Goal: Information Seeking & Learning: Learn about a topic

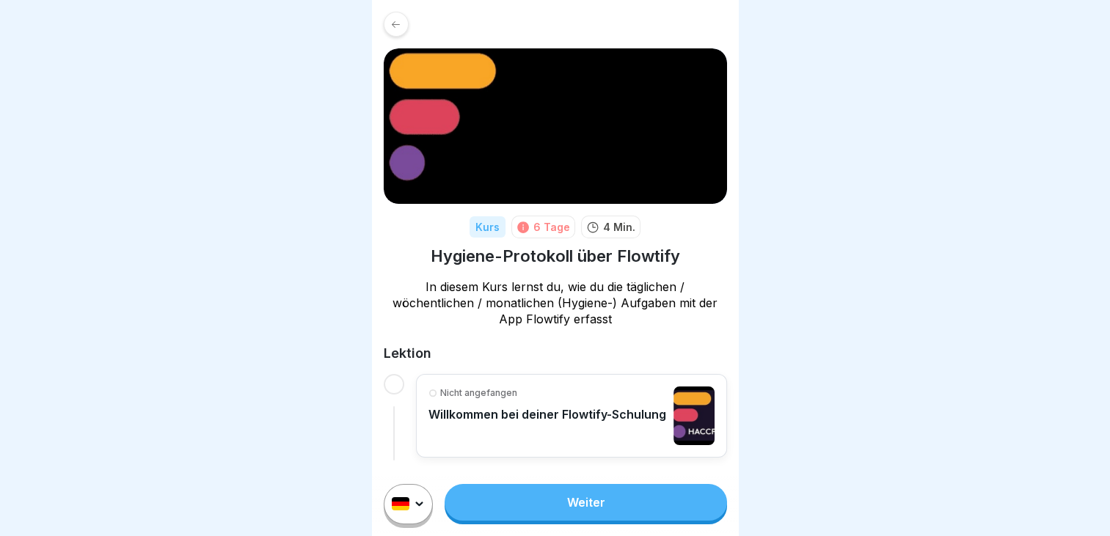
click at [588, 509] on link "Weiter" at bounding box center [585, 502] width 282 height 37
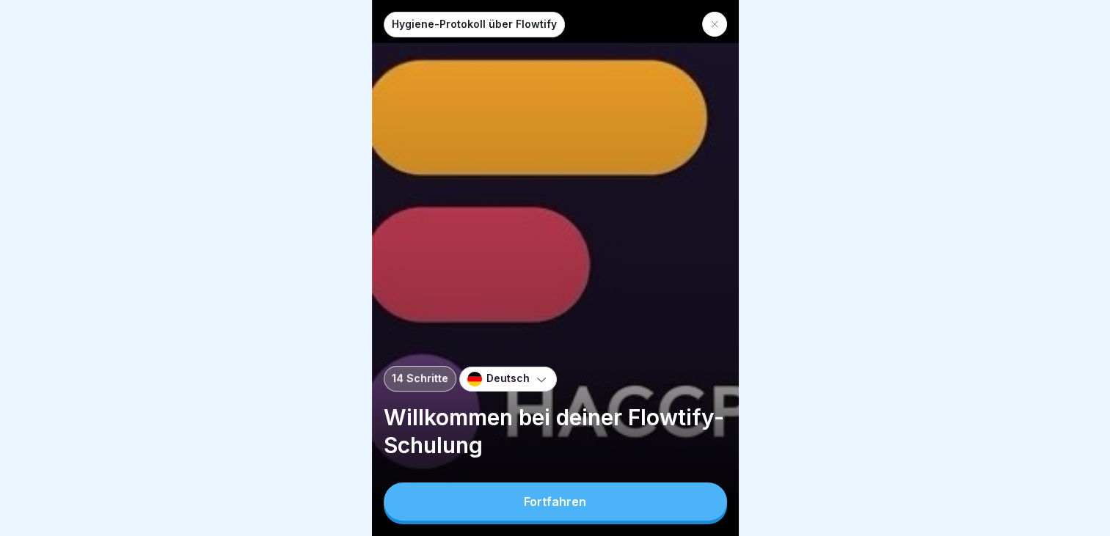
click at [588, 509] on button "Fortfahren" at bounding box center [555, 502] width 343 height 38
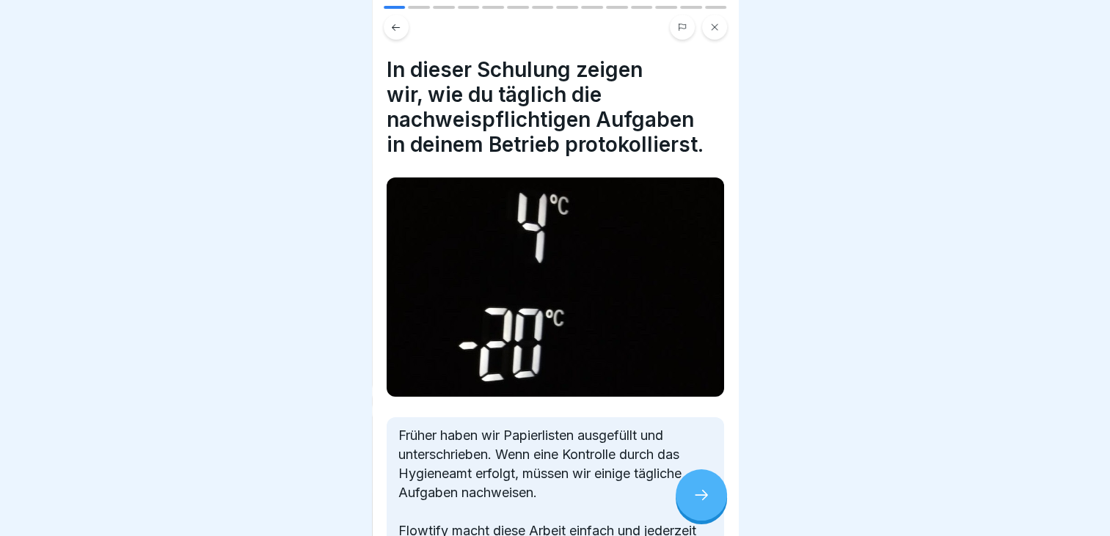
click at [695, 497] on icon at bounding box center [701, 495] width 18 height 18
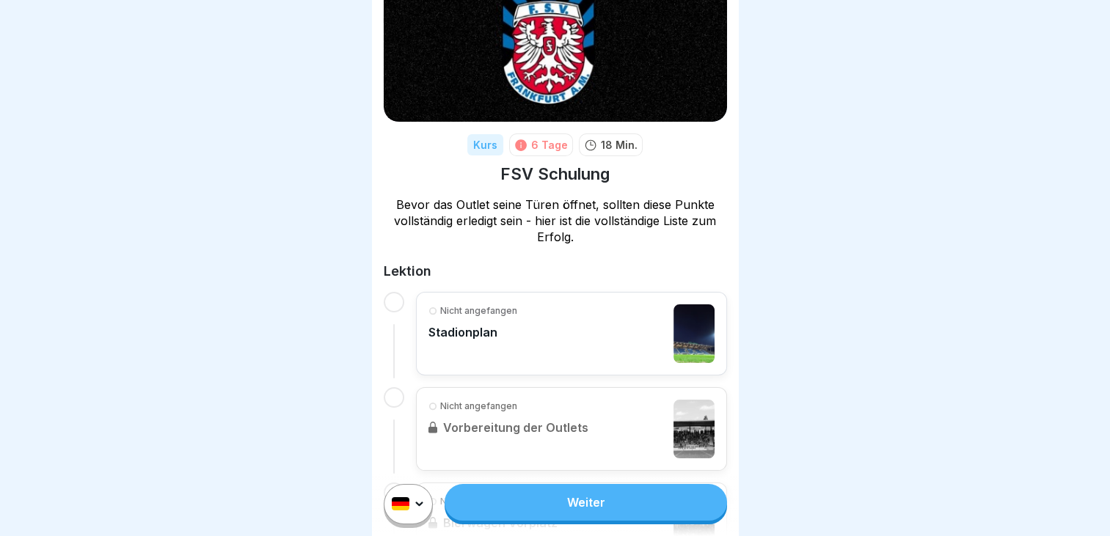
scroll to position [73, 0]
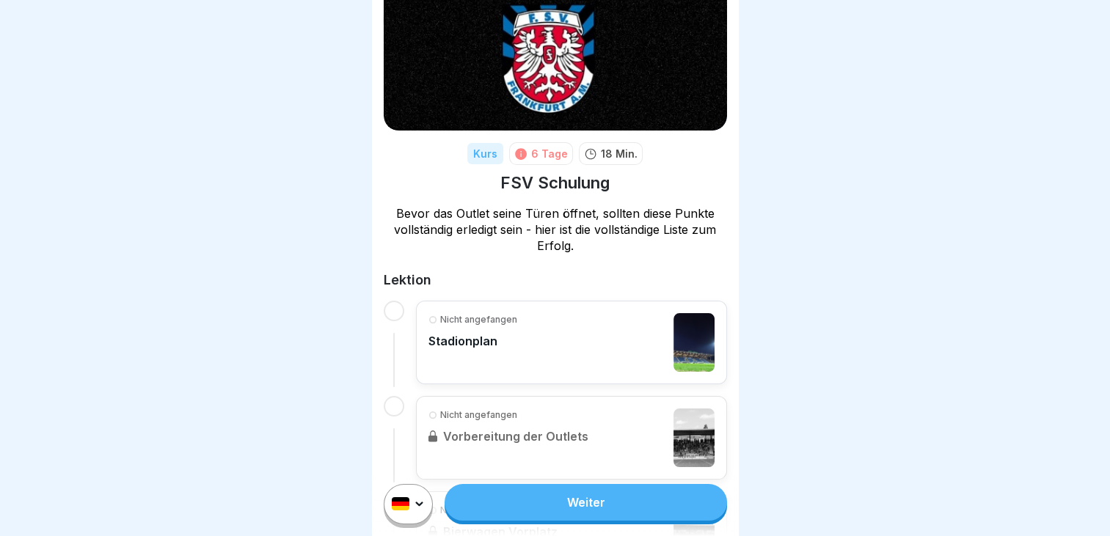
click at [565, 521] on link "Weiter" at bounding box center [585, 502] width 282 height 37
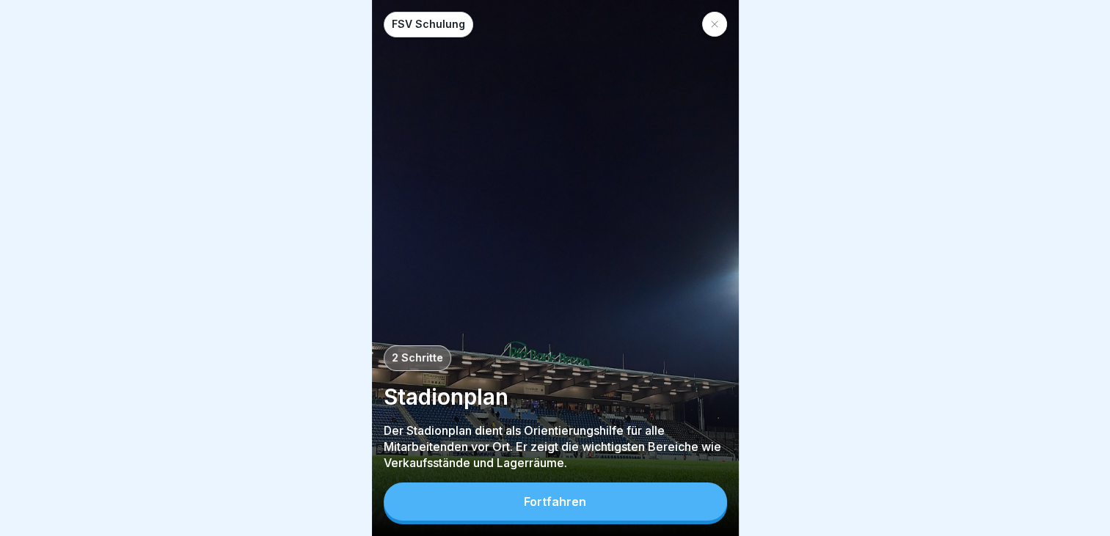
scroll to position [11, 0]
click at [543, 520] on button "Fortfahren" at bounding box center [555, 502] width 343 height 38
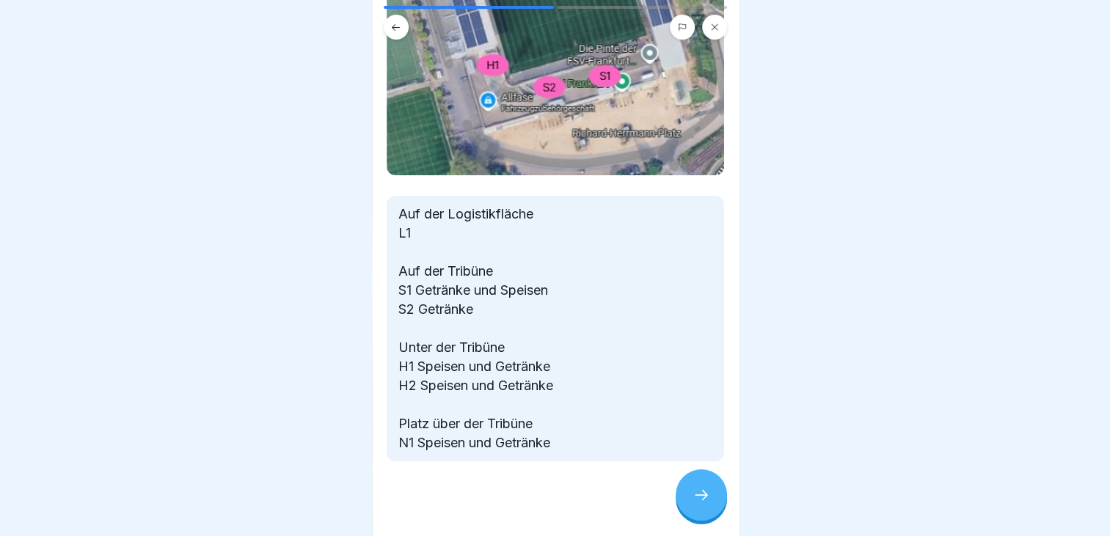
scroll to position [0, 0]
click at [720, 512] on div at bounding box center [700, 494] width 51 height 51
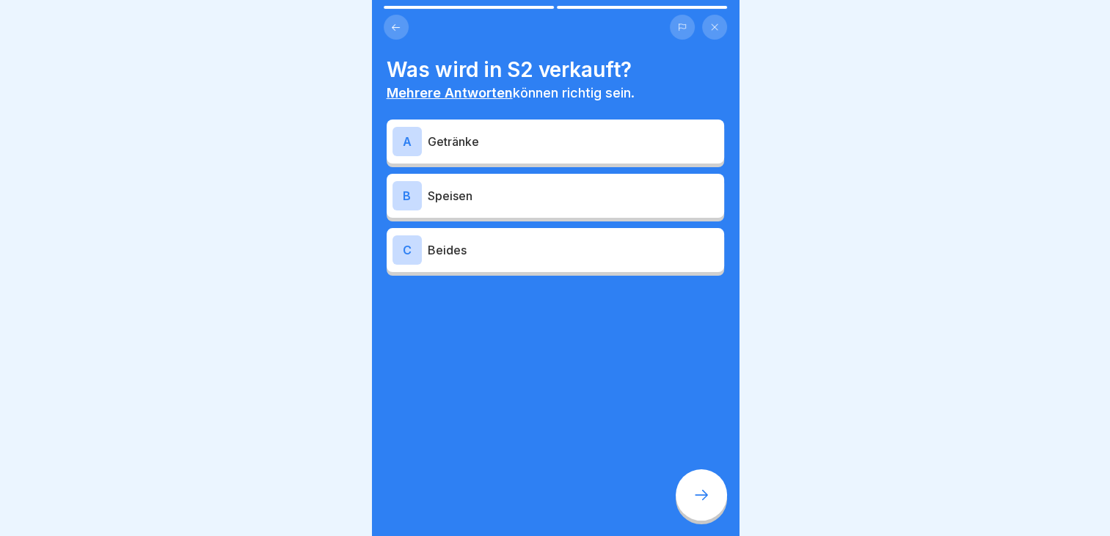
scroll to position [11, 0]
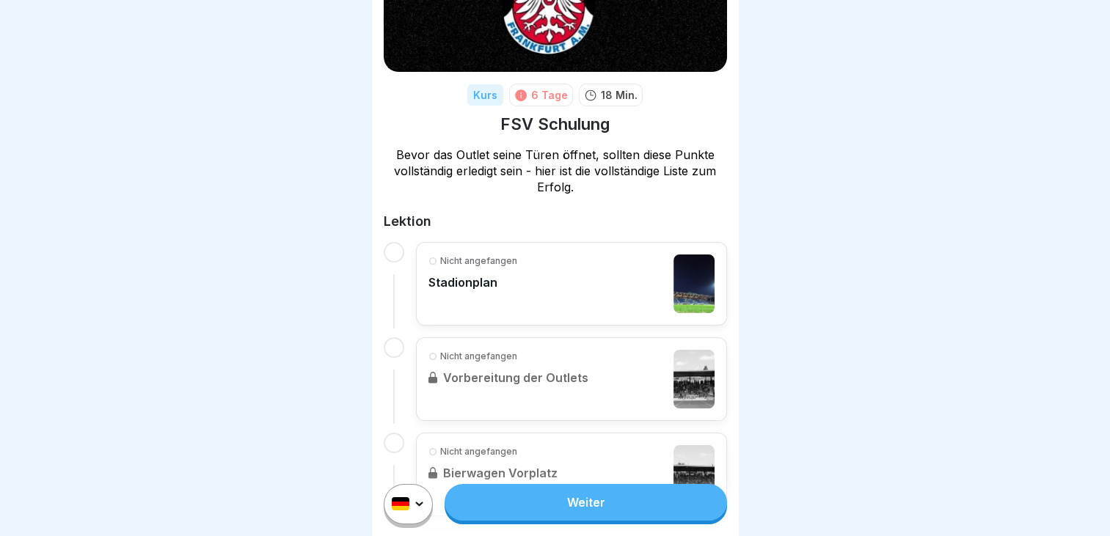
scroll to position [138, 0]
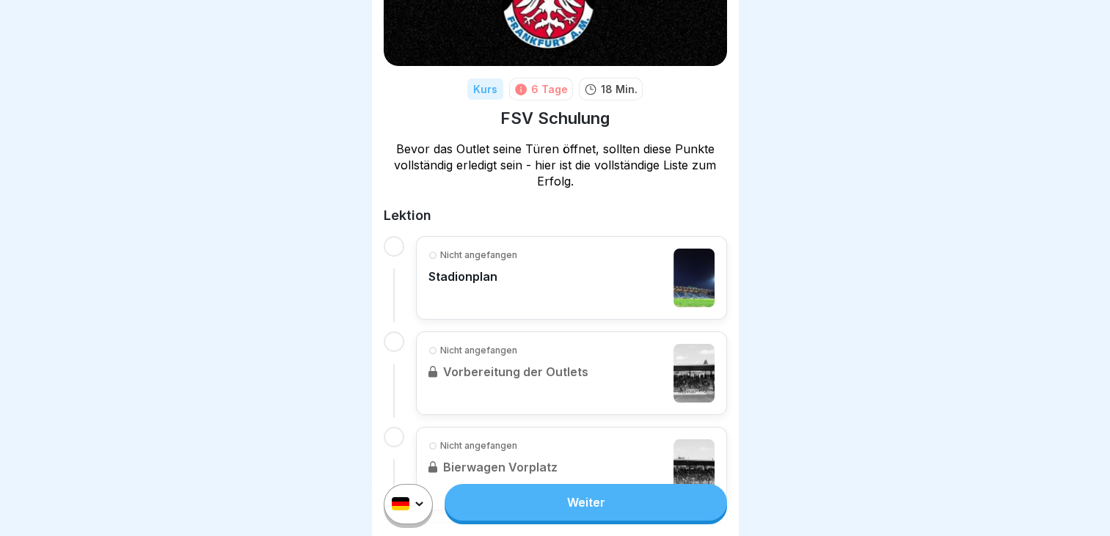
click at [555, 521] on link "Weiter" at bounding box center [585, 502] width 282 height 37
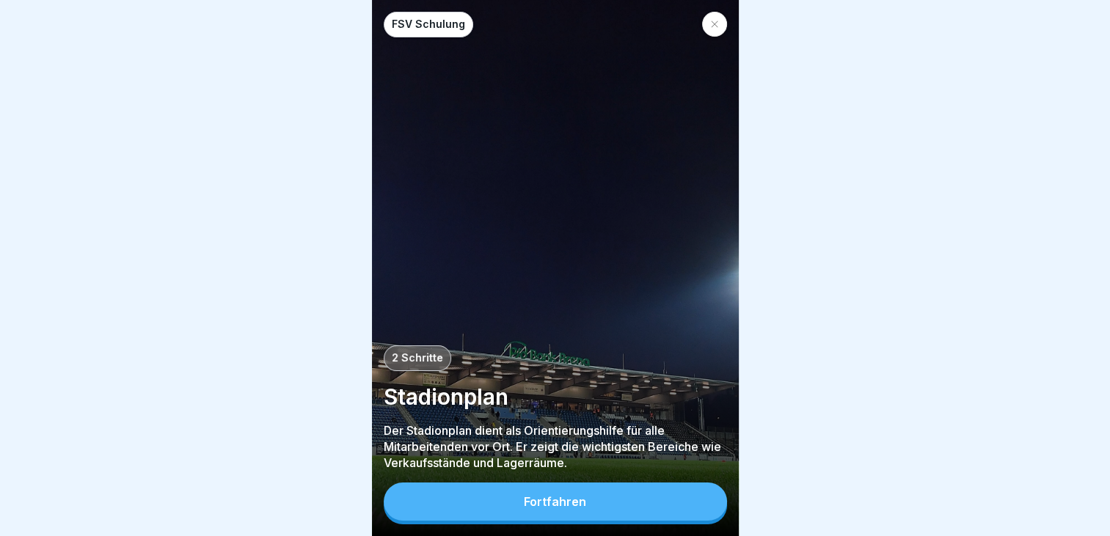
click at [555, 521] on button "Fortfahren" at bounding box center [555, 502] width 343 height 38
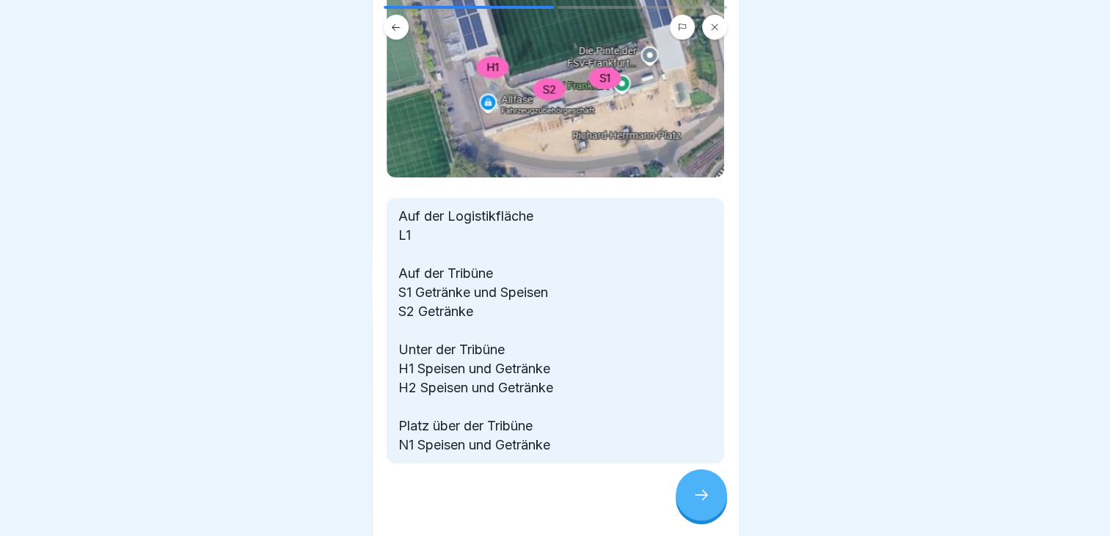
scroll to position [322, 0]
click at [703, 500] on icon at bounding box center [700, 495] width 13 height 10
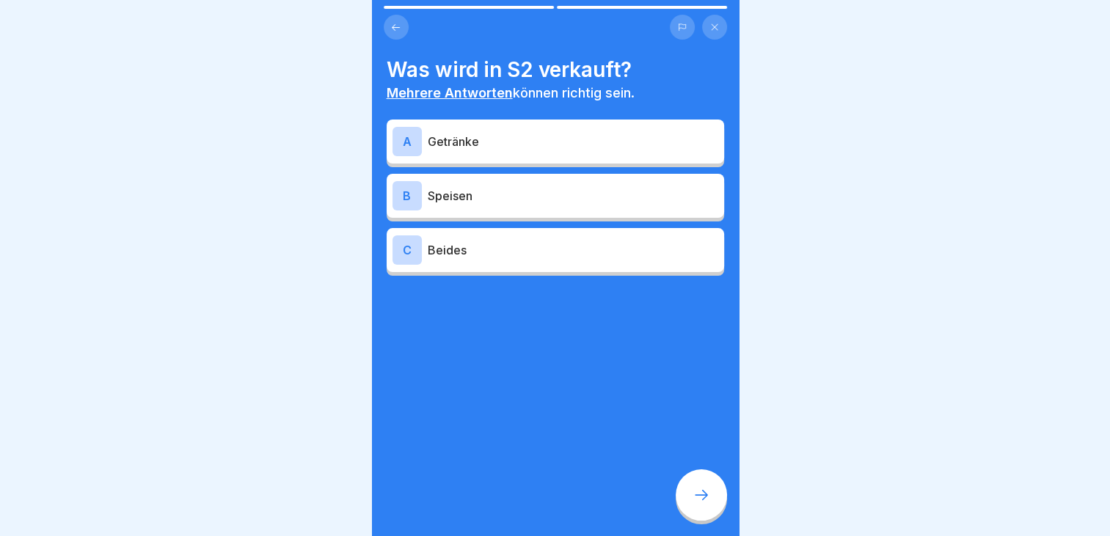
click at [481, 147] on p "Getränke" at bounding box center [573, 142] width 290 height 18
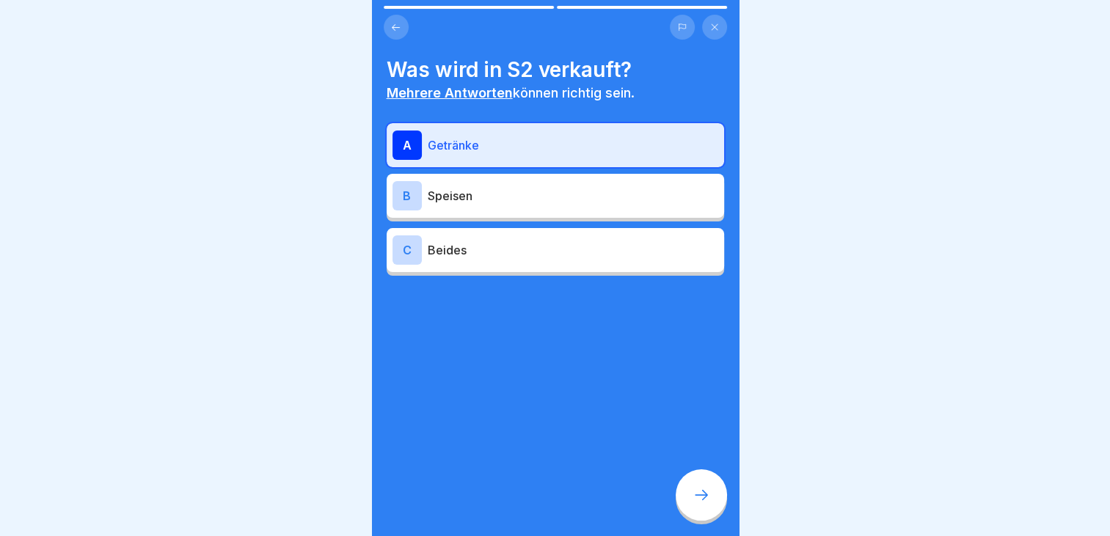
click at [703, 504] on icon at bounding box center [701, 495] width 18 height 18
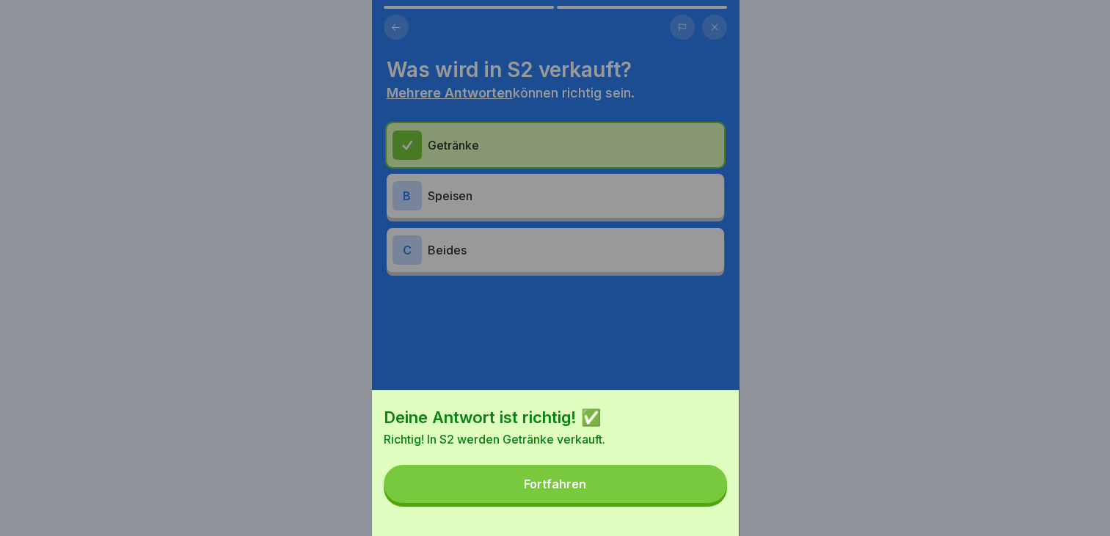
click at [617, 503] on button "Fortfahren" at bounding box center [555, 484] width 343 height 38
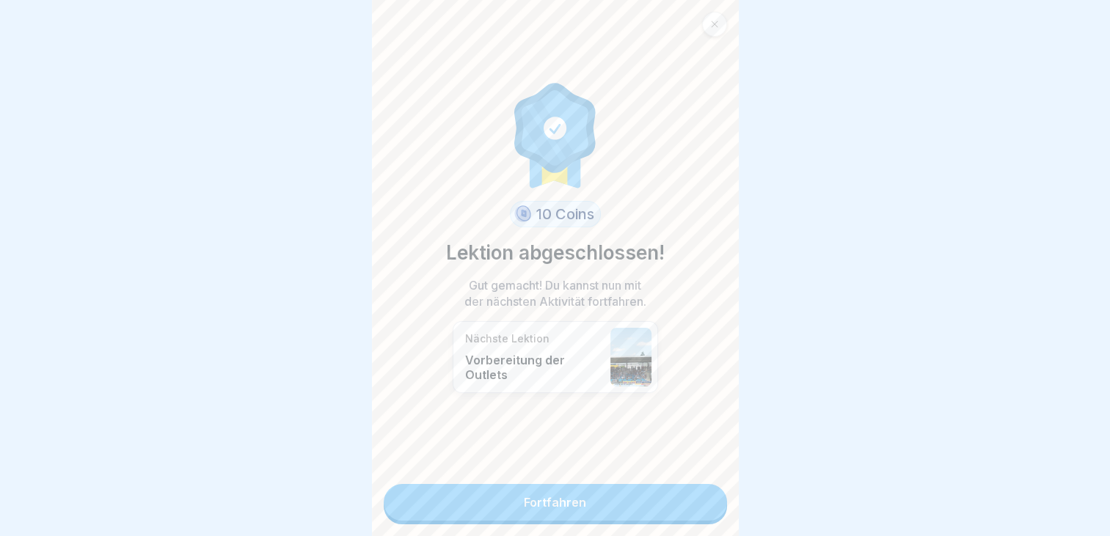
click at [557, 504] on link "Fortfahren" at bounding box center [555, 502] width 343 height 37
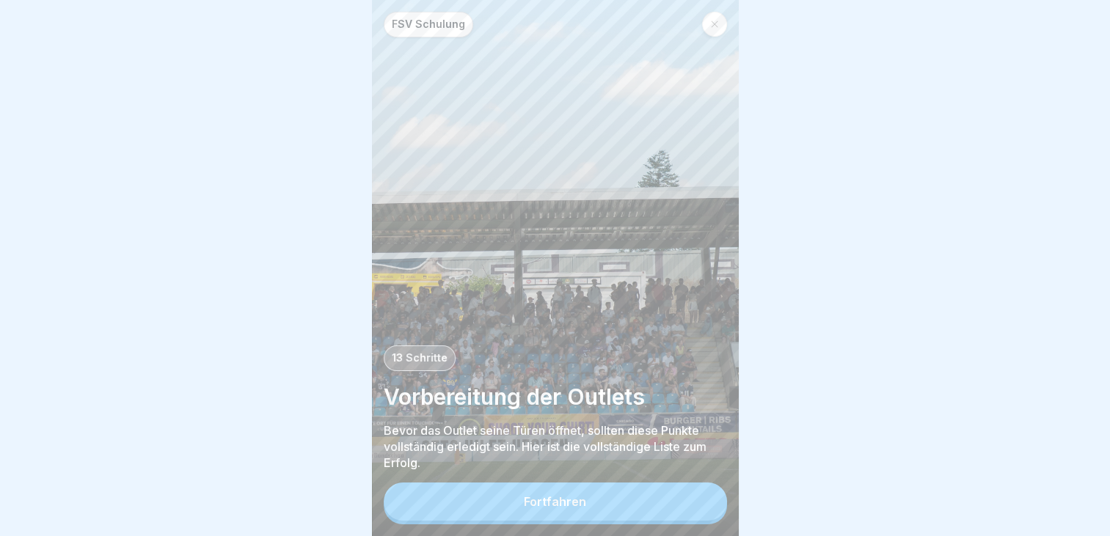
scroll to position [11, 0]
click at [557, 504] on div "Fortfahren" at bounding box center [555, 501] width 62 height 13
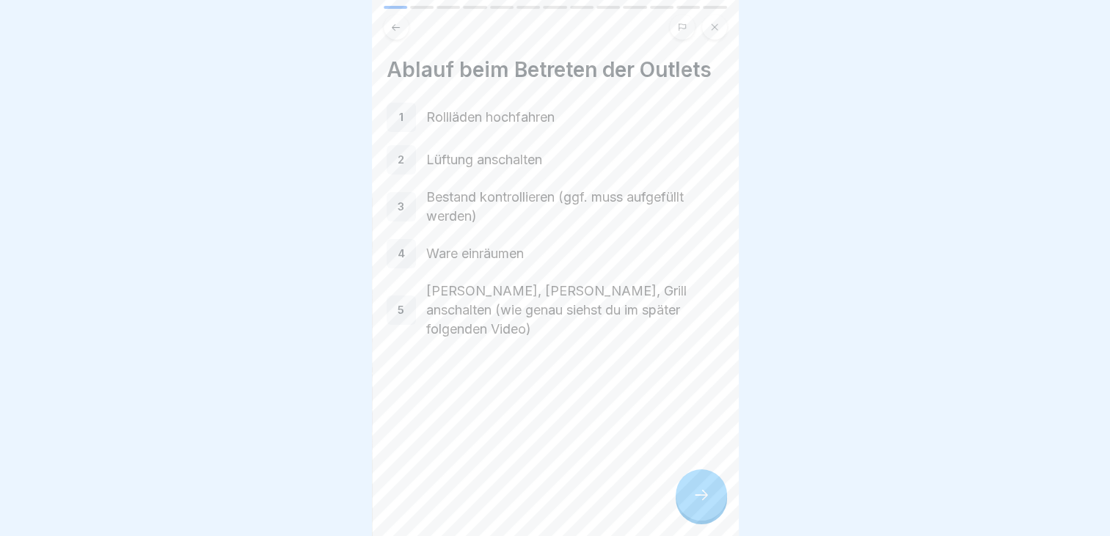
click at [703, 491] on icon at bounding box center [701, 495] width 18 height 18
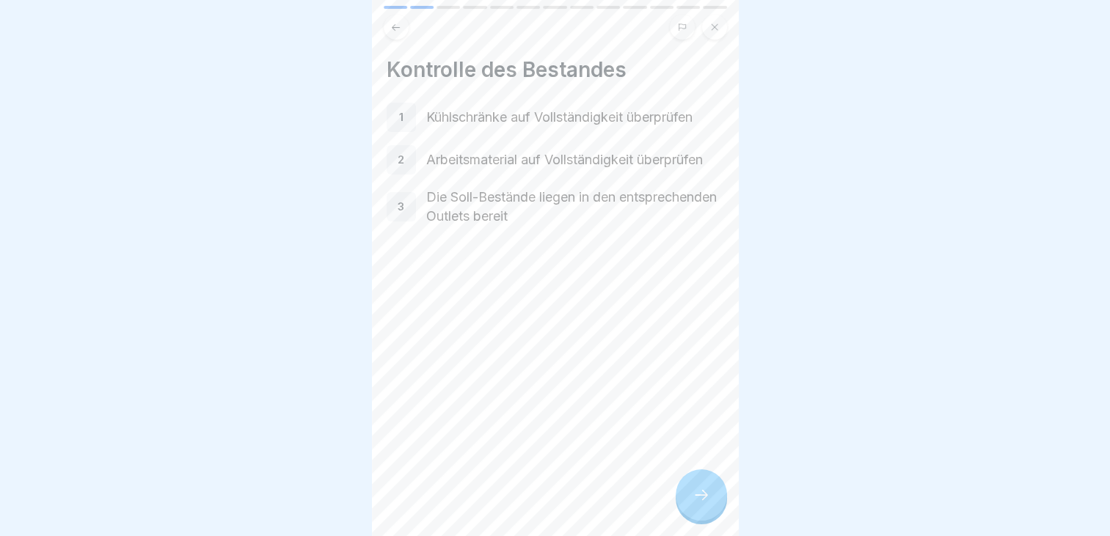
click at [703, 491] on icon at bounding box center [701, 495] width 18 height 18
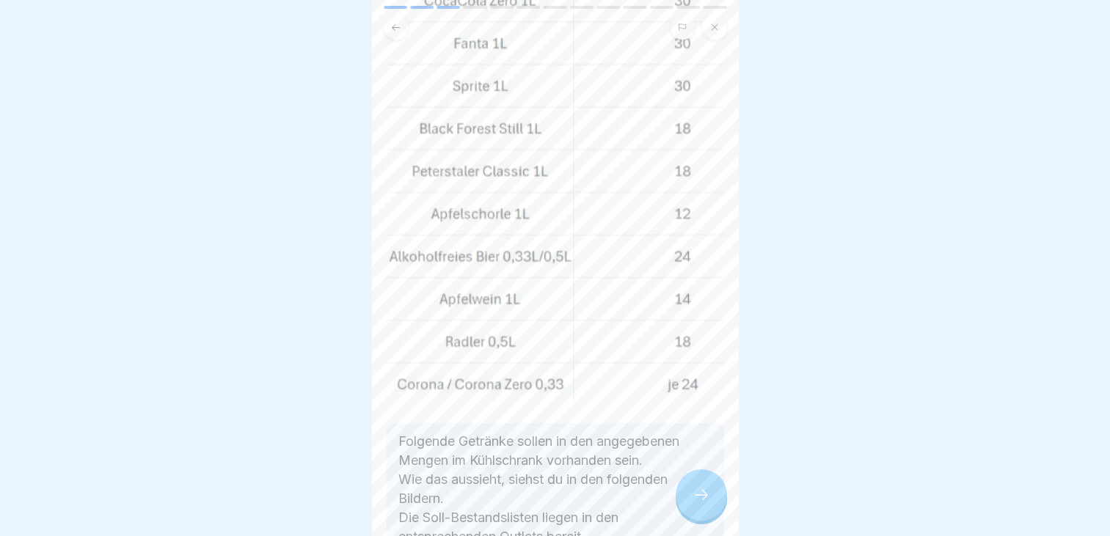
scroll to position [206, 0]
click at [697, 494] on icon at bounding box center [701, 495] width 18 height 18
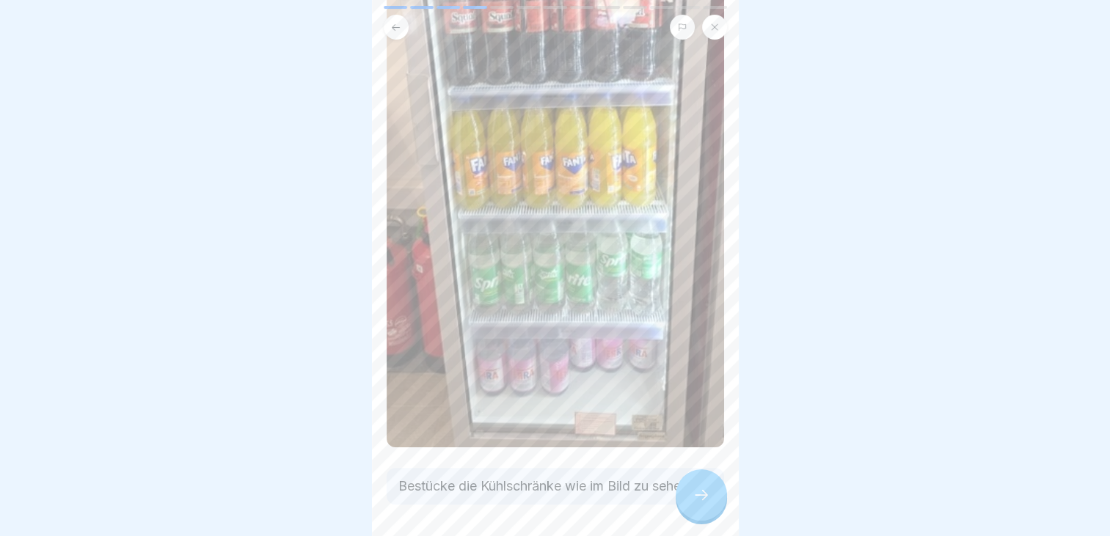
scroll to position [389, 0]
click at [700, 516] on div at bounding box center [700, 494] width 51 height 51
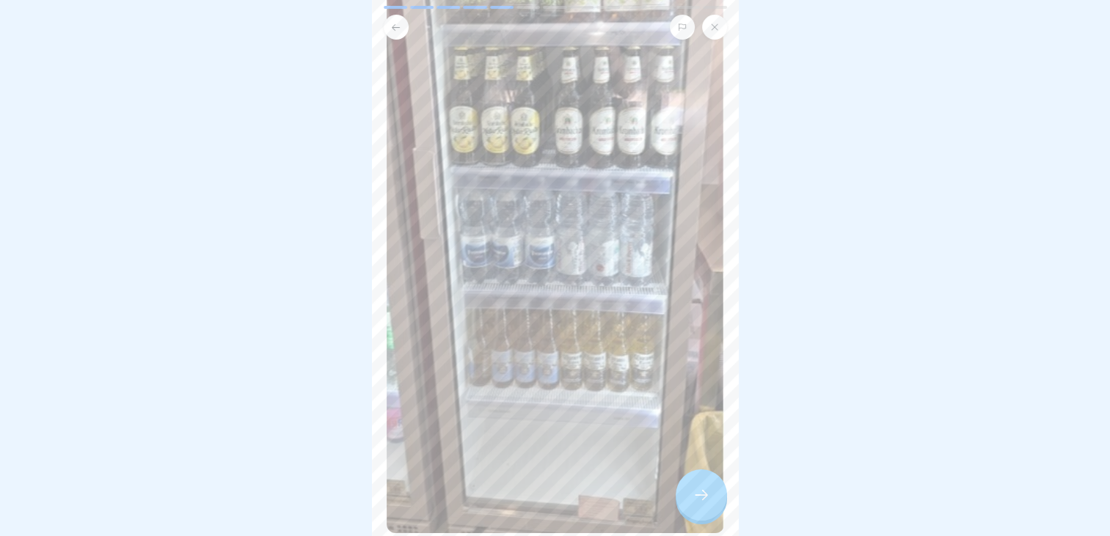
scroll to position [436, 0]
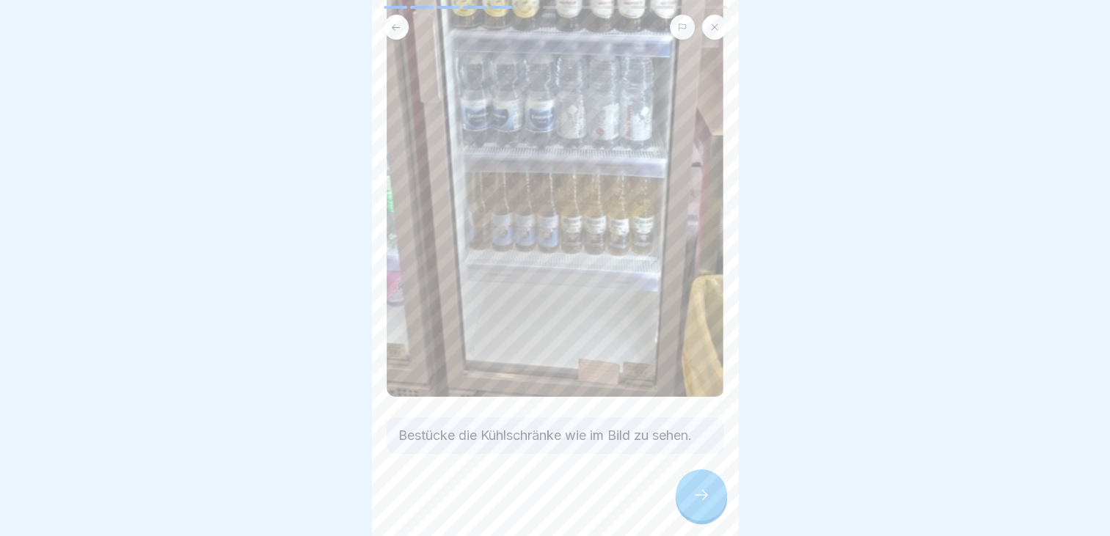
click at [697, 488] on icon at bounding box center [701, 495] width 18 height 18
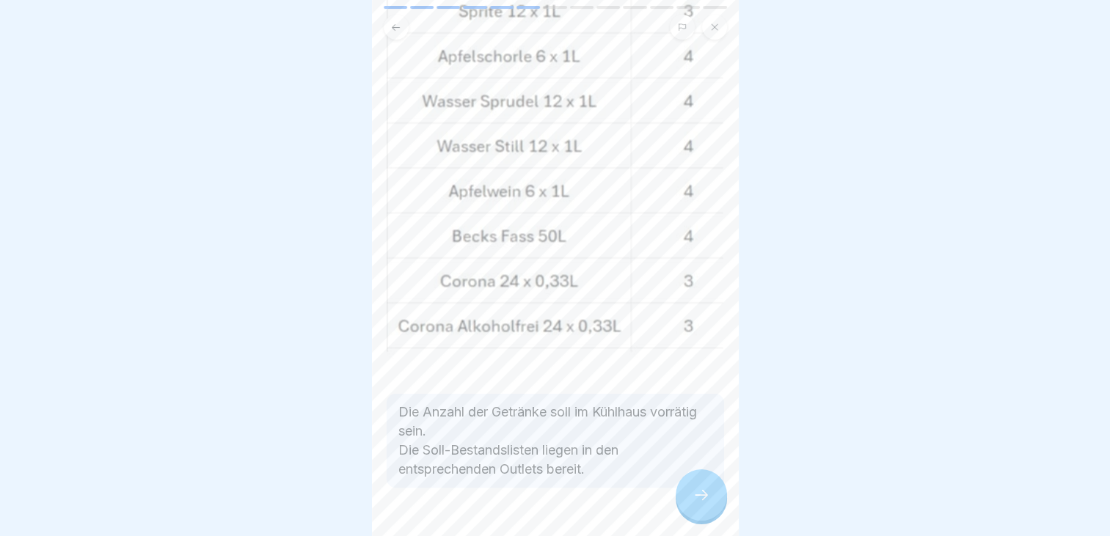
scroll to position [285, 0]
click at [707, 496] on icon at bounding box center [701, 495] width 18 height 18
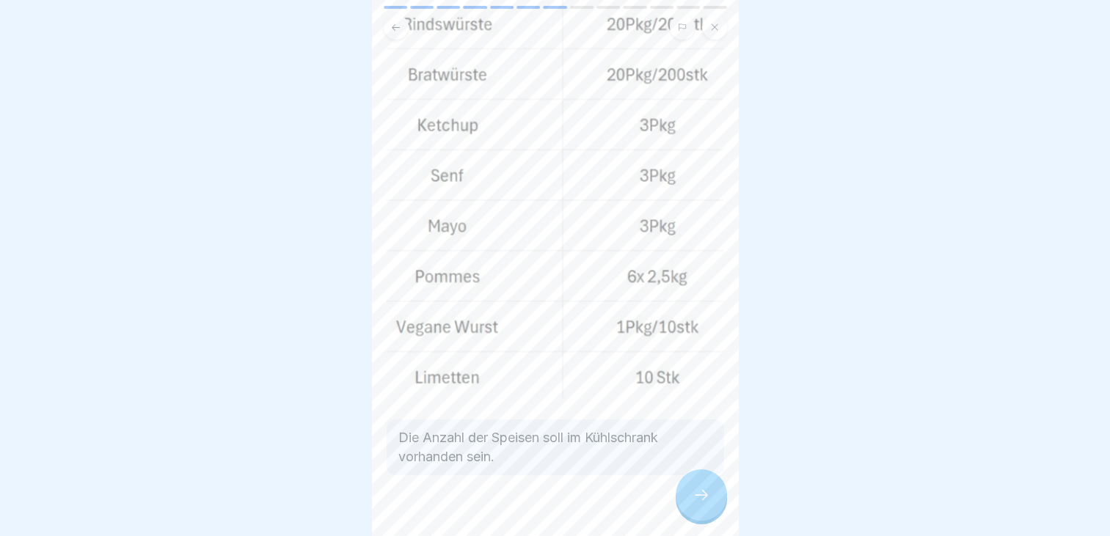
scroll to position [166, 0]
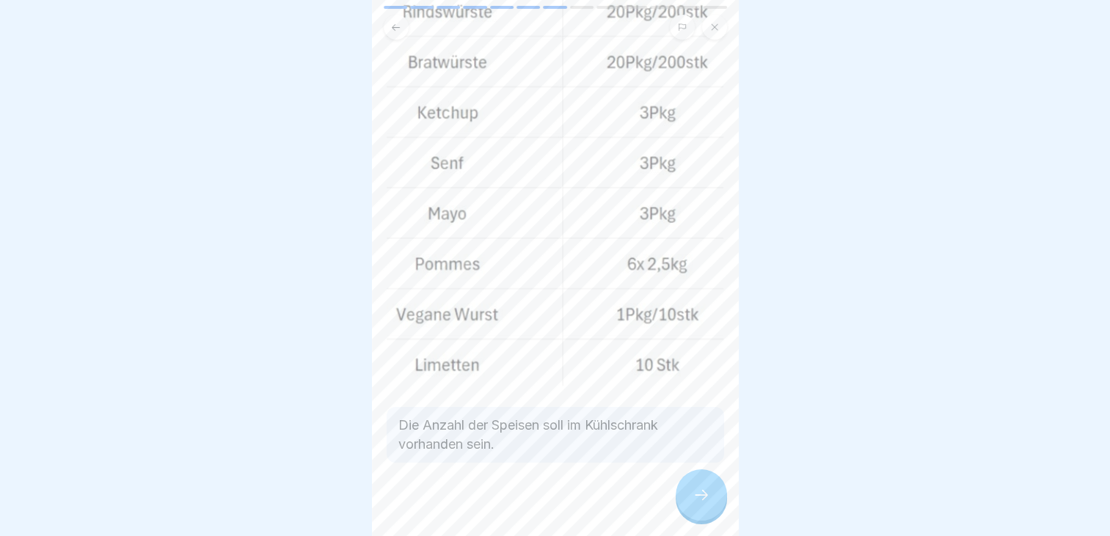
click at [710, 503] on div at bounding box center [700, 494] width 51 height 51
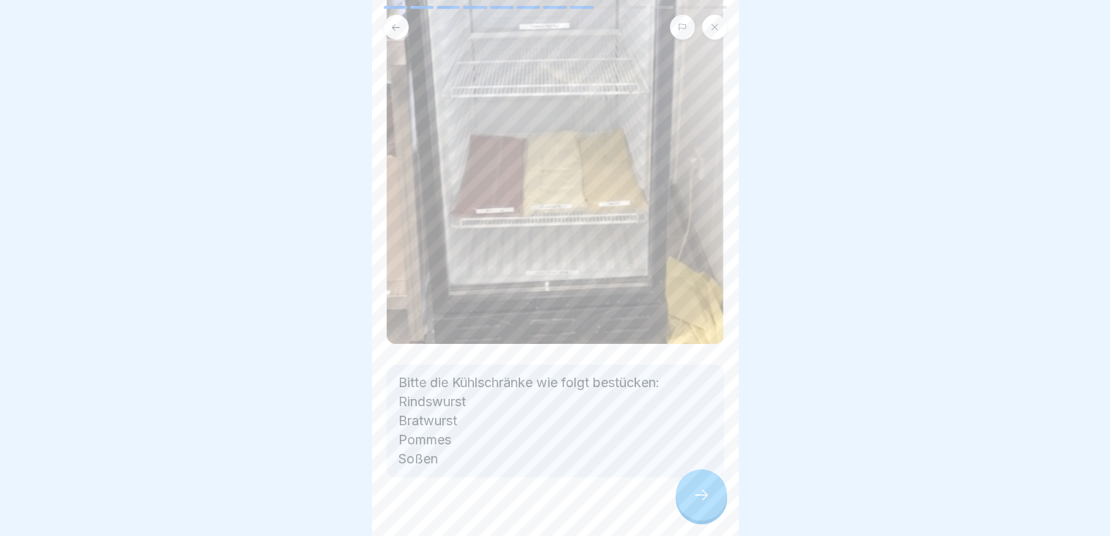
scroll to position [493, 0]
click at [708, 506] on div at bounding box center [700, 494] width 51 height 51
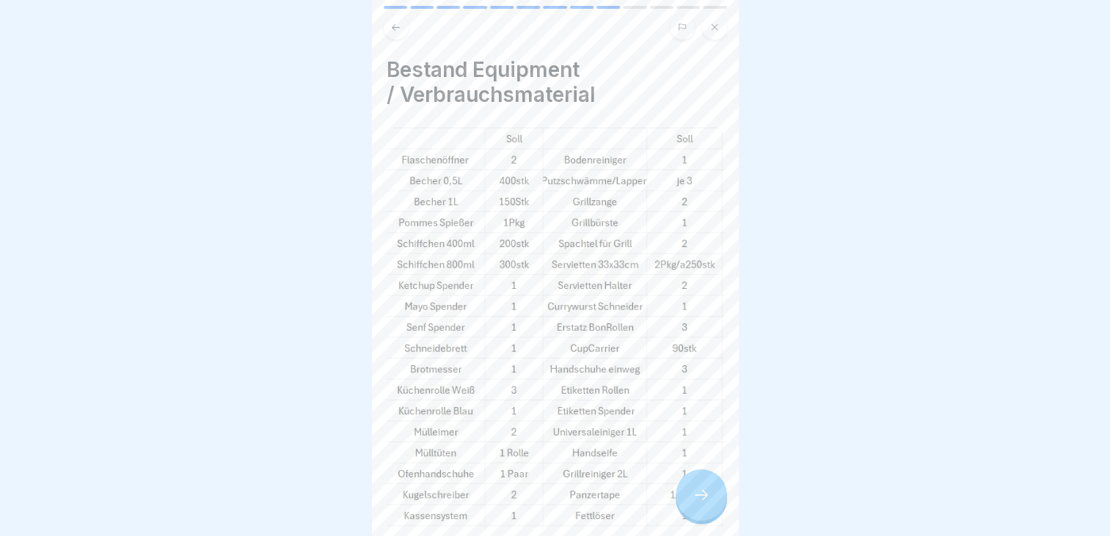
scroll to position [183, 0]
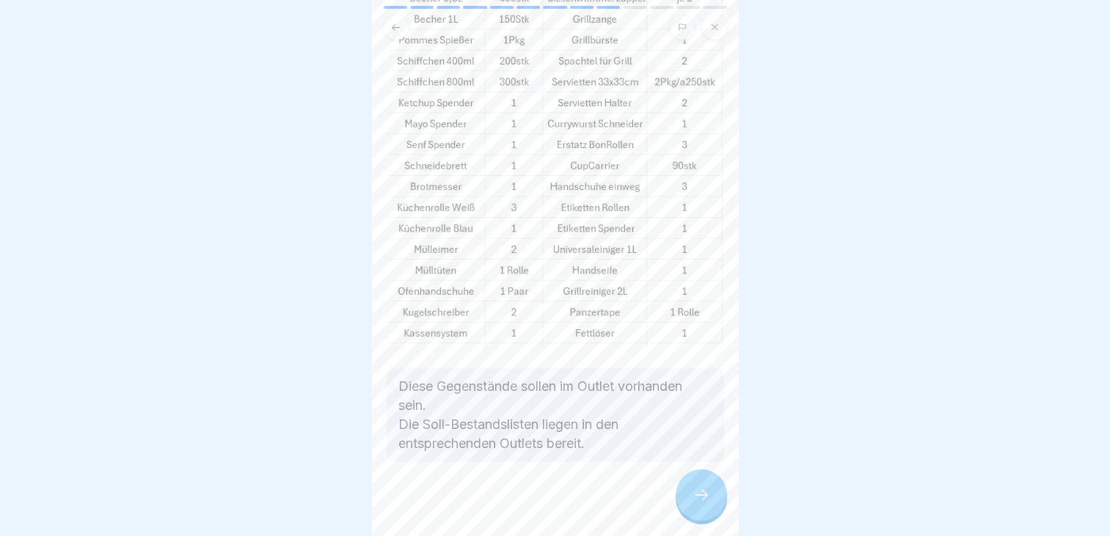
click at [683, 493] on div at bounding box center [700, 494] width 51 height 51
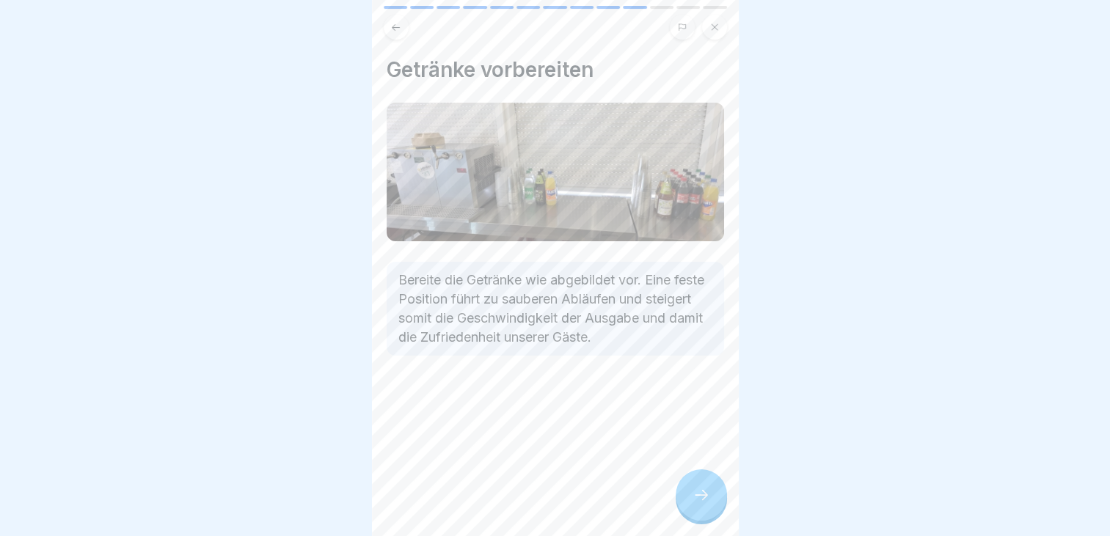
click at [704, 505] on div at bounding box center [700, 494] width 51 height 51
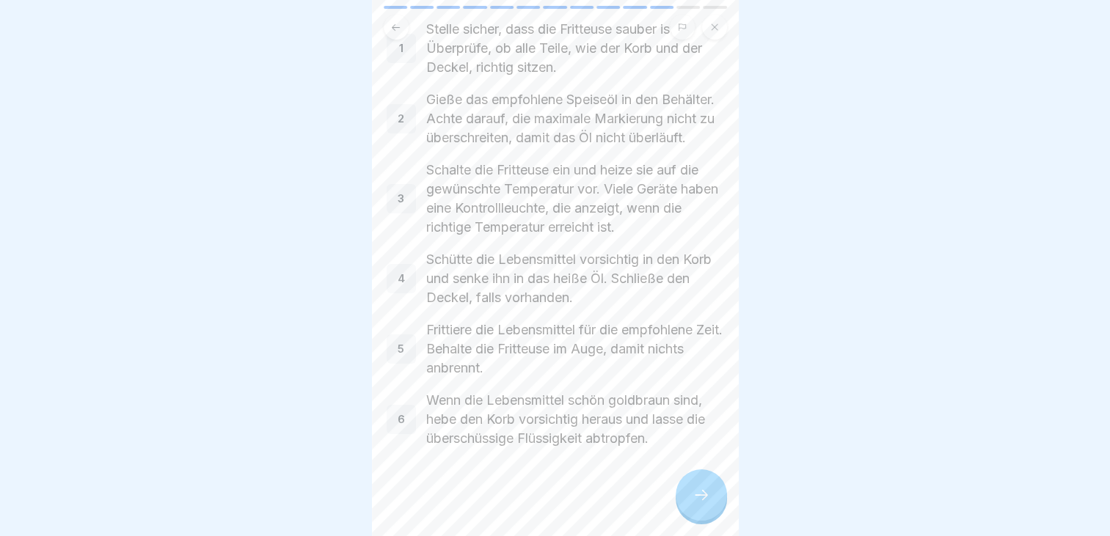
scroll to position [126, 0]
click at [698, 504] on div at bounding box center [700, 494] width 51 height 51
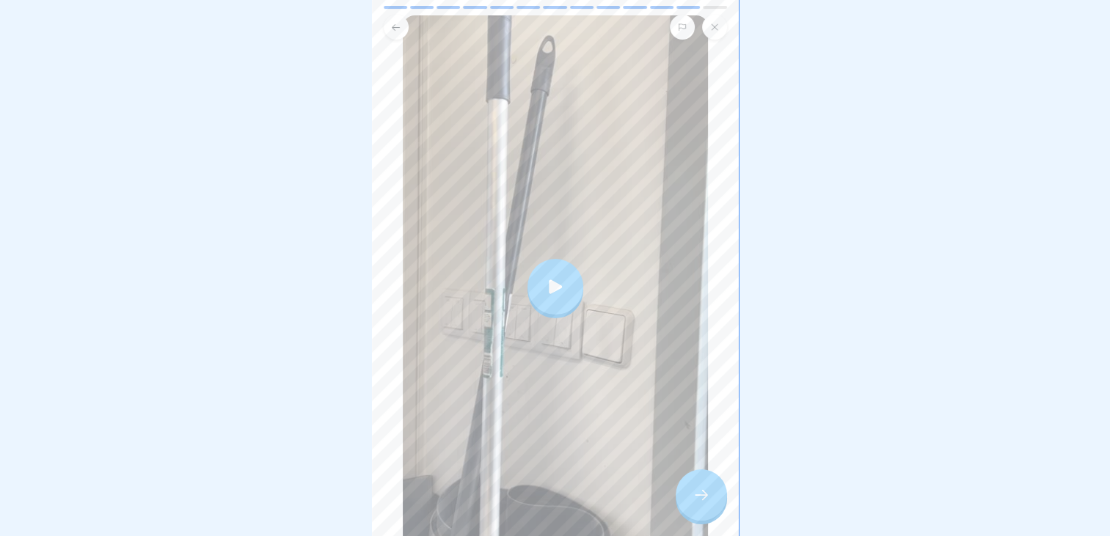
scroll to position [224, 0]
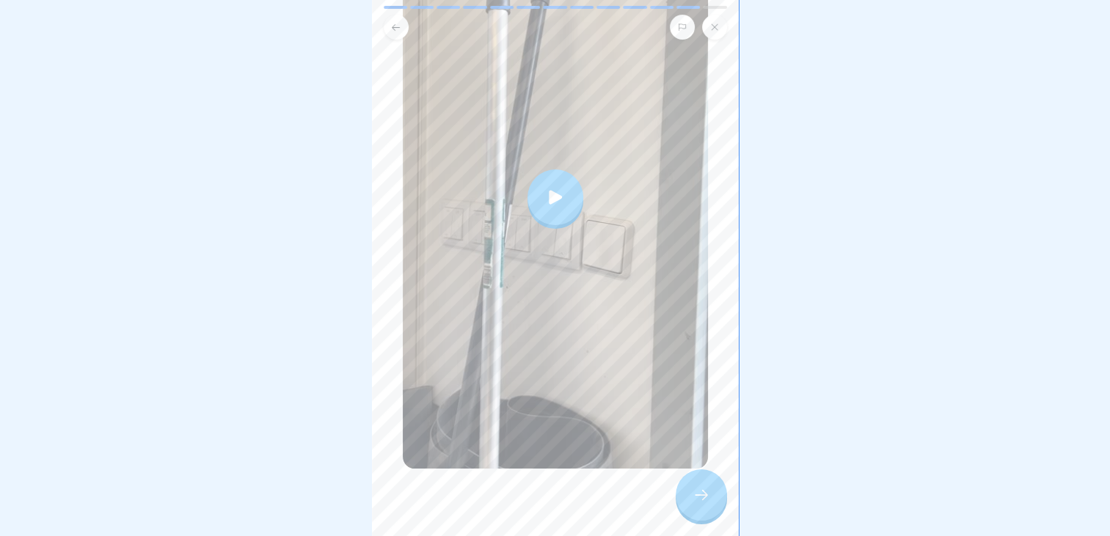
click at [549, 190] on icon at bounding box center [555, 197] width 13 height 14
click at [704, 506] on div at bounding box center [700, 494] width 51 height 51
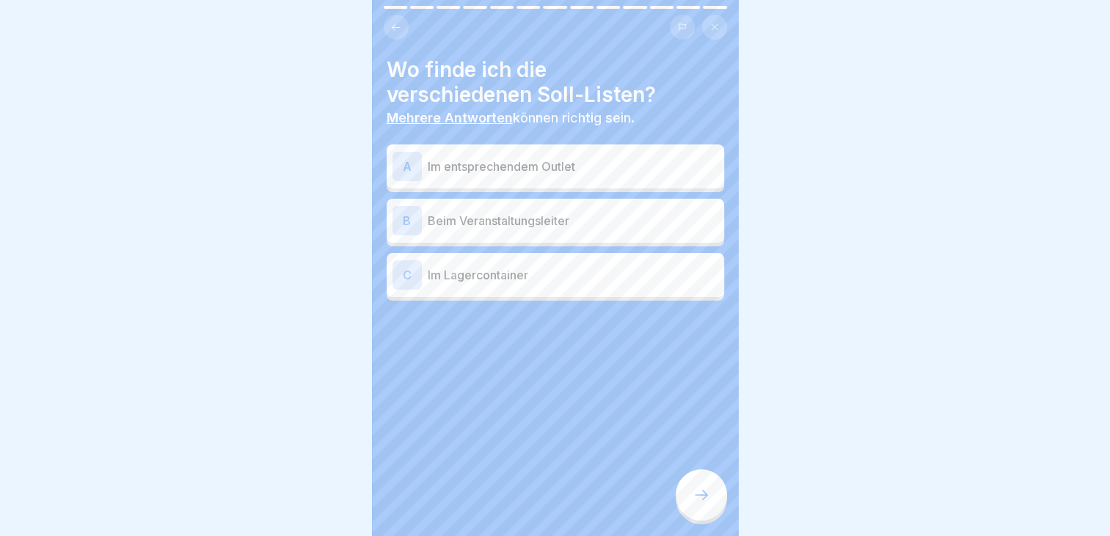
click at [509, 158] on p "Im entsprechendem Outlet" at bounding box center [573, 167] width 290 height 18
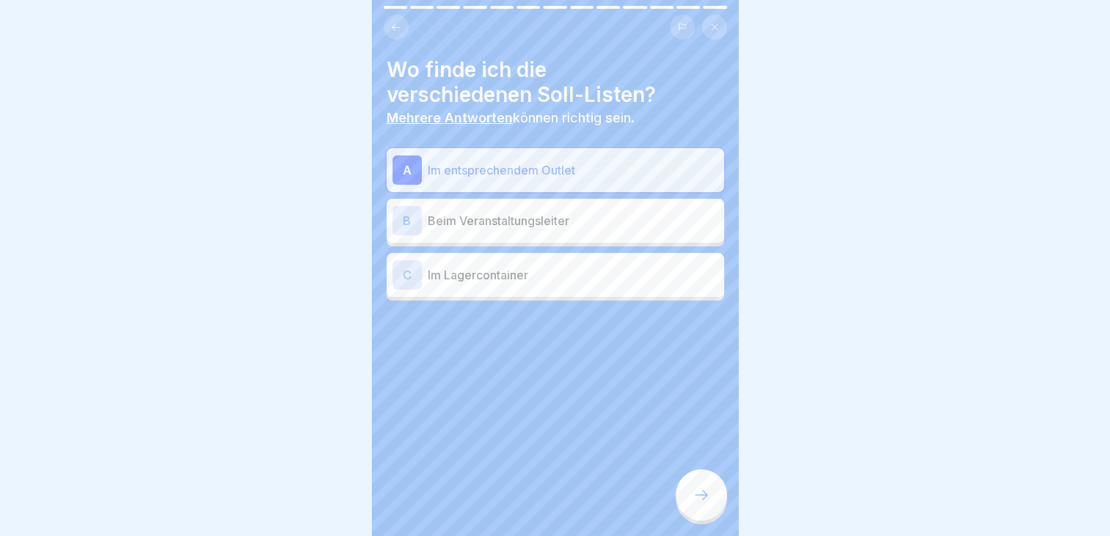
click at [704, 496] on icon at bounding box center [701, 495] width 18 height 18
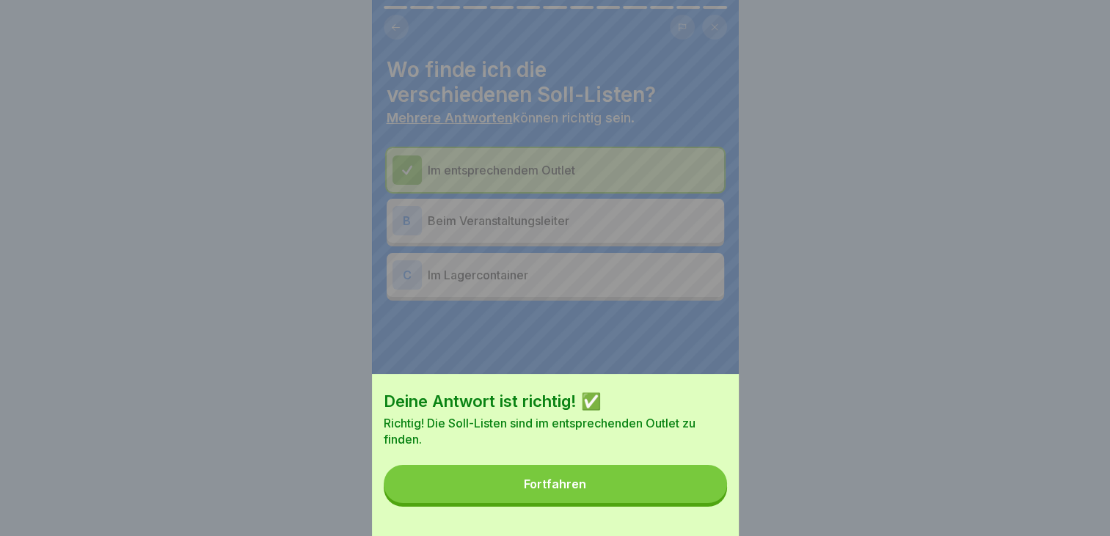
click at [584, 491] on div "Fortfahren" at bounding box center [555, 483] width 62 height 13
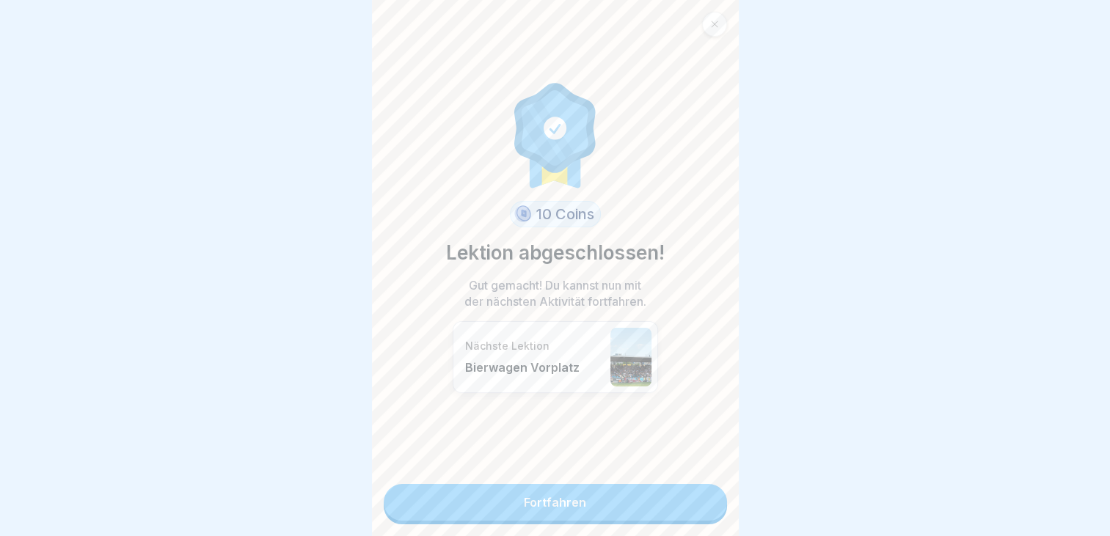
click at [579, 494] on link "Fortfahren" at bounding box center [555, 502] width 343 height 37
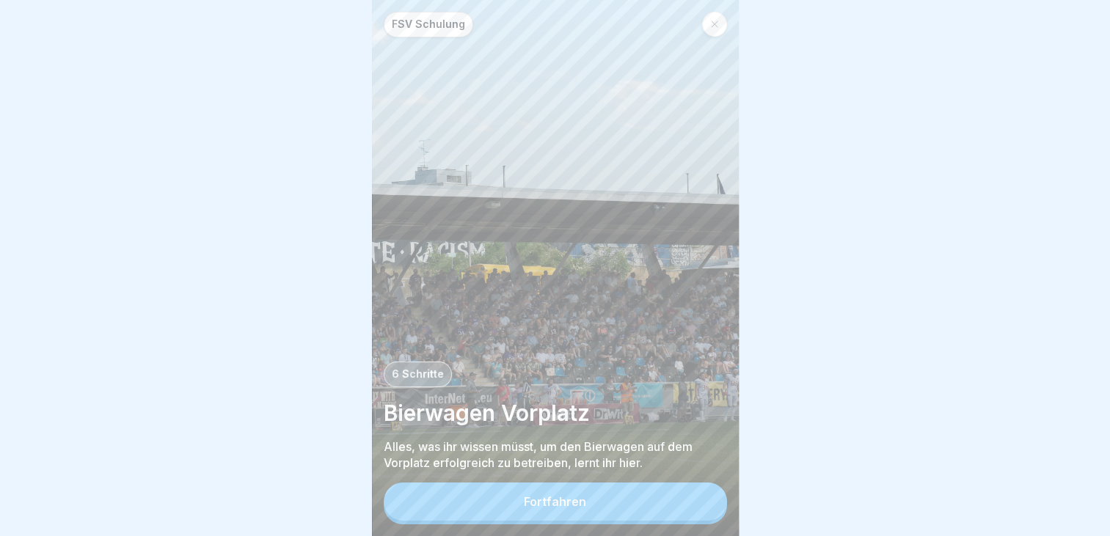
click at [558, 500] on button "Fortfahren" at bounding box center [555, 502] width 343 height 38
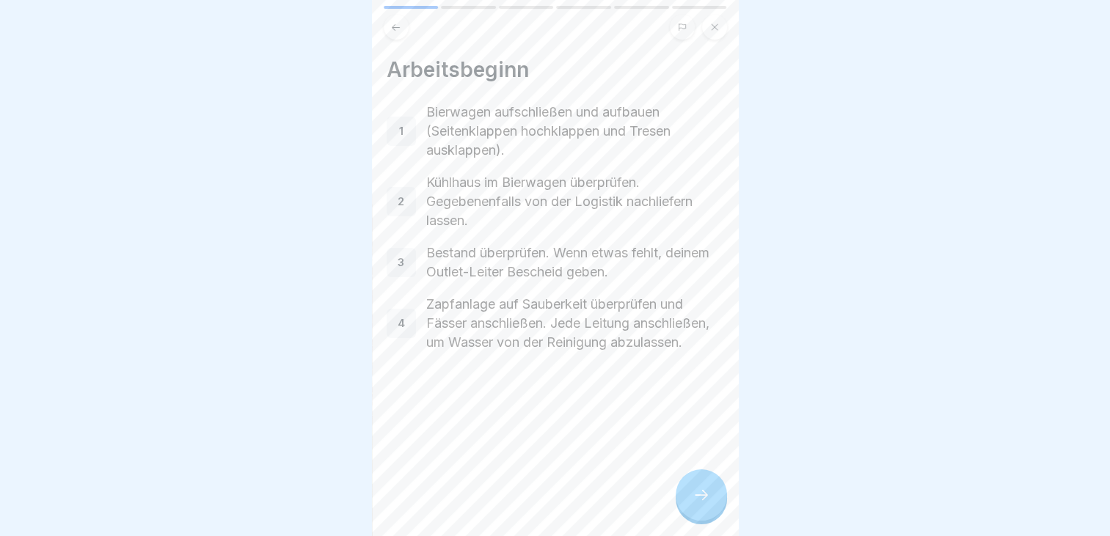
click at [693, 504] on icon at bounding box center [701, 495] width 18 height 18
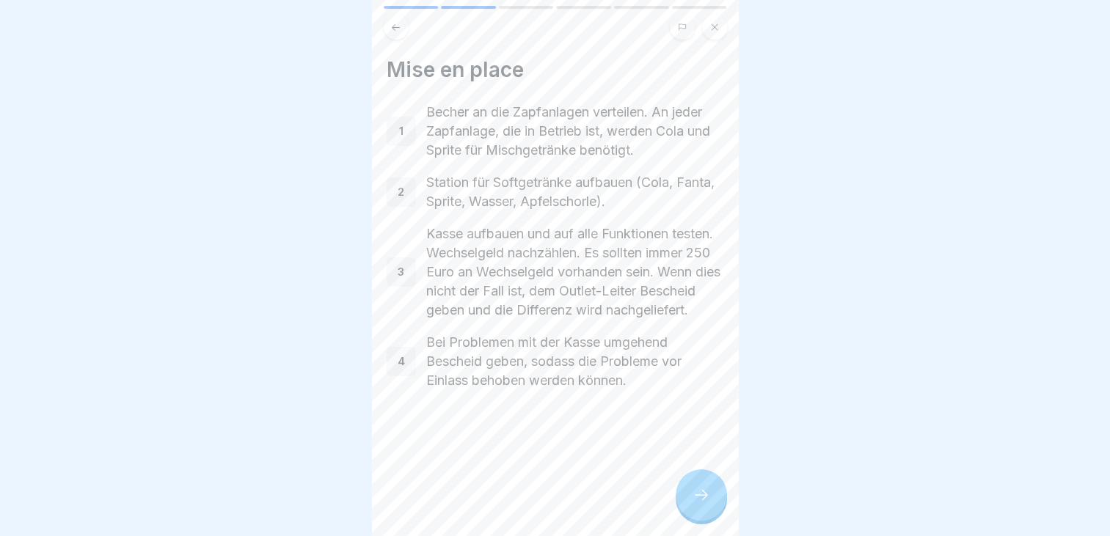
click at [699, 504] on icon at bounding box center [701, 495] width 18 height 18
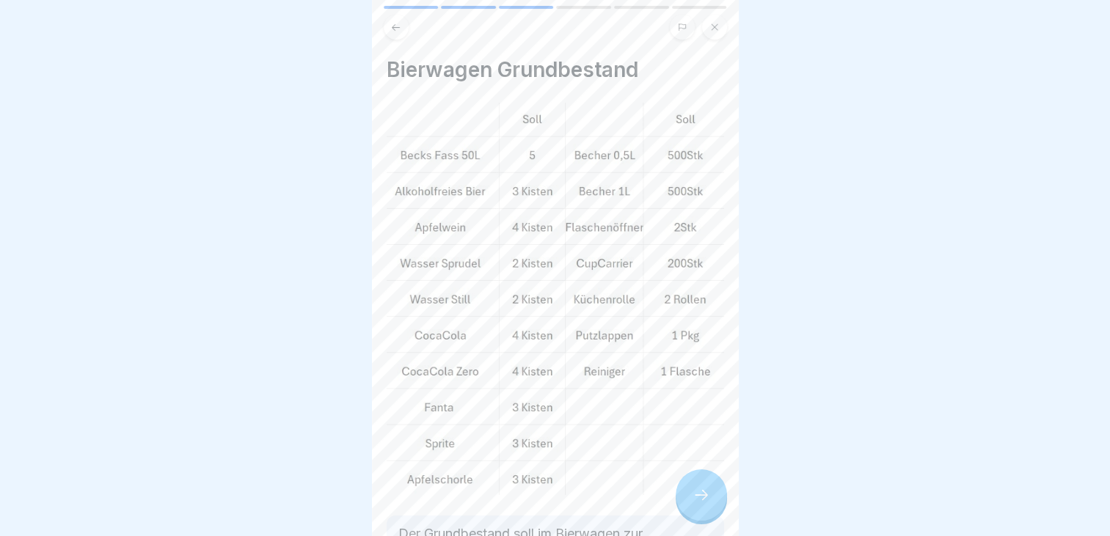
click at [699, 504] on icon at bounding box center [701, 495] width 18 height 18
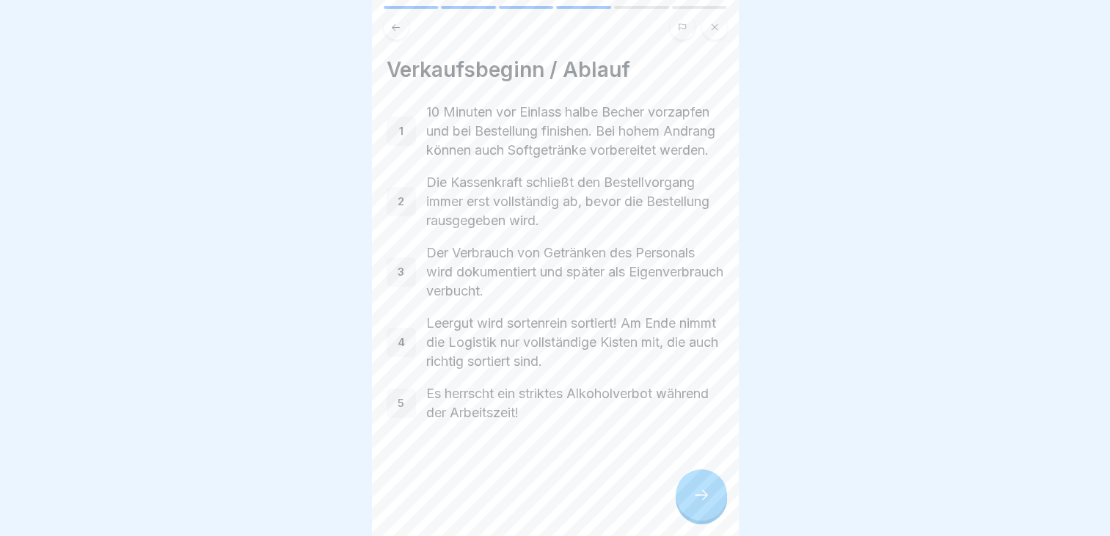
click at [699, 504] on icon at bounding box center [701, 495] width 18 height 18
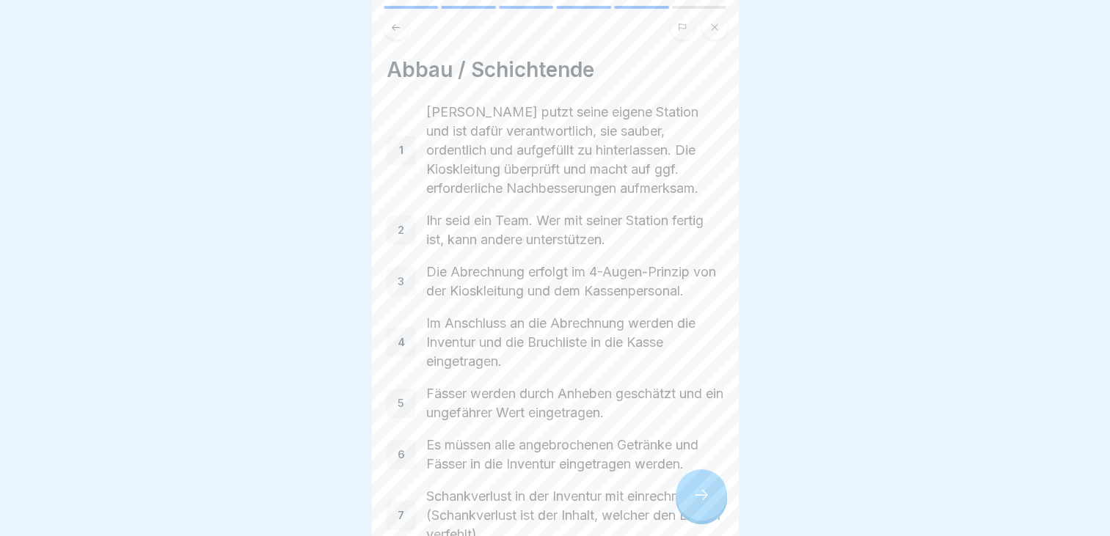
click at [699, 504] on icon at bounding box center [701, 495] width 18 height 18
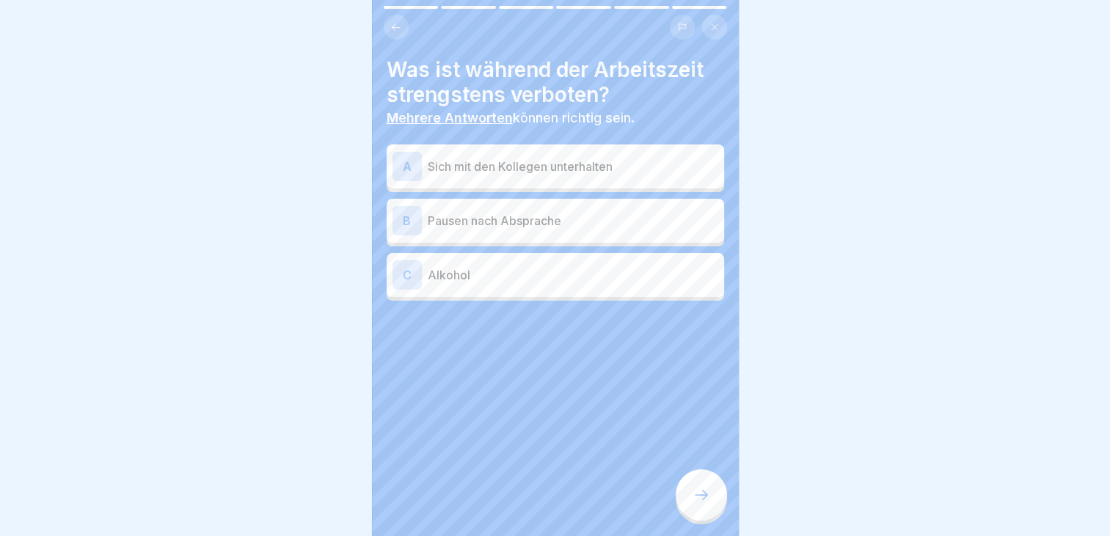
click at [496, 287] on div "C Alkohol" at bounding box center [555, 274] width 326 height 29
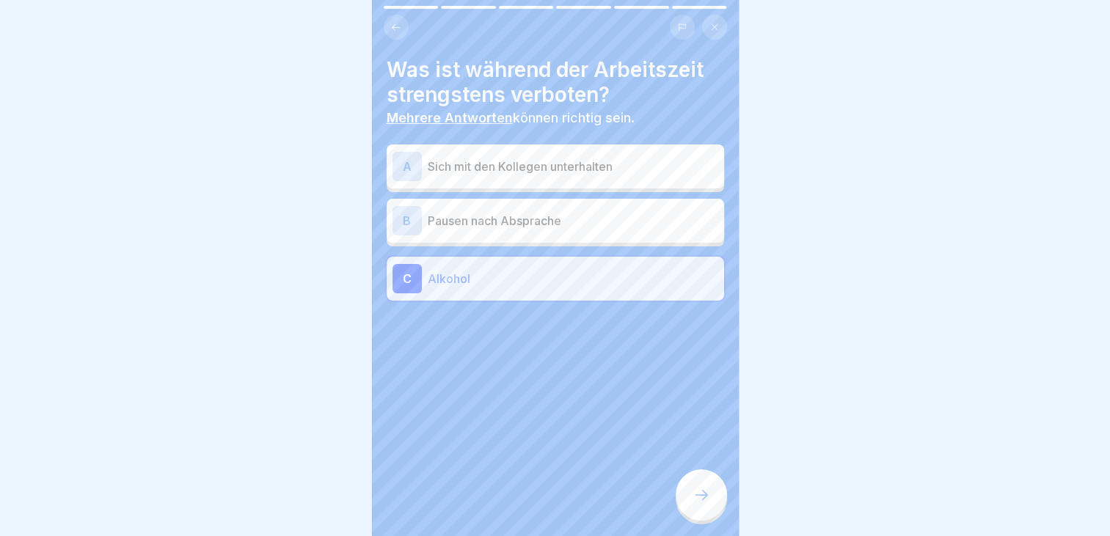
click at [688, 499] on div at bounding box center [700, 494] width 51 height 51
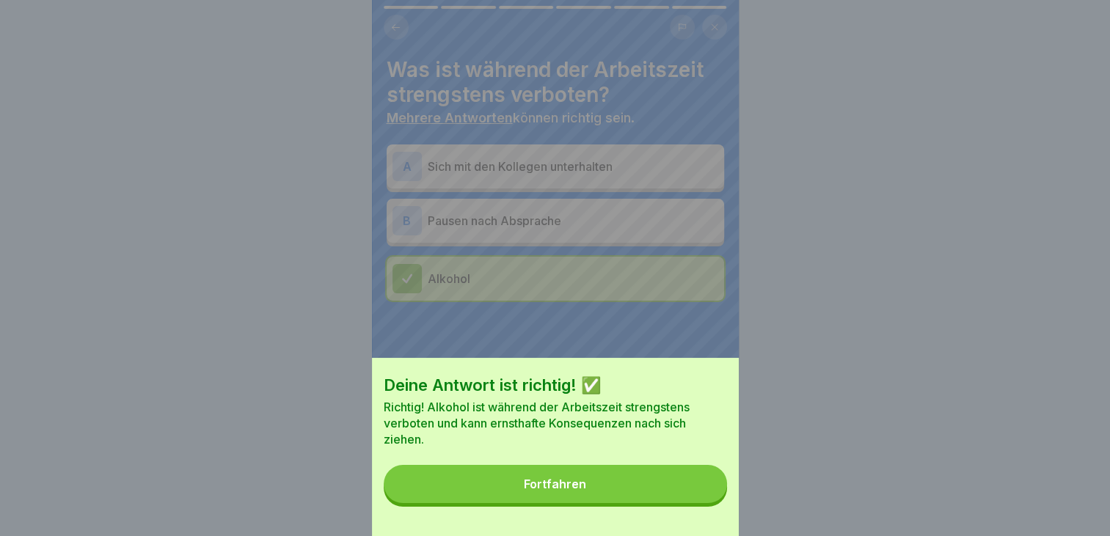
click at [605, 503] on button "Fortfahren" at bounding box center [555, 484] width 343 height 38
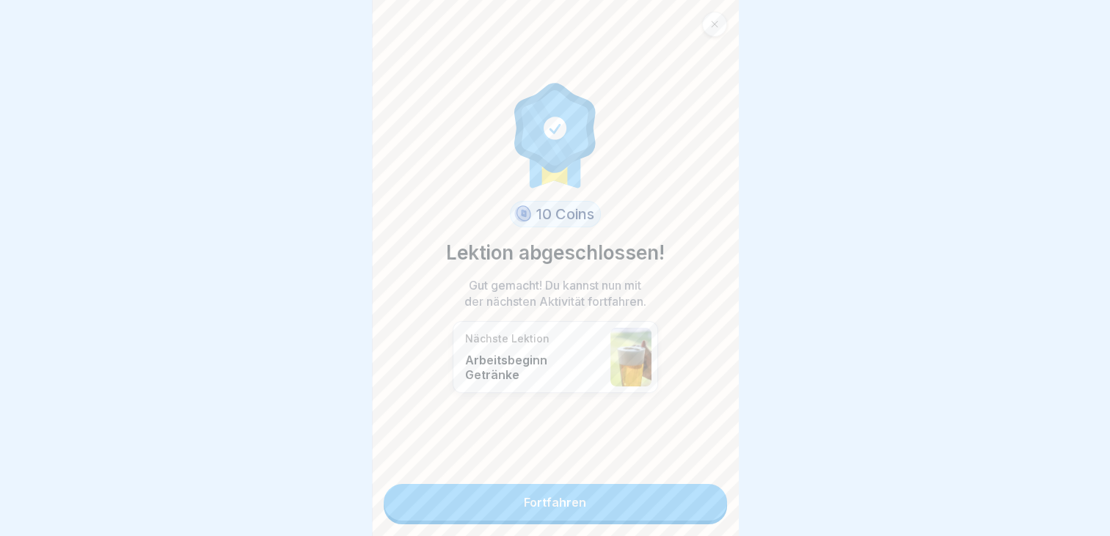
click at [551, 510] on link "Fortfahren" at bounding box center [555, 502] width 343 height 37
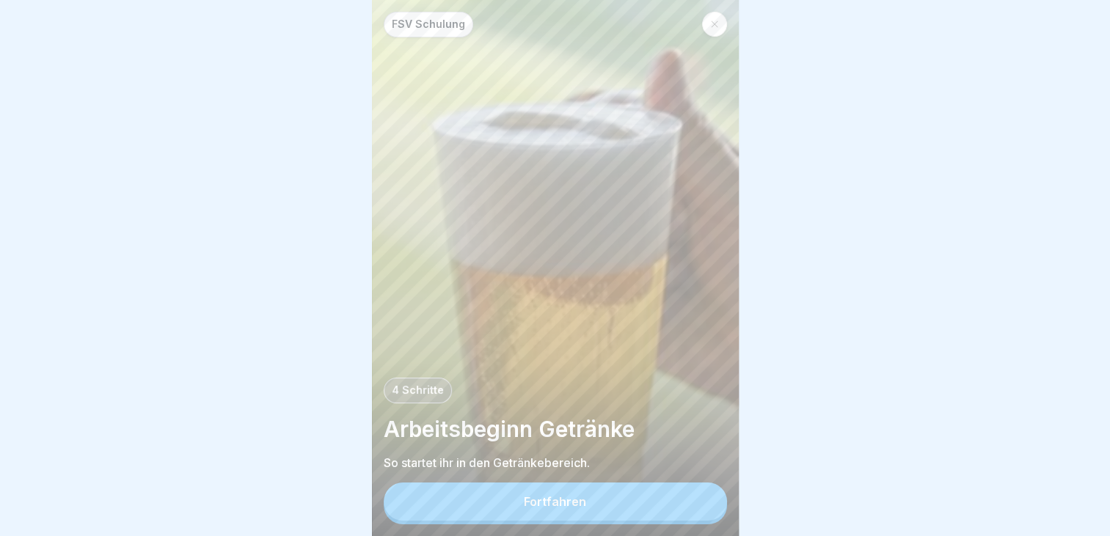
click at [551, 508] on div "Fortfahren" at bounding box center [555, 501] width 62 height 13
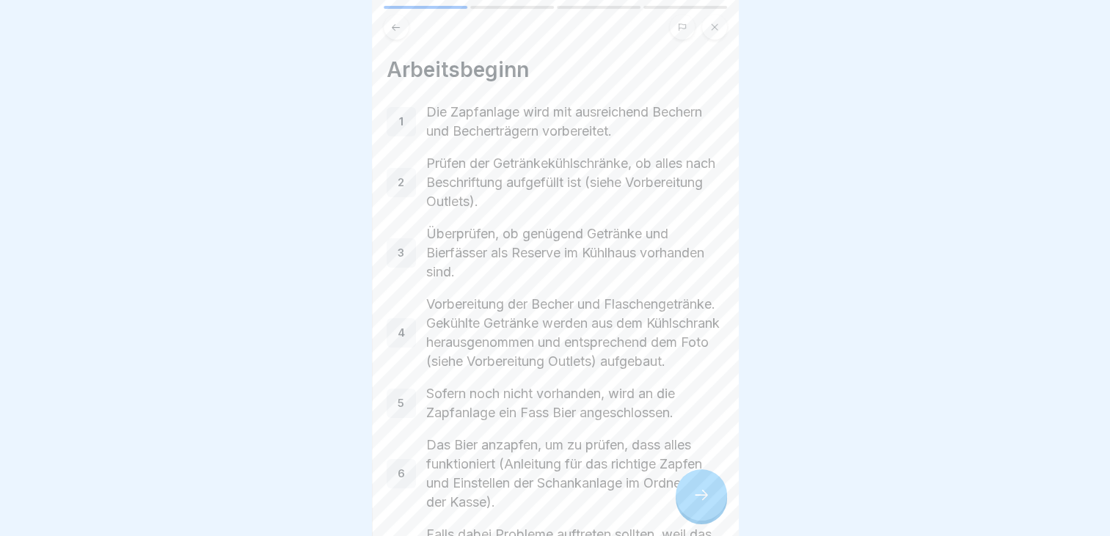
click at [689, 500] on div at bounding box center [700, 494] width 51 height 51
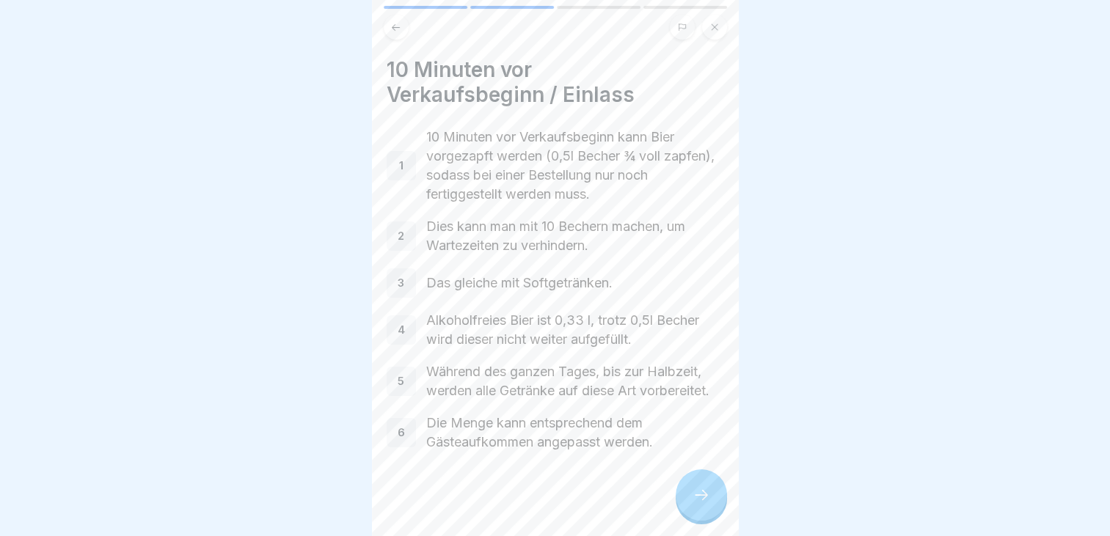
click at [689, 500] on div at bounding box center [700, 494] width 51 height 51
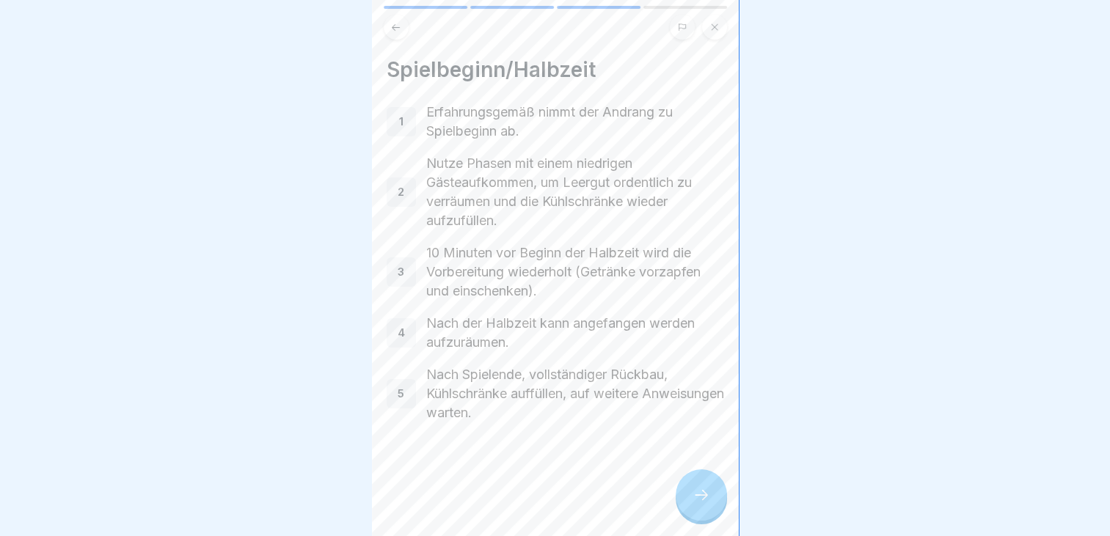
click at [689, 500] on div at bounding box center [700, 494] width 51 height 51
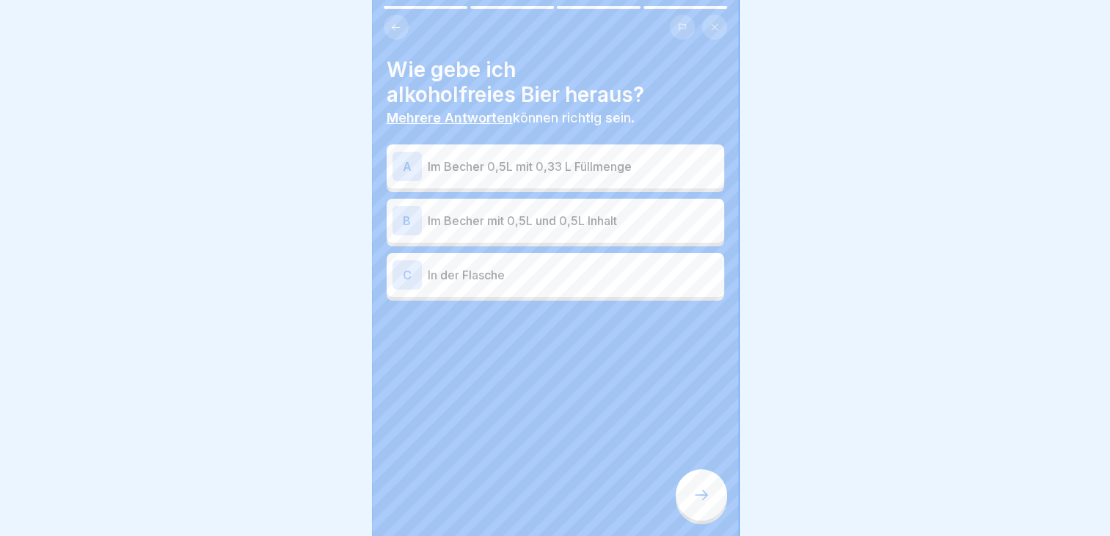
click at [519, 162] on p "Im Becher 0,5L mit 0,33 L Füllmenge" at bounding box center [573, 167] width 290 height 18
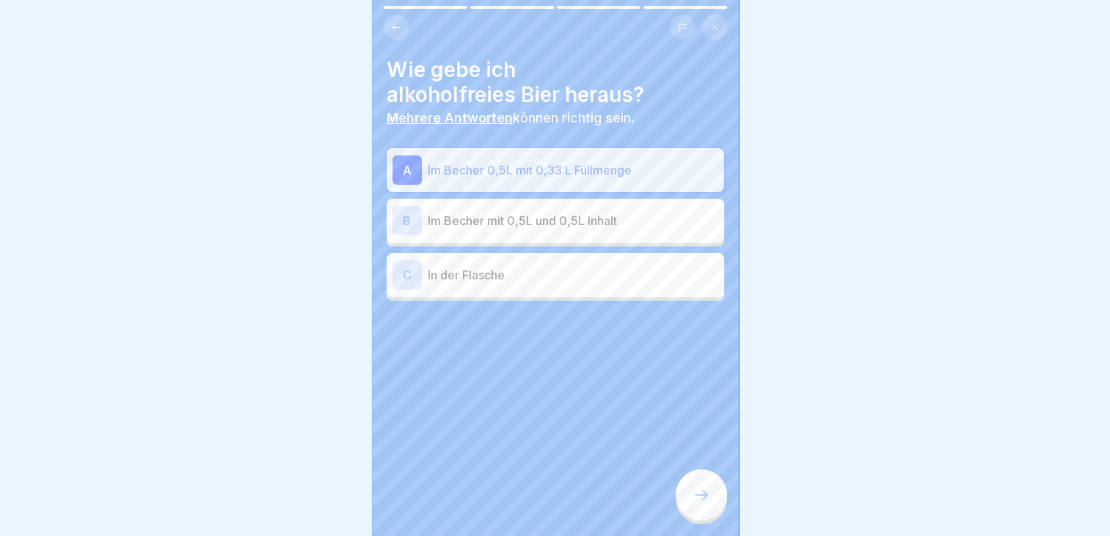
click at [700, 495] on div at bounding box center [700, 494] width 51 height 51
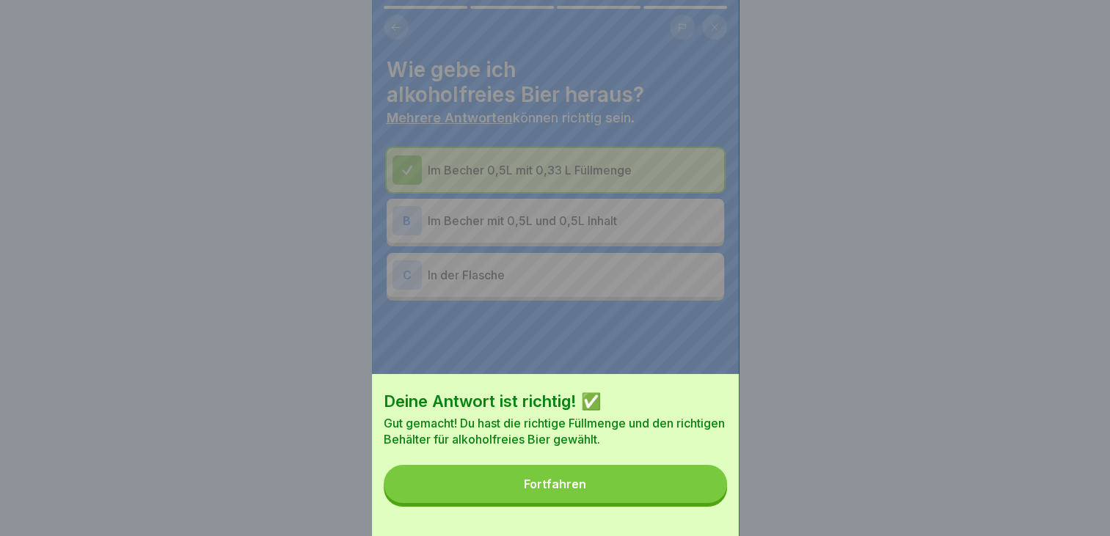
click at [628, 503] on button "Fortfahren" at bounding box center [555, 484] width 343 height 38
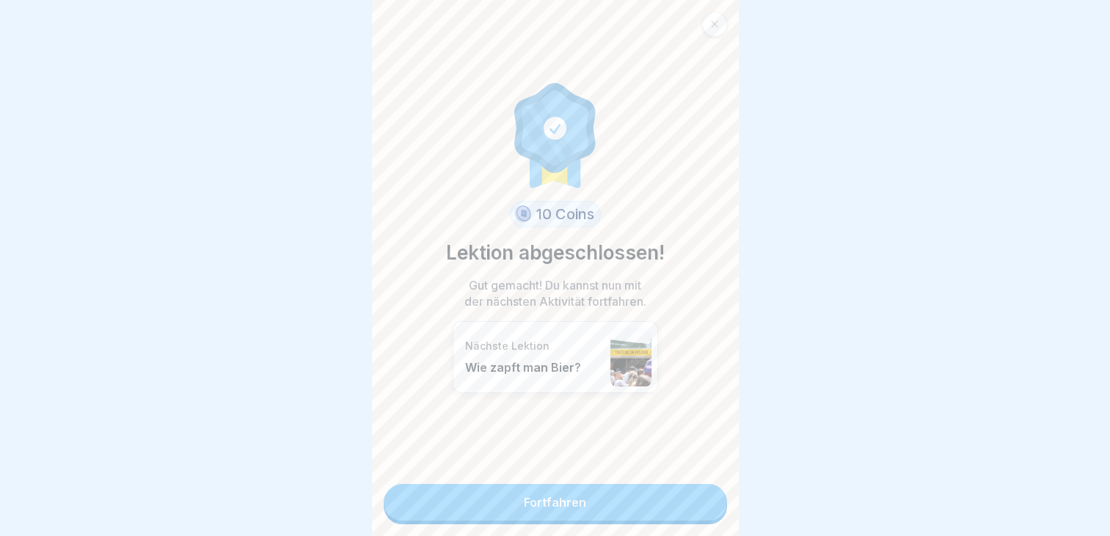
click at [591, 500] on link "Fortfahren" at bounding box center [555, 502] width 343 height 37
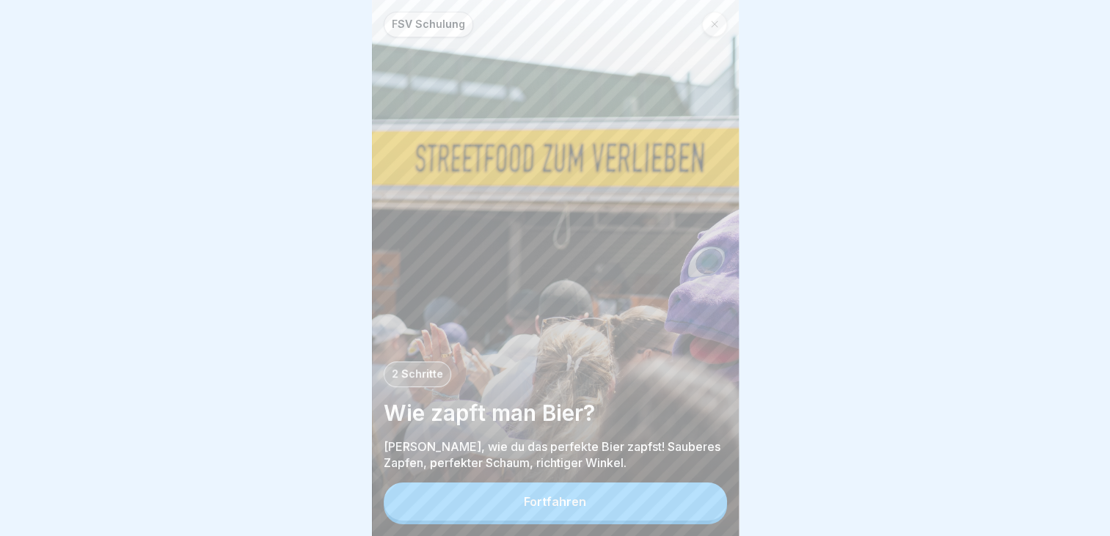
click at [549, 508] on div "Fortfahren" at bounding box center [555, 501] width 62 height 13
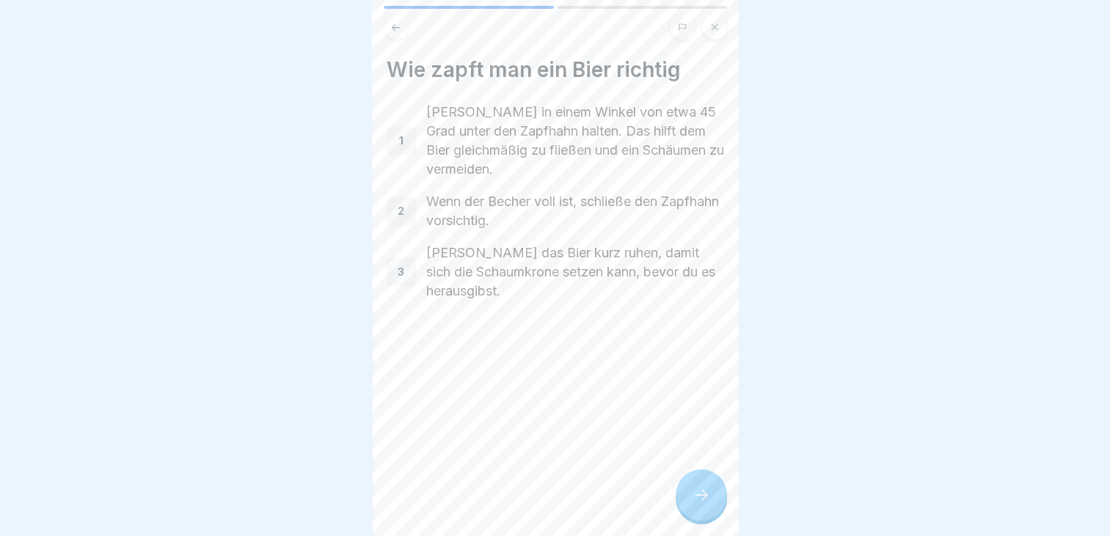
click at [709, 503] on icon at bounding box center [701, 495] width 18 height 18
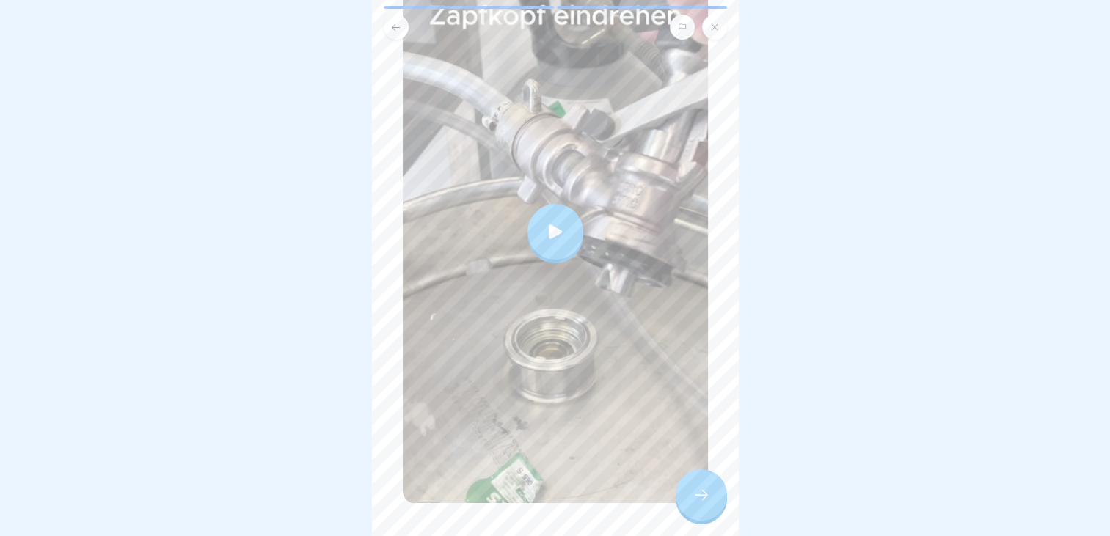
scroll to position [195, 0]
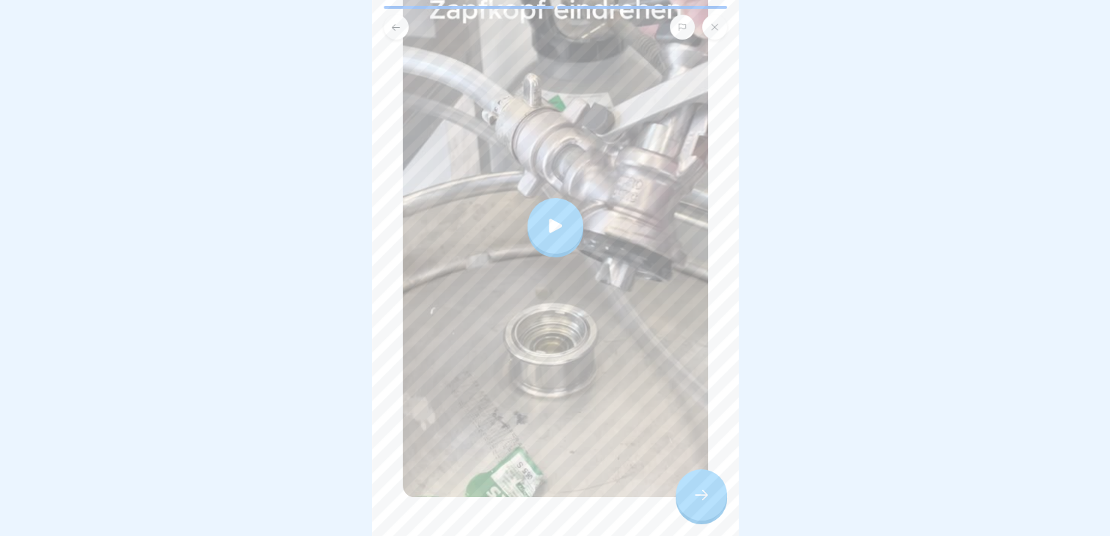
click at [697, 516] on div at bounding box center [700, 494] width 51 height 51
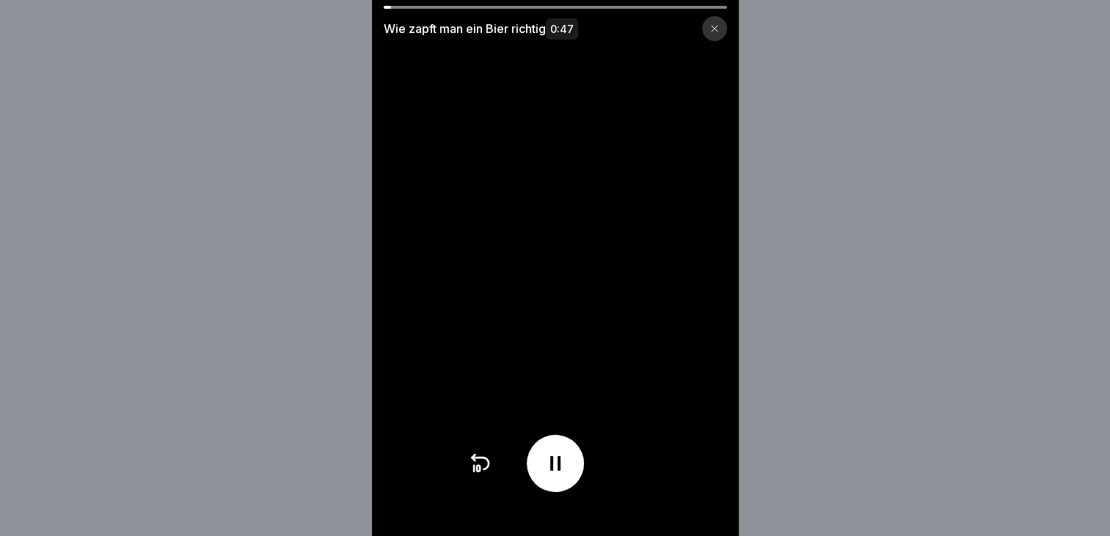
scroll to position [11, 0]
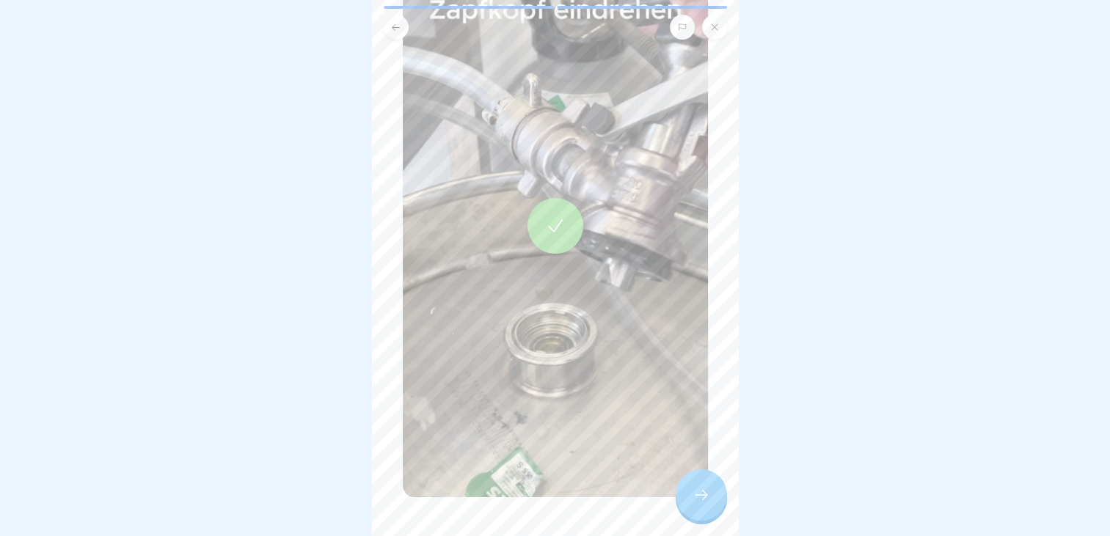
click at [705, 499] on icon at bounding box center [701, 495] width 18 height 18
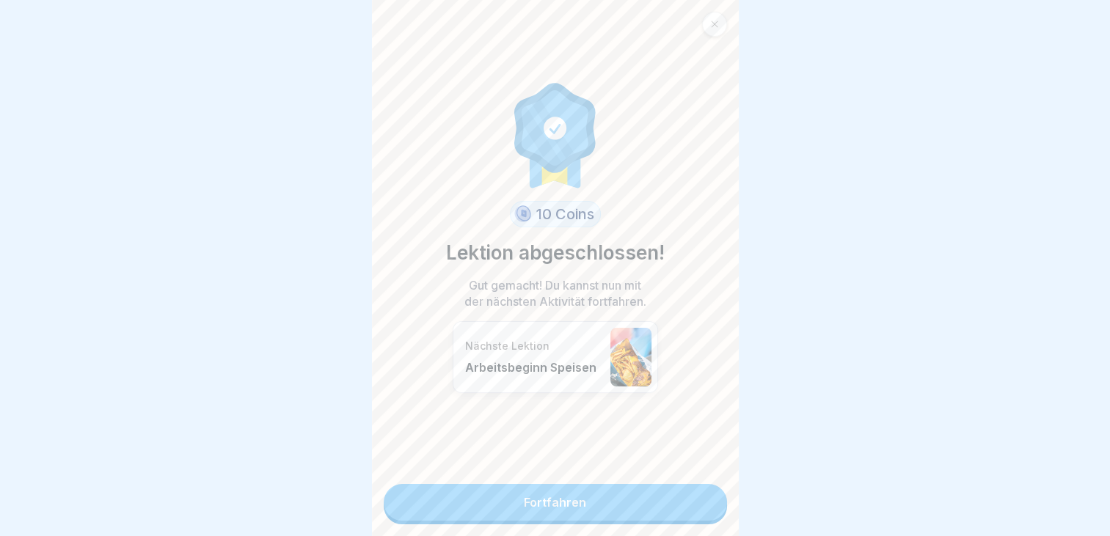
click at [573, 497] on link "Fortfahren" at bounding box center [555, 502] width 343 height 37
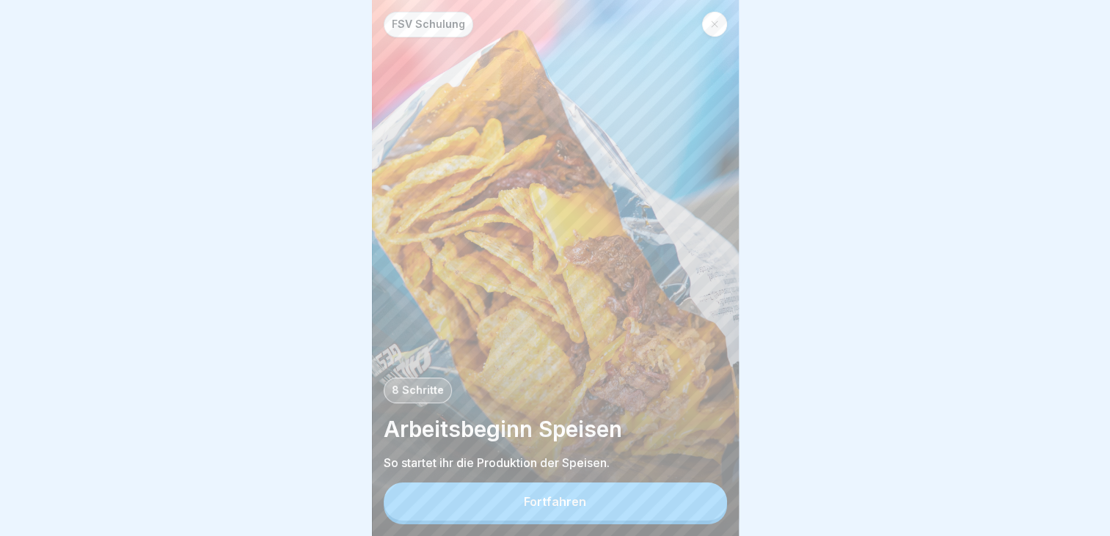
click at [546, 506] on button "Fortfahren" at bounding box center [555, 502] width 343 height 38
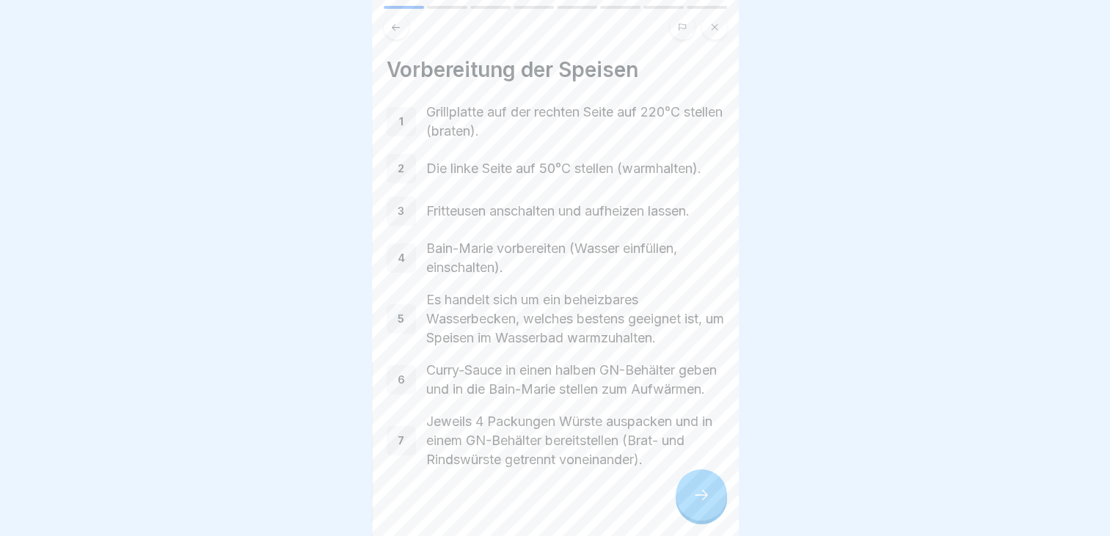
click at [695, 504] on icon at bounding box center [701, 495] width 18 height 18
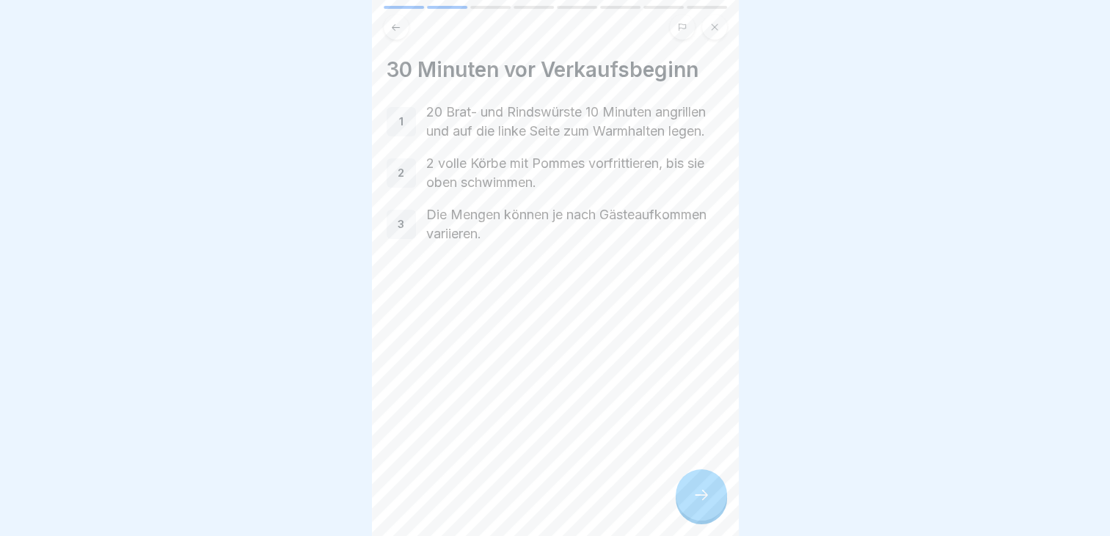
click at [695, 504] on icon at bounding box center [701, 495] width 18 height 18
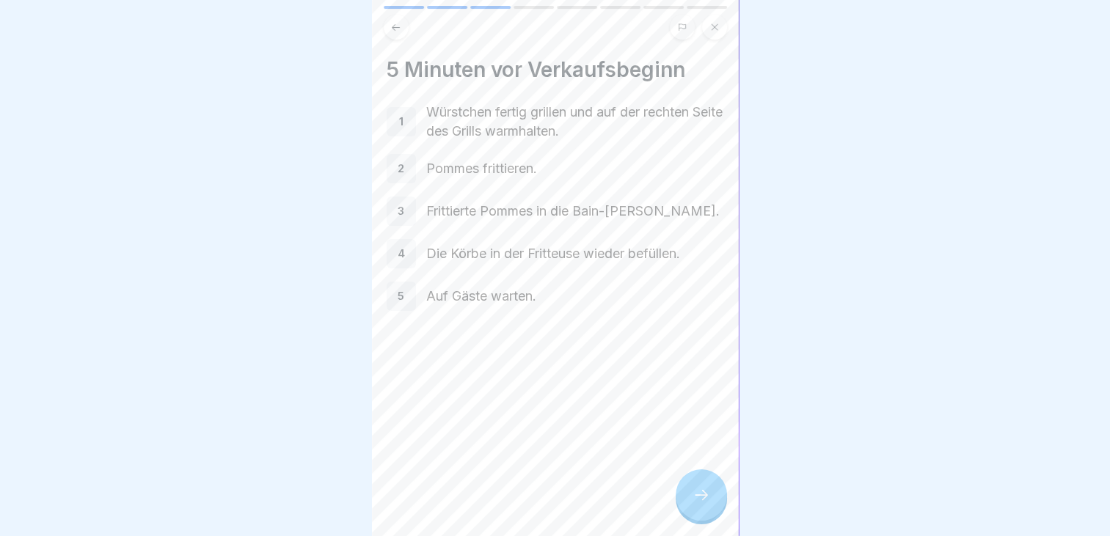
click at [695, 504] on icon at bounding box center [701, 495] width 18 height 18
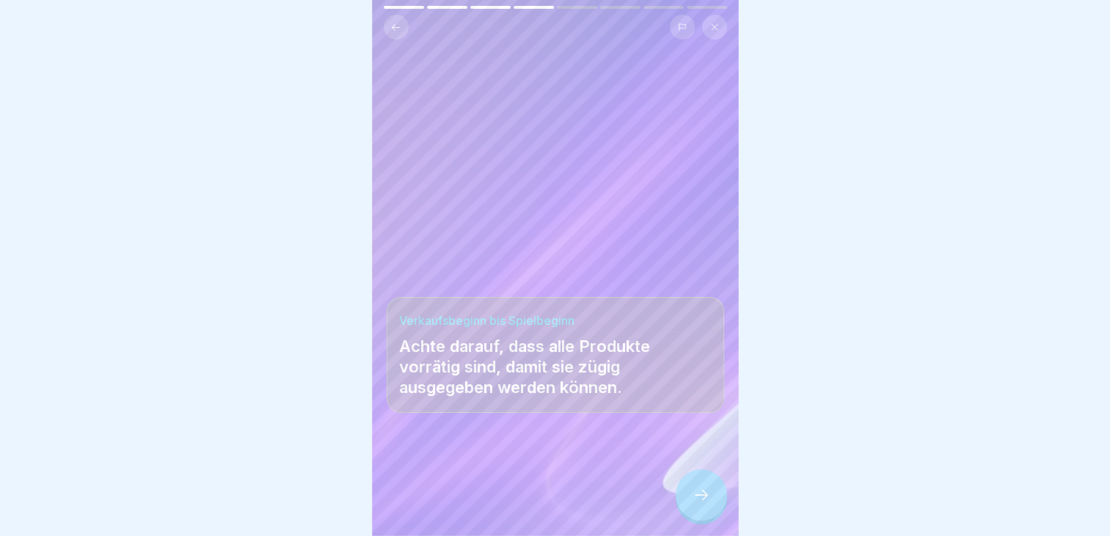
click at [695, 504] on icon at bounding box center [701, 495] width 18 height 18
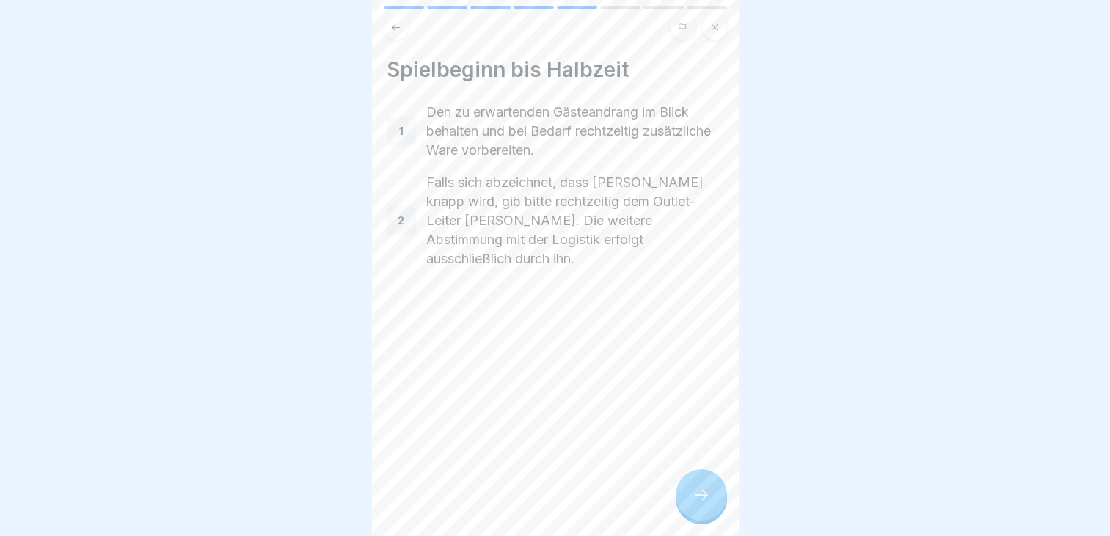
click at [695, 504] on icon at bounding box center [701, 495] width 18 height 18
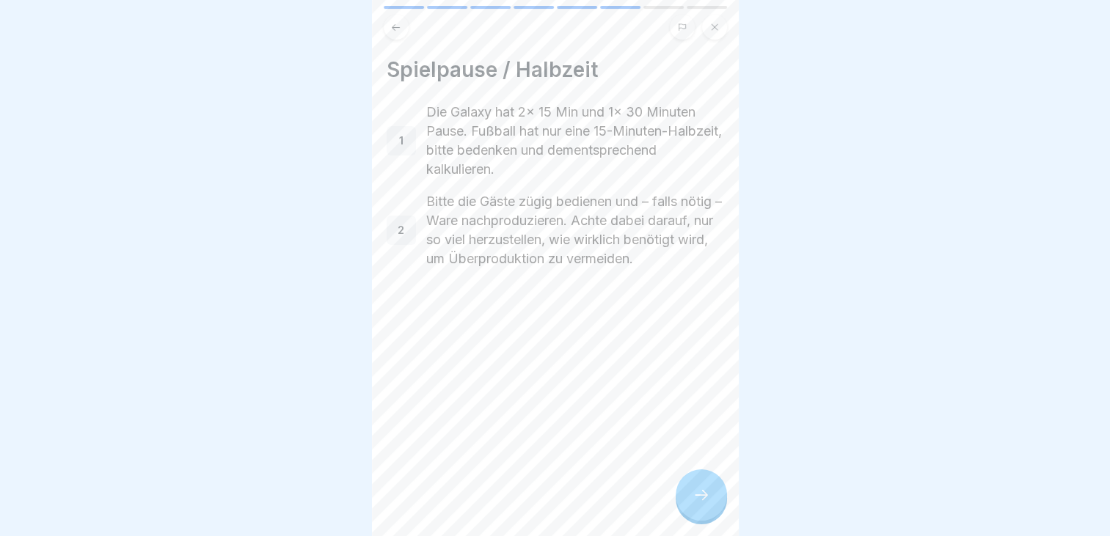
click at [695, 504] on icon at bounding box center [701, 495] width 18 height 18
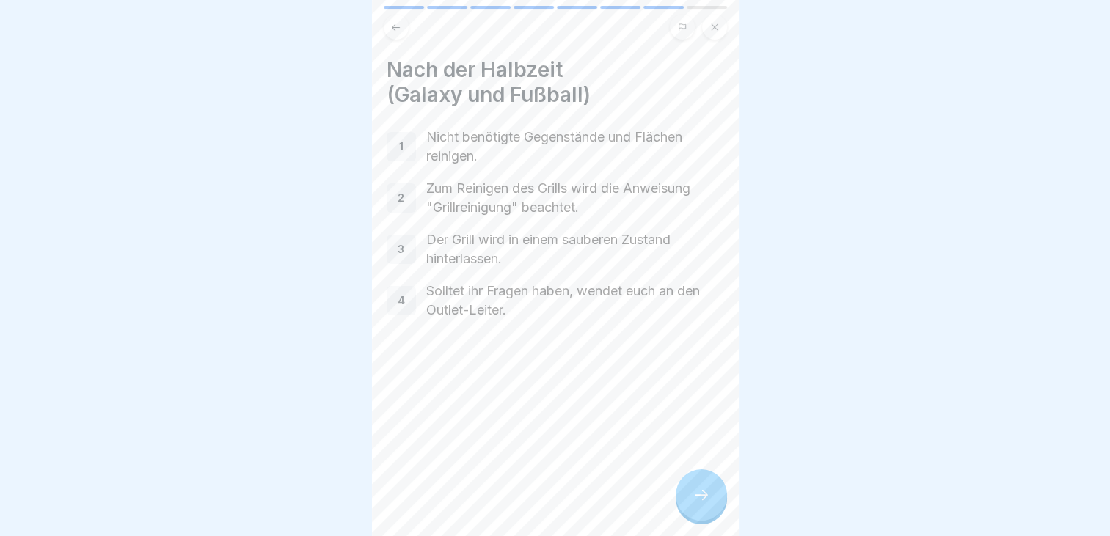
click at [695, 504] on icon at bounding box center [701, 495] width 18 height 18
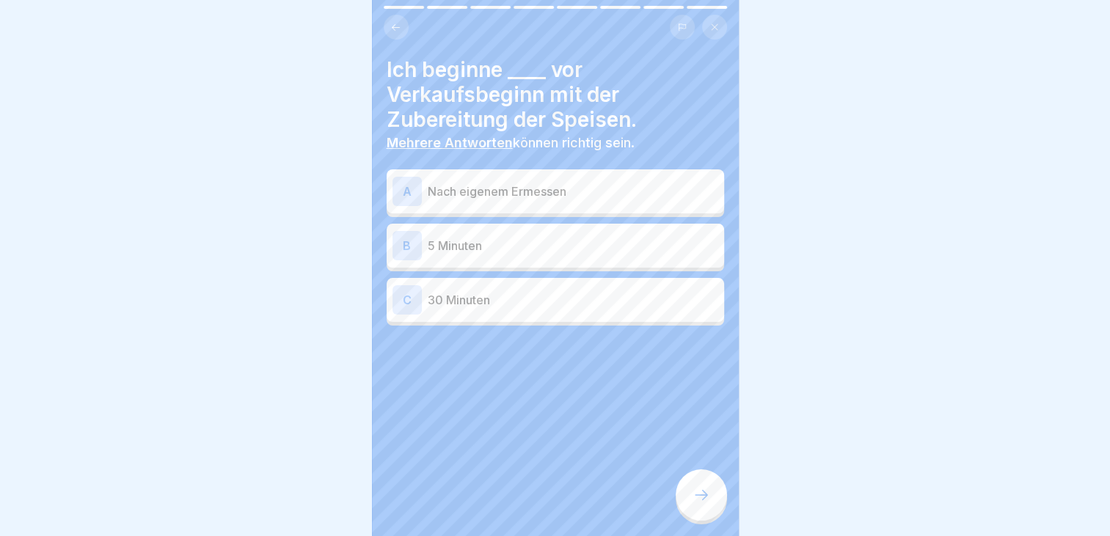
click at [472, 239] on p "5 Minuten" at bounding box center [573, 246] width 290 height 18
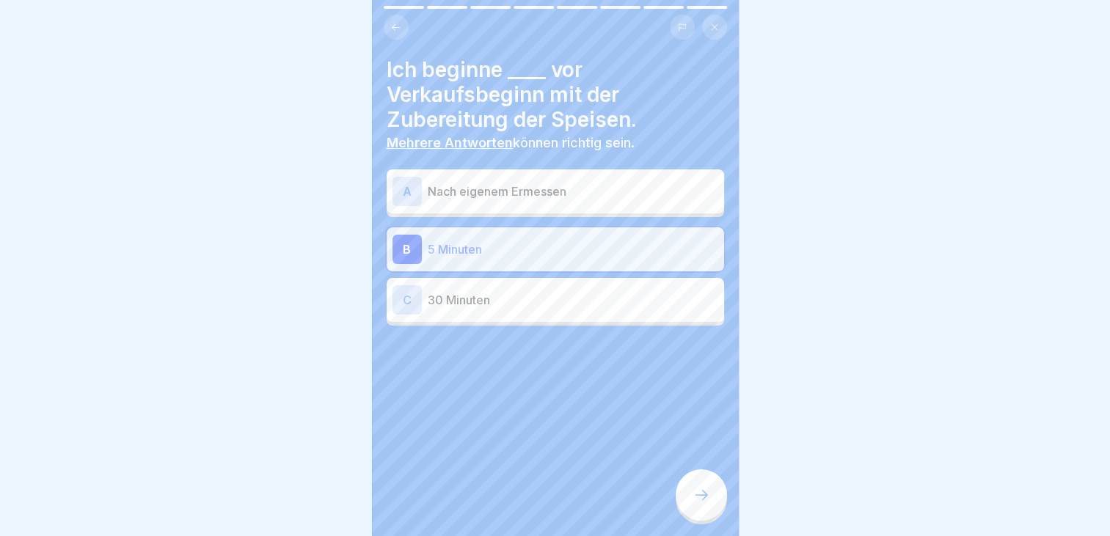
click at [705, 500] on icon at bounding box center [700, 495] width 13 height 10
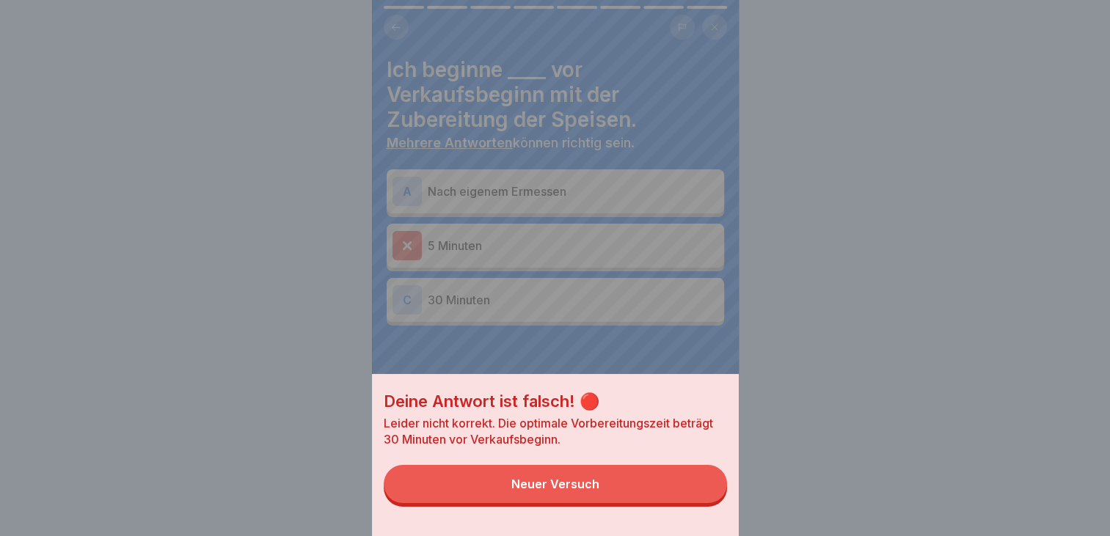
click at [572, 488] on button "Neuer Versuch" at bounding box center [555, 484] width 343 height 38
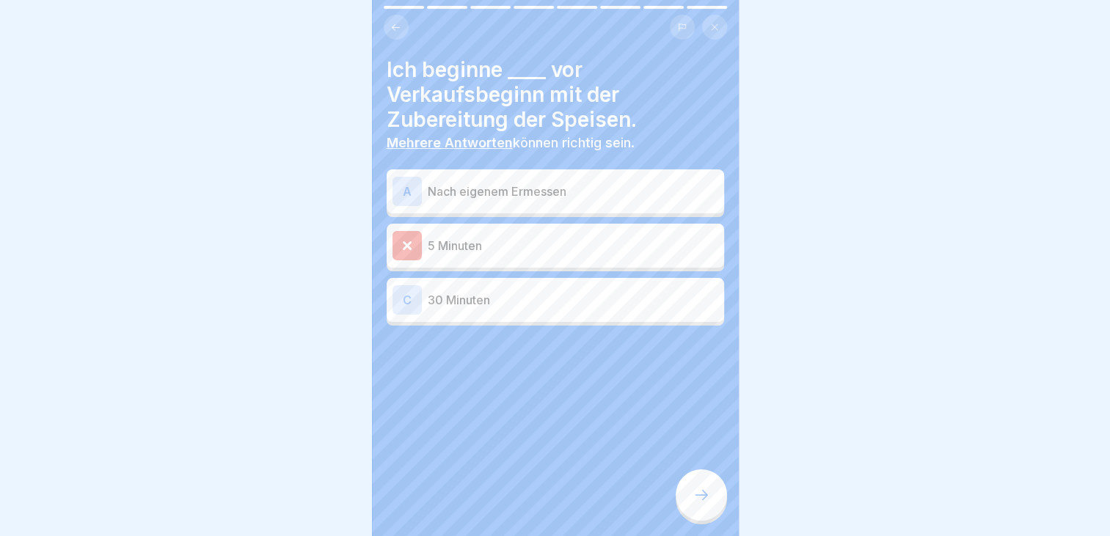
click at [474, 302] on p "30 Minuten" at bounding box center [573, 300] width 290 height 18
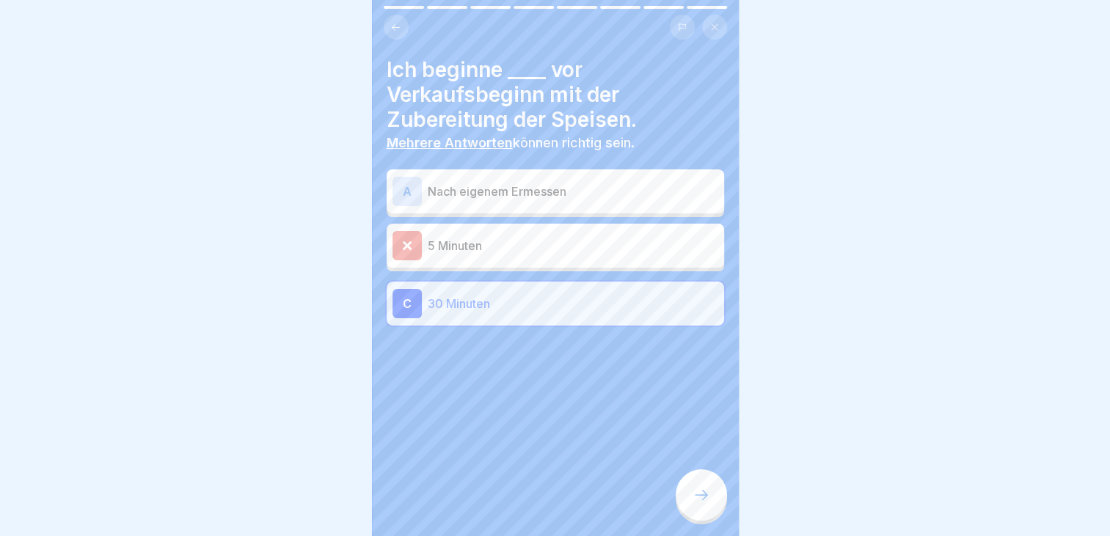
click at [441, 248] on p "5 Minuten" at bounding box center [573, 246] width 290 height 18
click at [458, 310] on p "30 Minuten" at bounding box center [573, 304] width 290 height 18
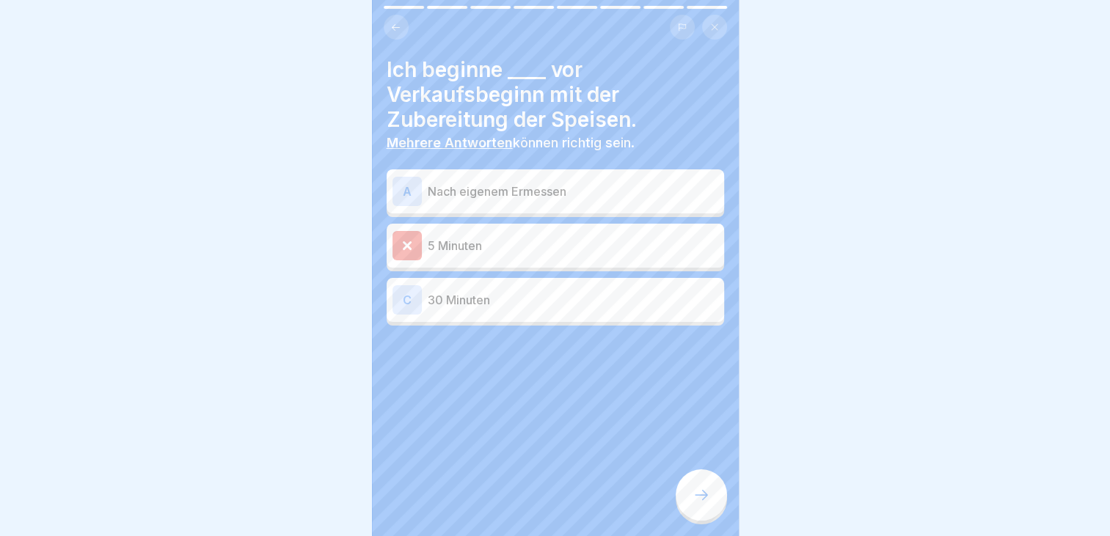
click at [444, 291] on p "30 Minuten" at bounding box center [573, 300] width 290 height 18
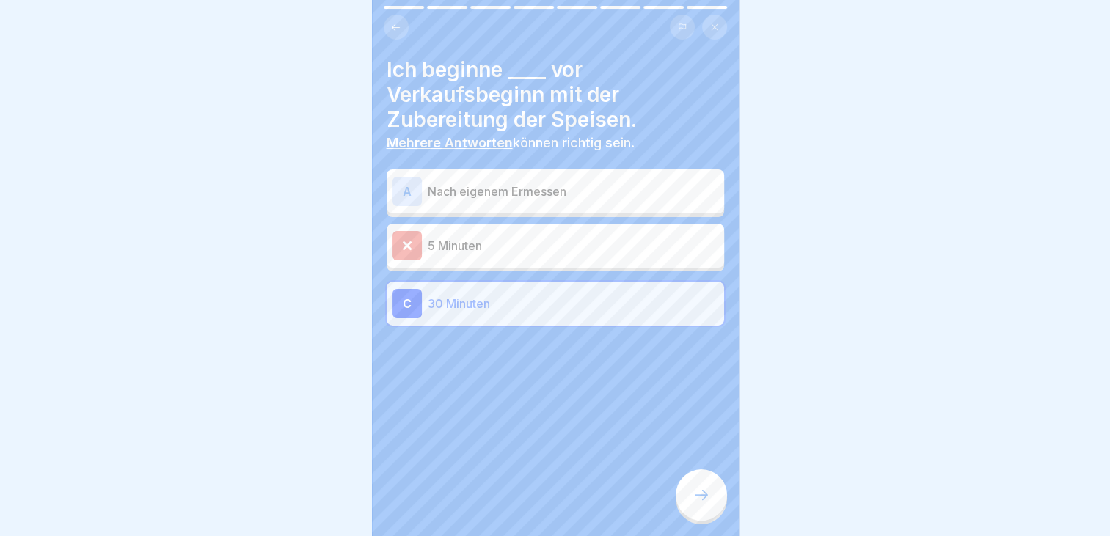
click at [405, 244] on icon at bounding box center [406, 245] width 7 height 7
click at [701, 504] on icon at bounding box center [701, 495] width 18 height 18
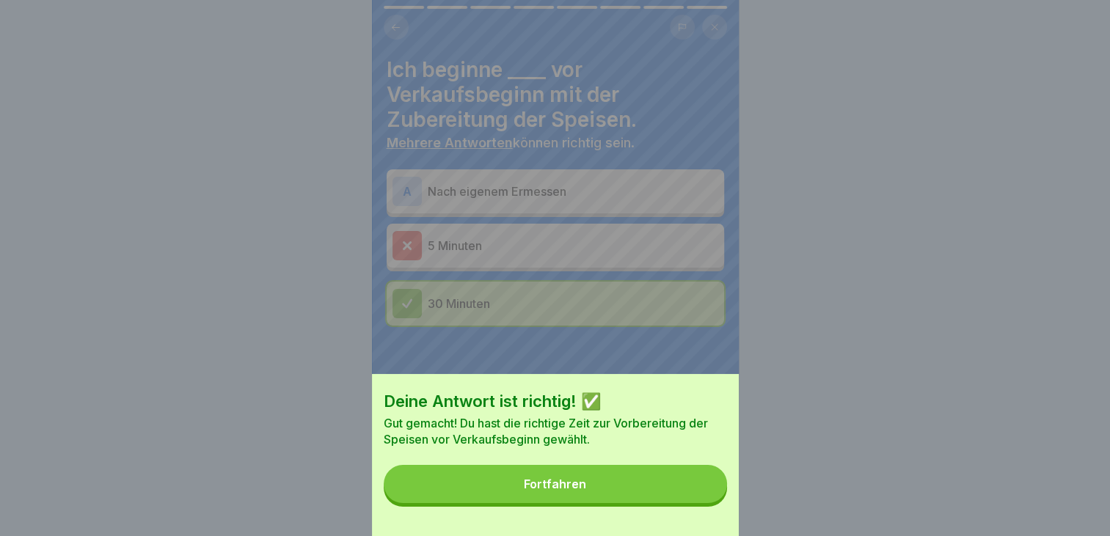
click at [625, 502] on button "Fortfahren" at bounding box center [555, 484] width 343 height 38
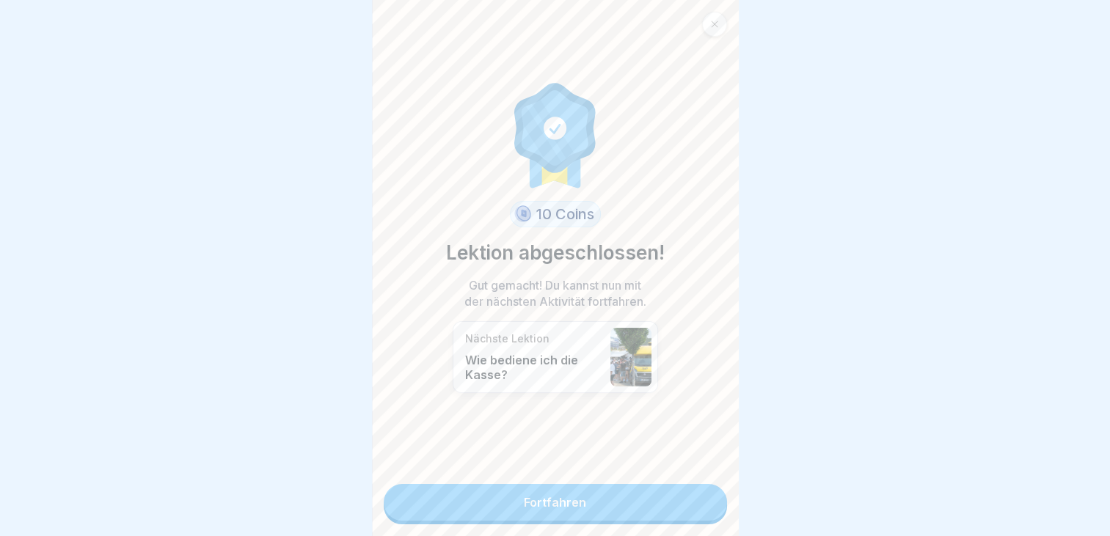
click at [565, 503] on link "Fortfahren" at bounding box center [555, 502] width 343 height 37
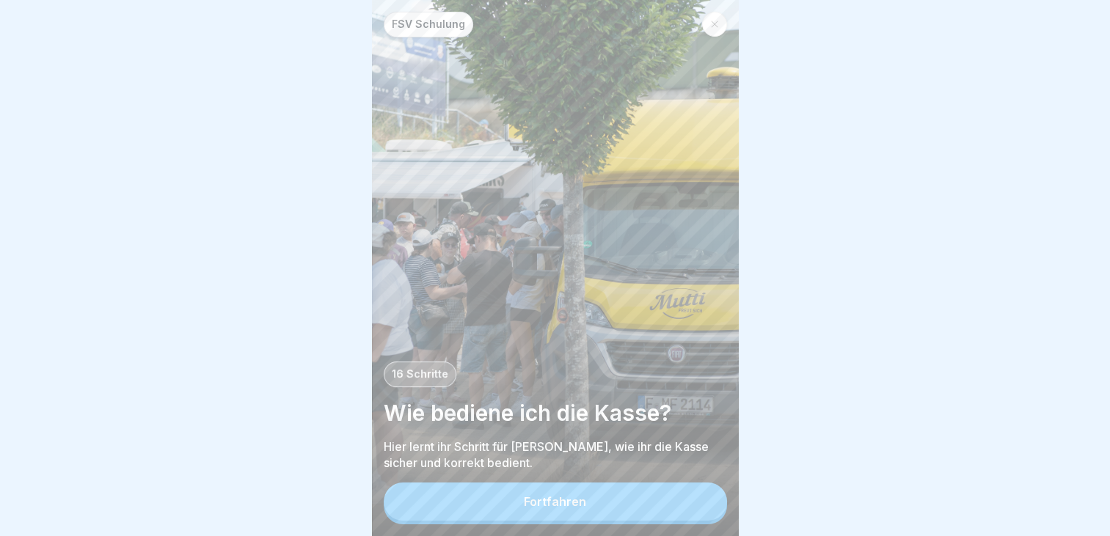
click at [555, 501] on button "Fortfahren" at bounding box center [555, 502] width 343 height 38
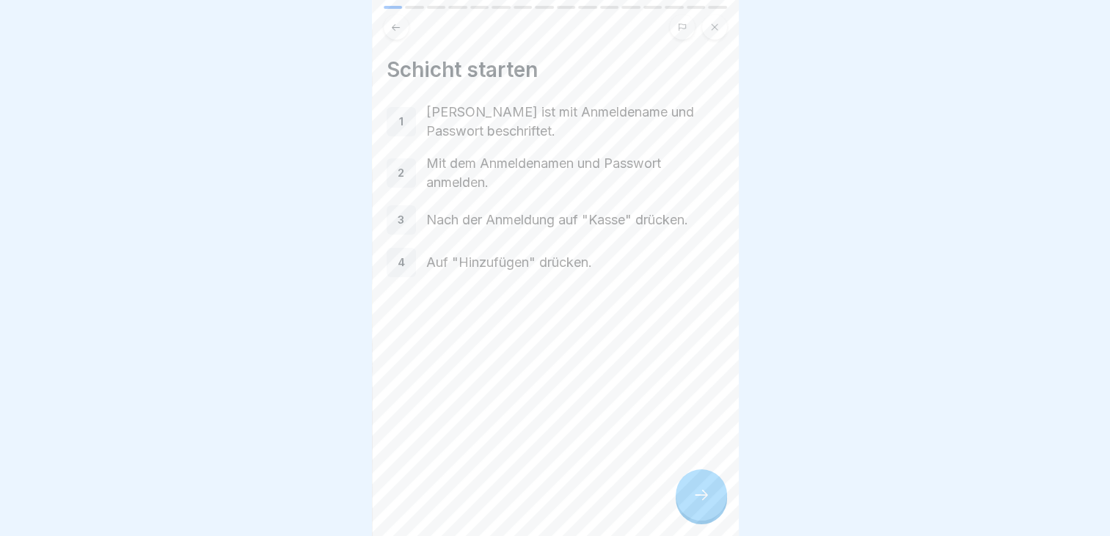
click at [704, 500] on icon at bounding box center [701, 495] width 18 height 18
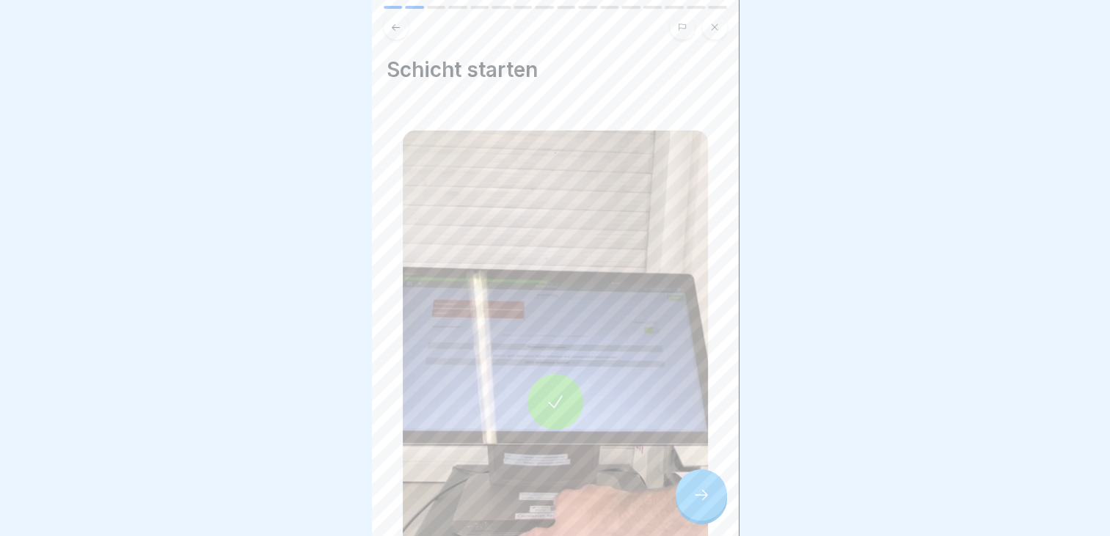
click at [704, 500] on icon at bounding box center [701, 495] width 18 height 18
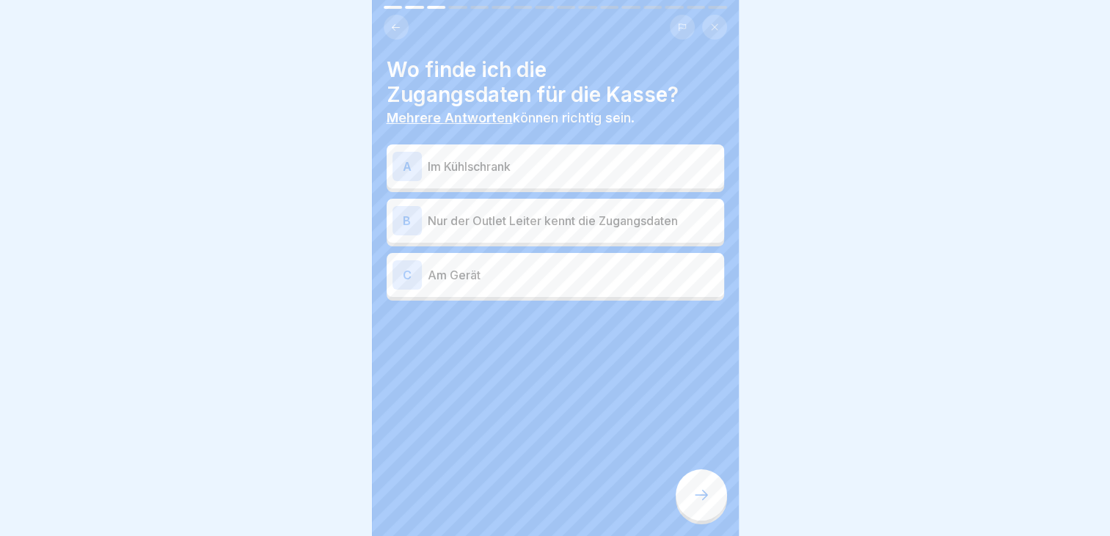
click at [502, 286] on div "C Am Gerät" at bounding box center [555, 274] width 326 height 29
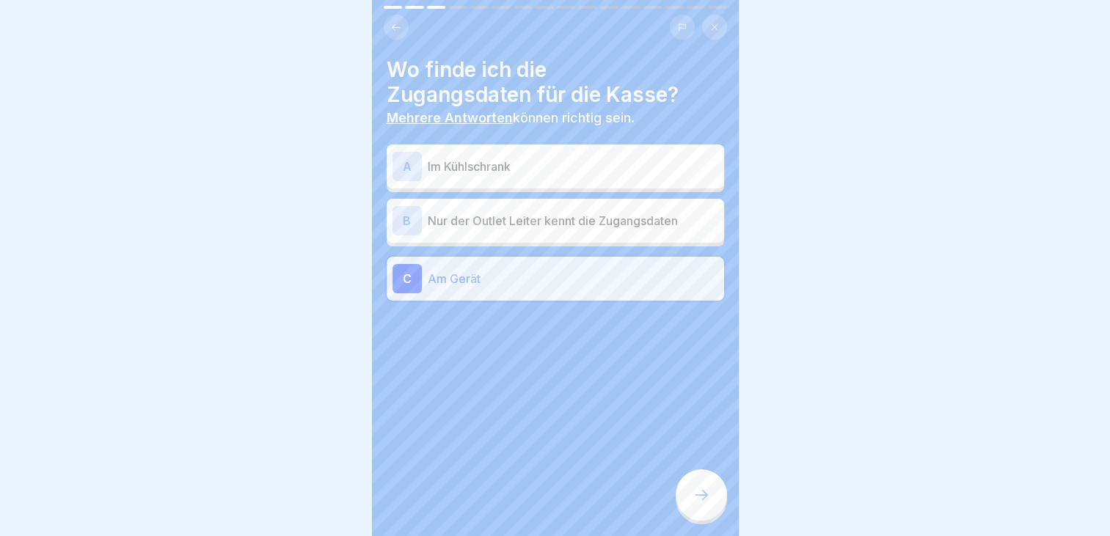
click at [701, 499] on icon at bounding box center [701, 495] width 18 height 18
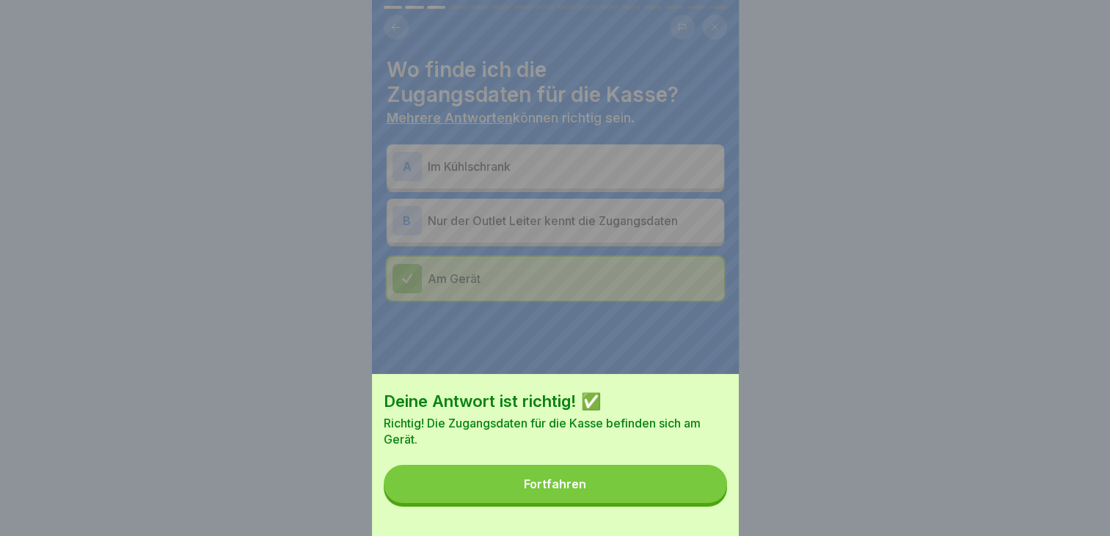
click at [606, 477] on div "Deine Antwort ist richtig! ✅ Richtig! Die Zugangsdaten für die Kasse befinden s…" at bounding box center [555, 455] width 367 height 162
click at [563, 490] on div "Fortfahren" at bounding box center [555, 483] width 62 height 13
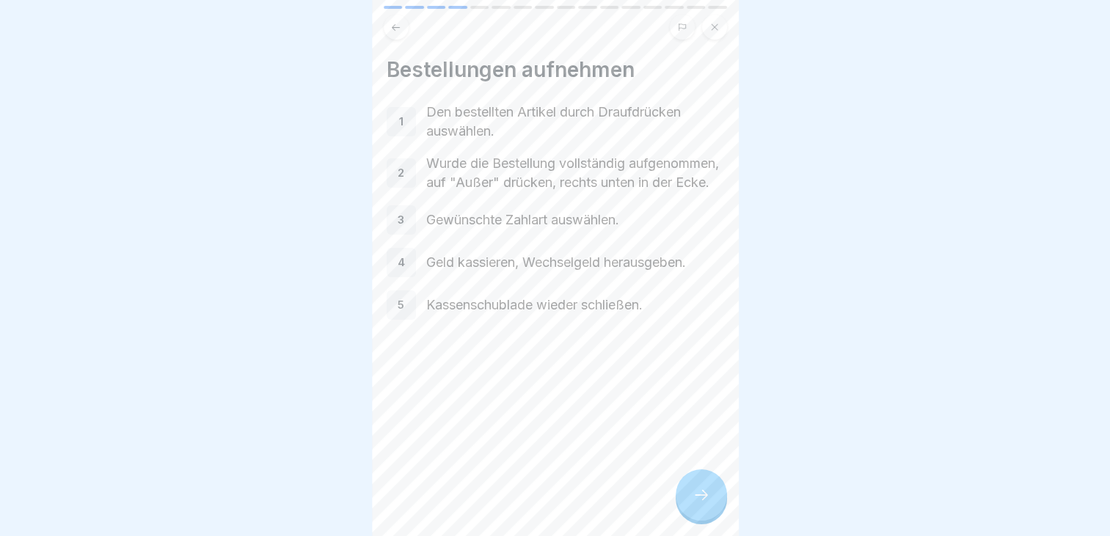
click at [696, 501] on icon at bounding box center [701, 495] width 18 height 18
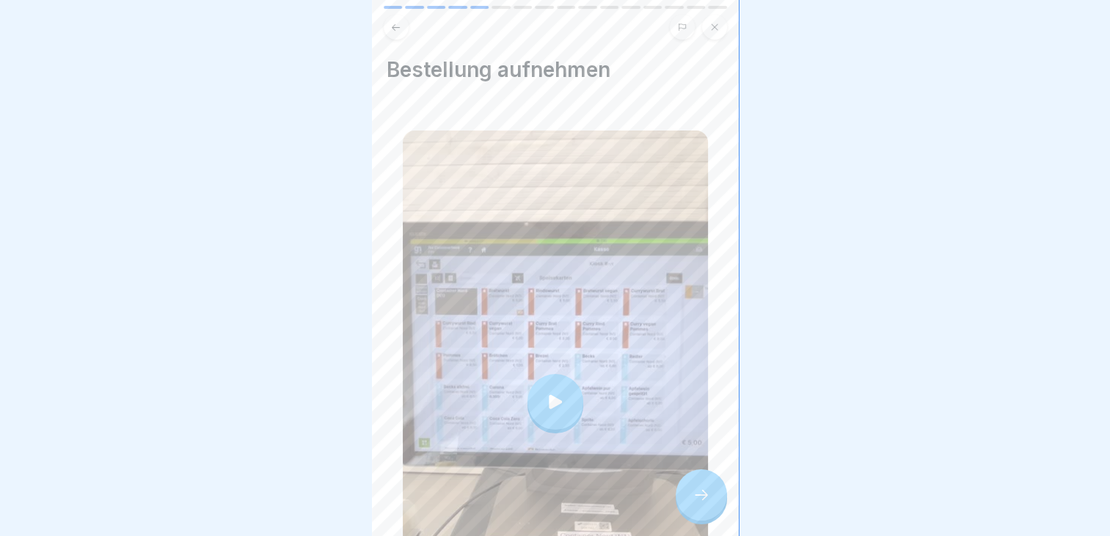
click at [701, 504] on icon at bounding box center [701, 495] width 18 height 18
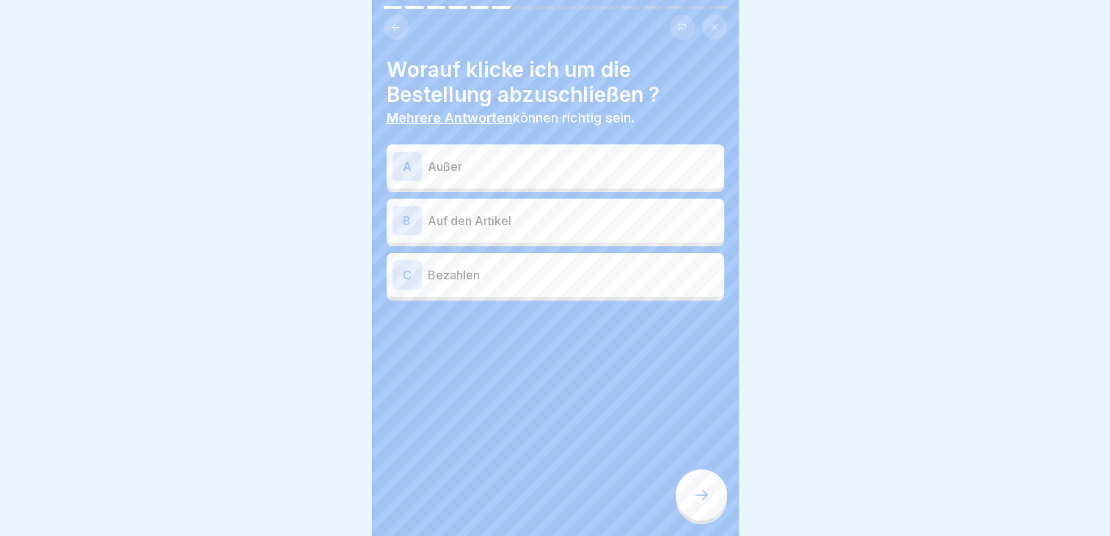
click at [473, 154] on div "A Außer" at bounding box center [555, 166] width 326 height 29
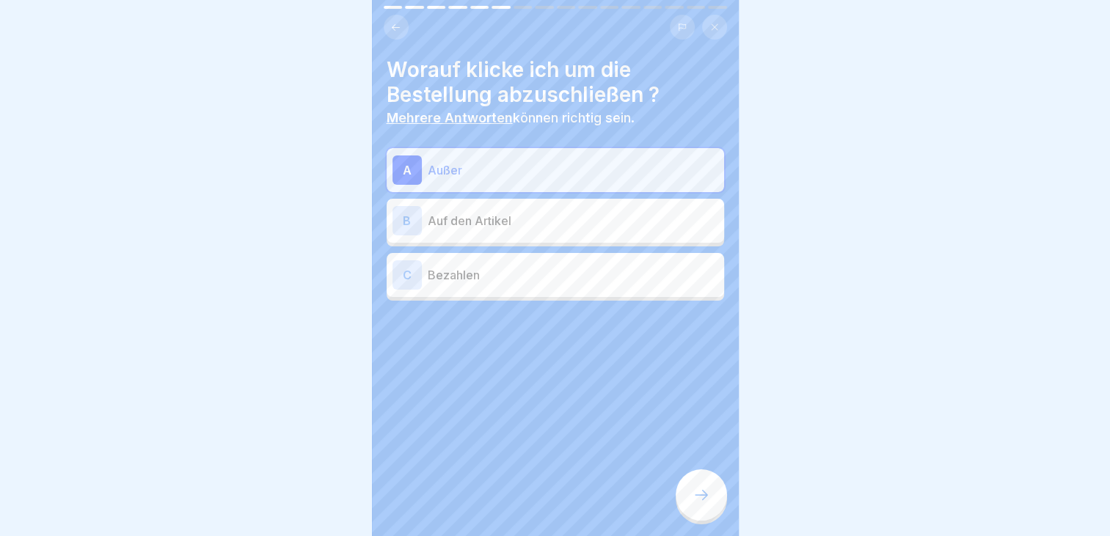
click at [691, 505] on div at bounding box center [700, 494] width 51 height 51
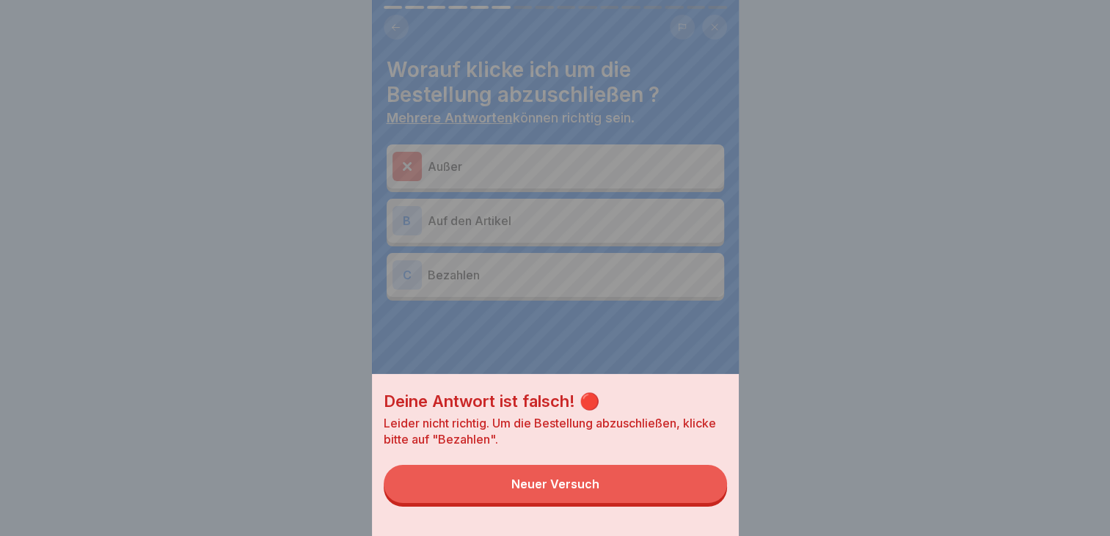
click at [599, 491] on div "Neuer Versuch" at bounding box center [555, 483] width 88 height 13
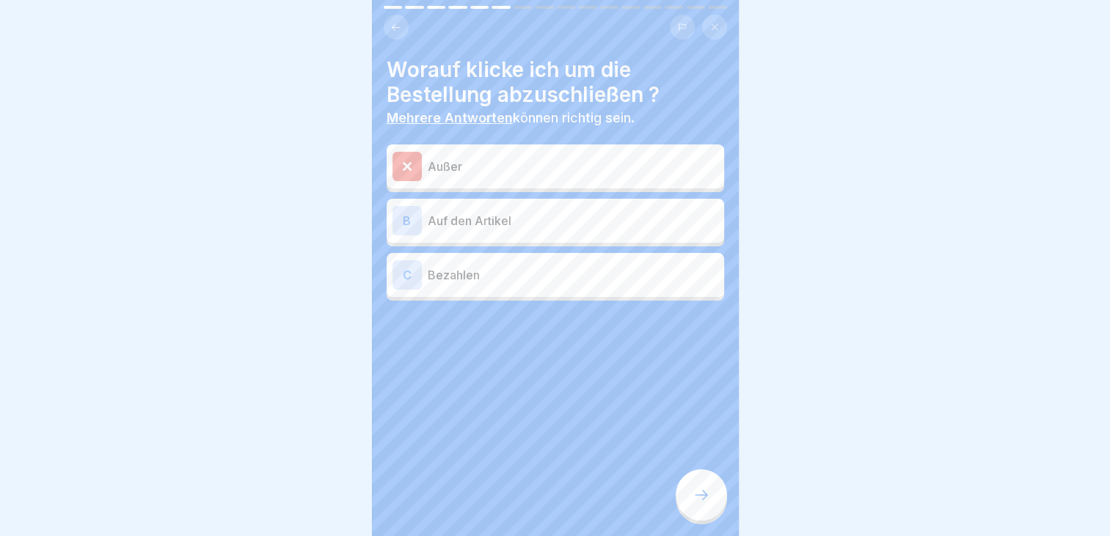
click at [491, 268] on p "Bezahlen" at bounding box center [573, 275] width 290 height 18
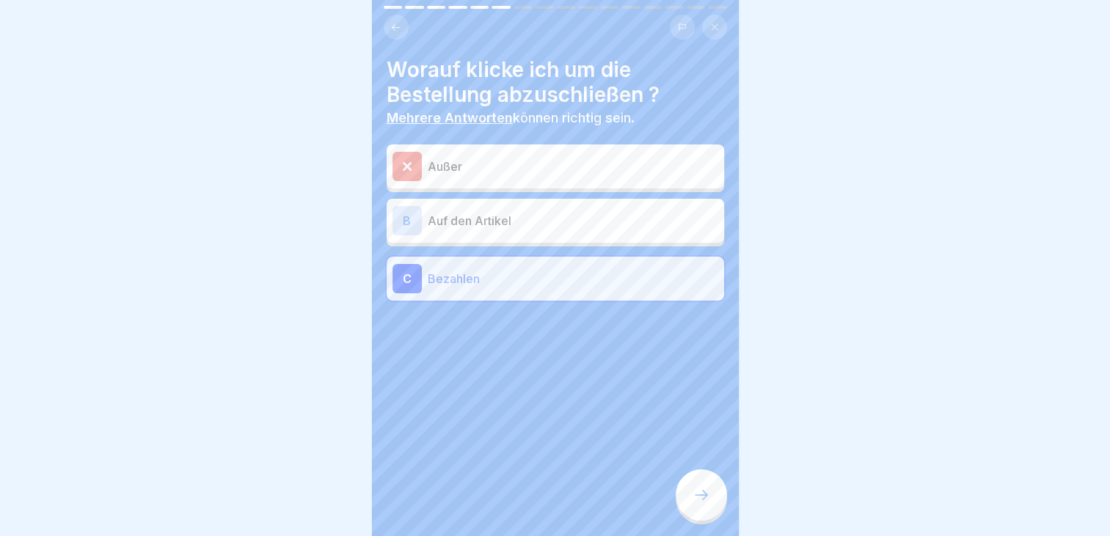
click at [705, 504] on icon at bounding box center [701, 495] width 18 height 18
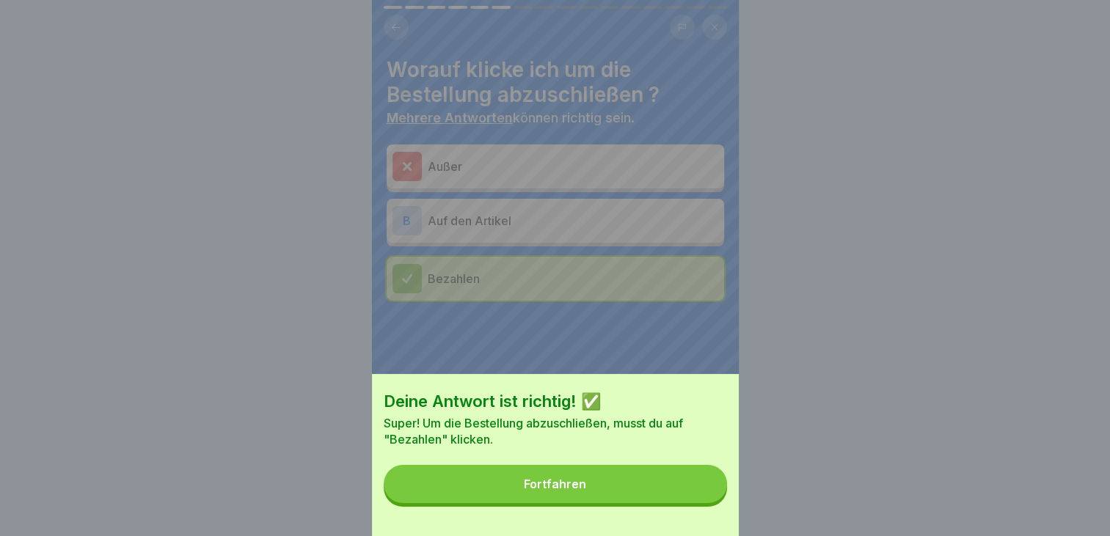
click at [597, 503] on button "Fortfahren" at bounding box center [555, 484] width 343 height 38
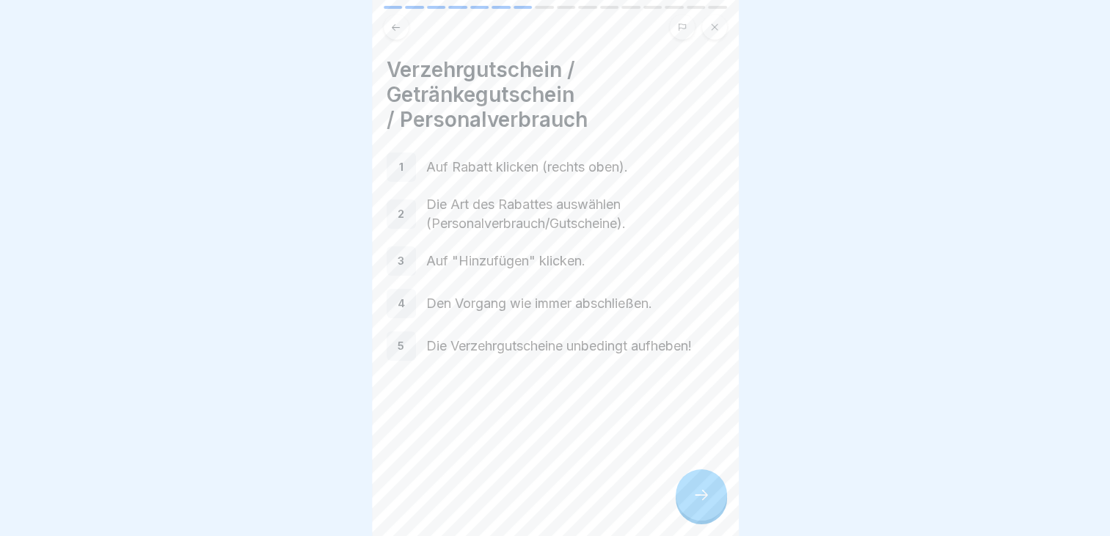
click at [700, 504] on icon at bounding box center [701, 495] width 18 height 18
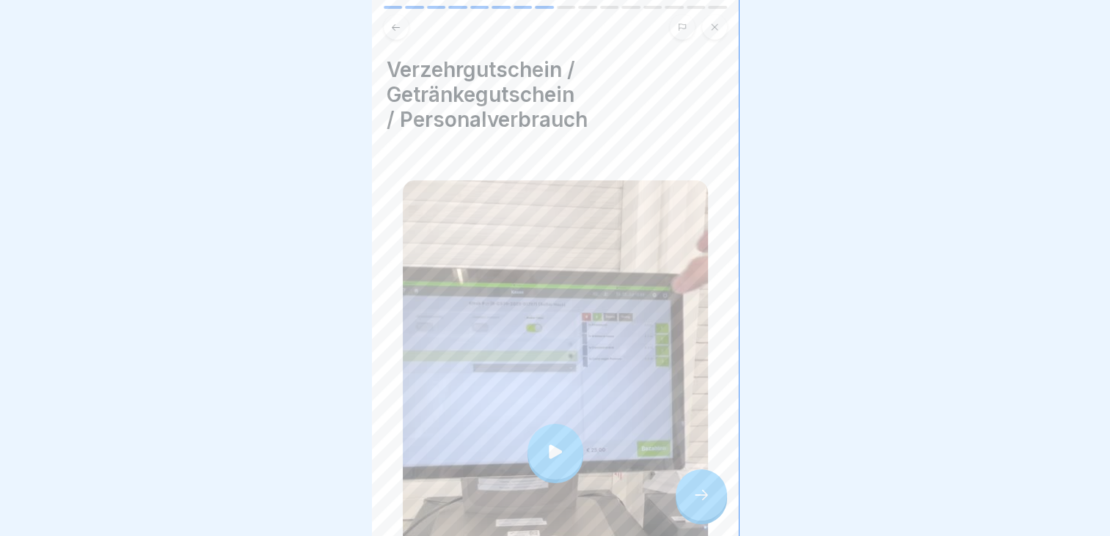
click at [557, 441] on icon at bounding box center [555, 451] width 21 height 21
click at [715, 506] on div at bounding box center [700, 494] width 51 height 51
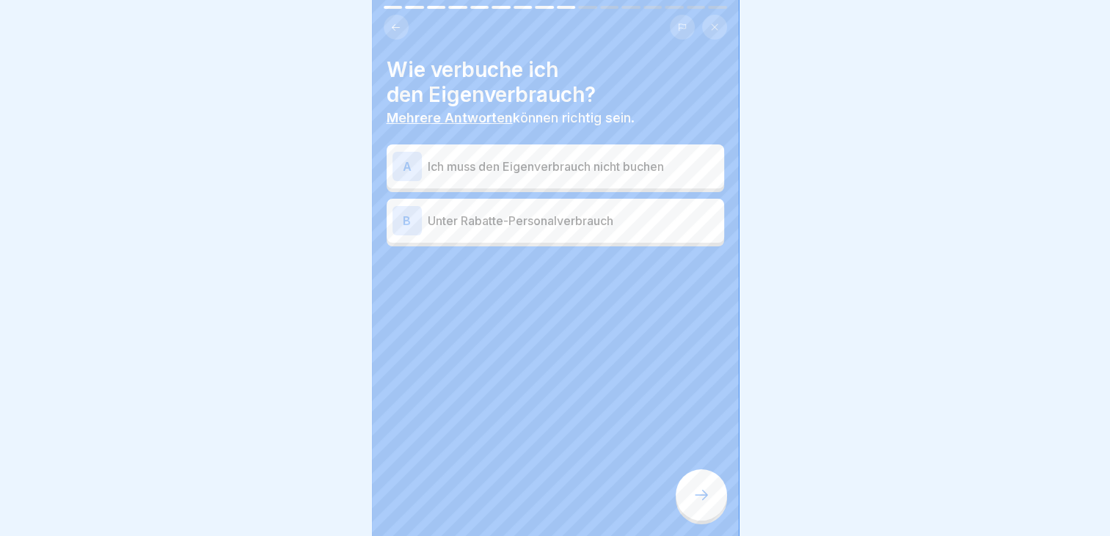
click at [569, 229] on p "Unter Rabatte-Personalverbrauch" at bounding box center [573, 221] width 290 height 18
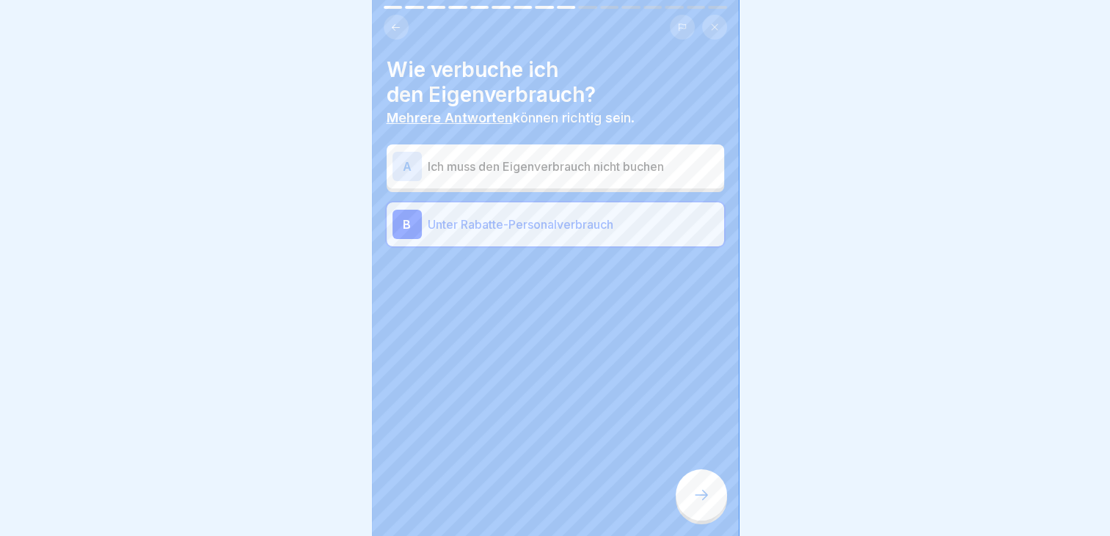
click at [707, 504] on icon at bounding box center [701, 495] width 18 height 18
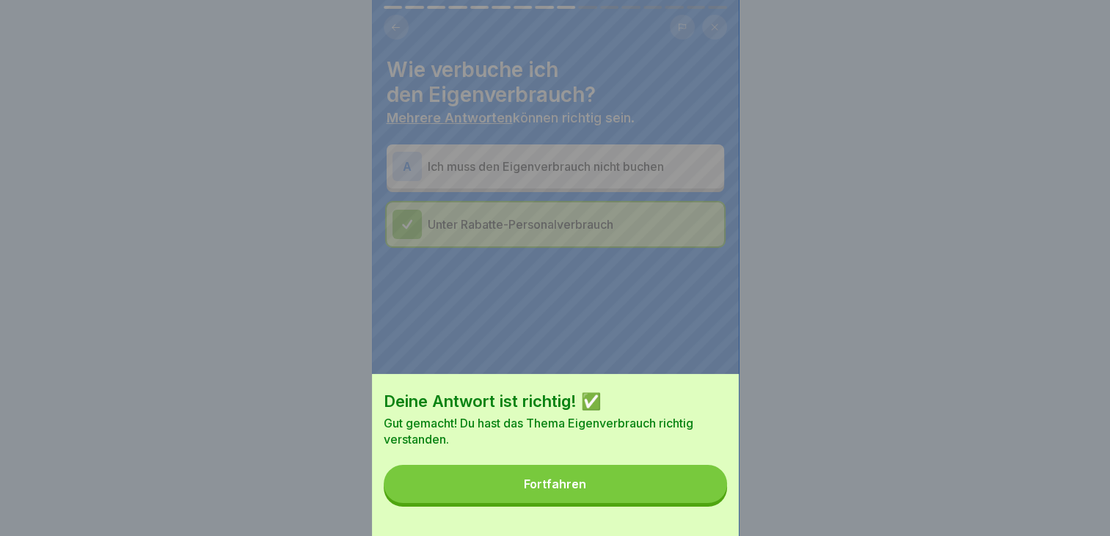
click at [623, 503] on button "Fortfahren" at bounding box center [555, 484] width 343 height 38
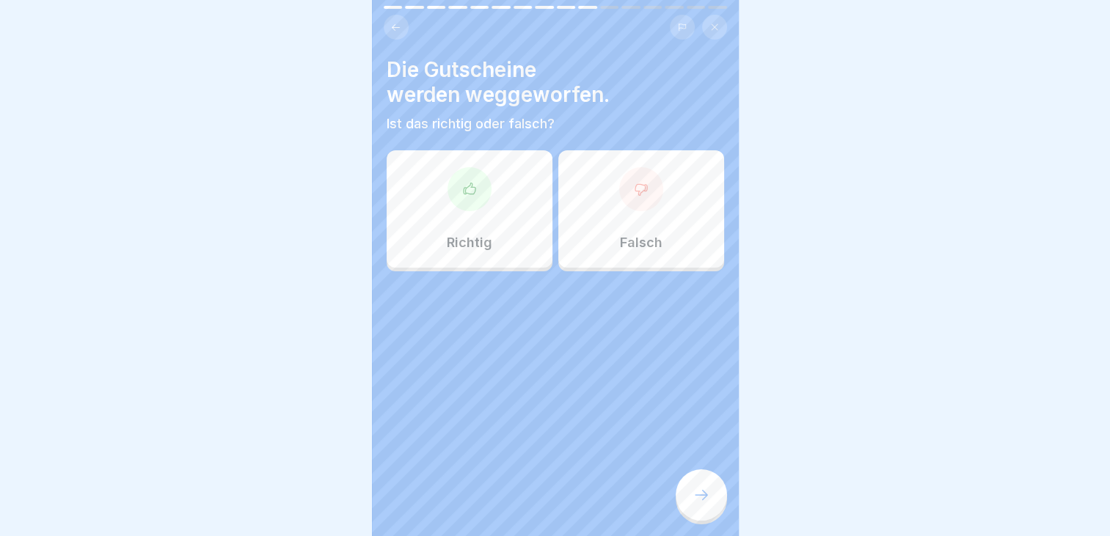
click at [625, 236] on p "Falsch" at bounding box center [641, 243] width 43 height 16
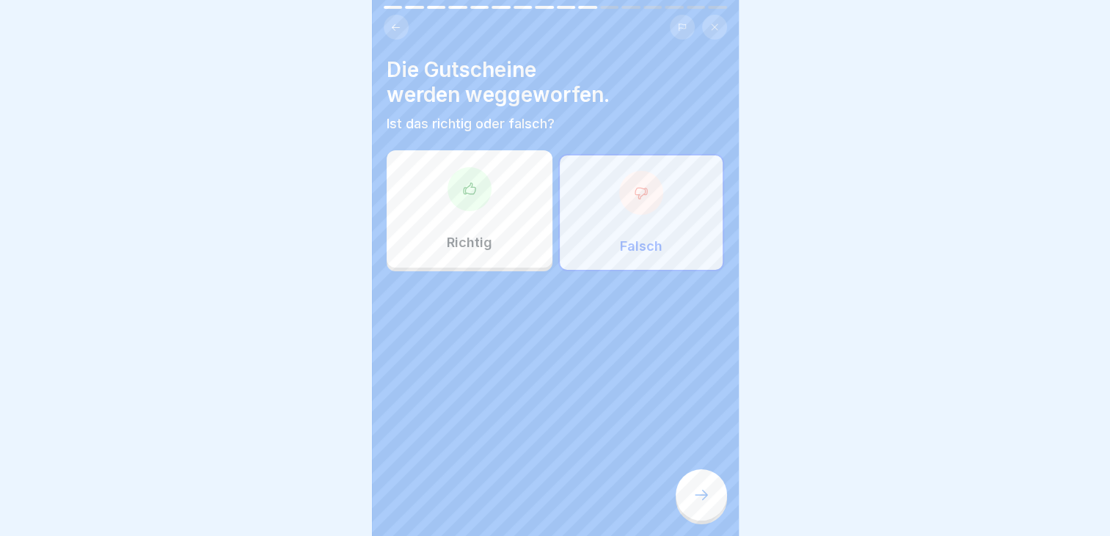
click at [716, 495] on div at bounding box center [700, 494] width 51 height 51
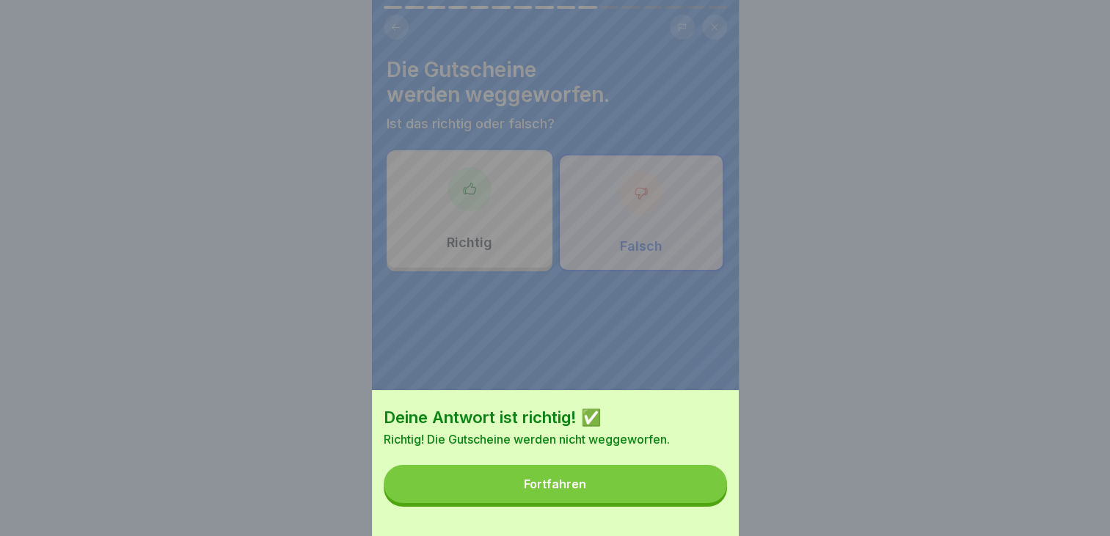
click at [617, 491] on button "Fortfahren" at bounding box center [555, 484] width 343 height 38
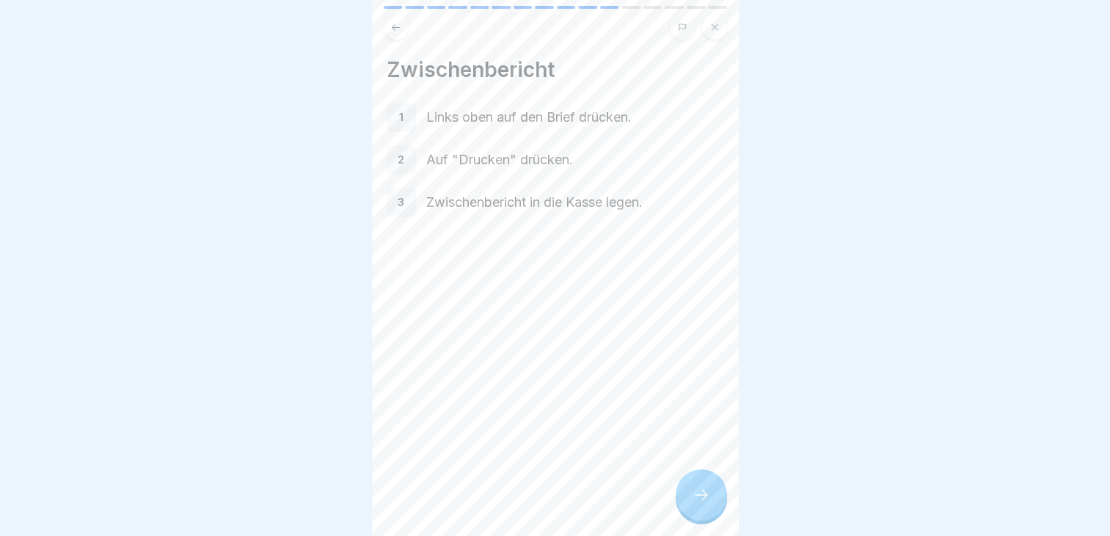
click at [693, 504] on icon at bounding box center [701, 495] width 18 height 18
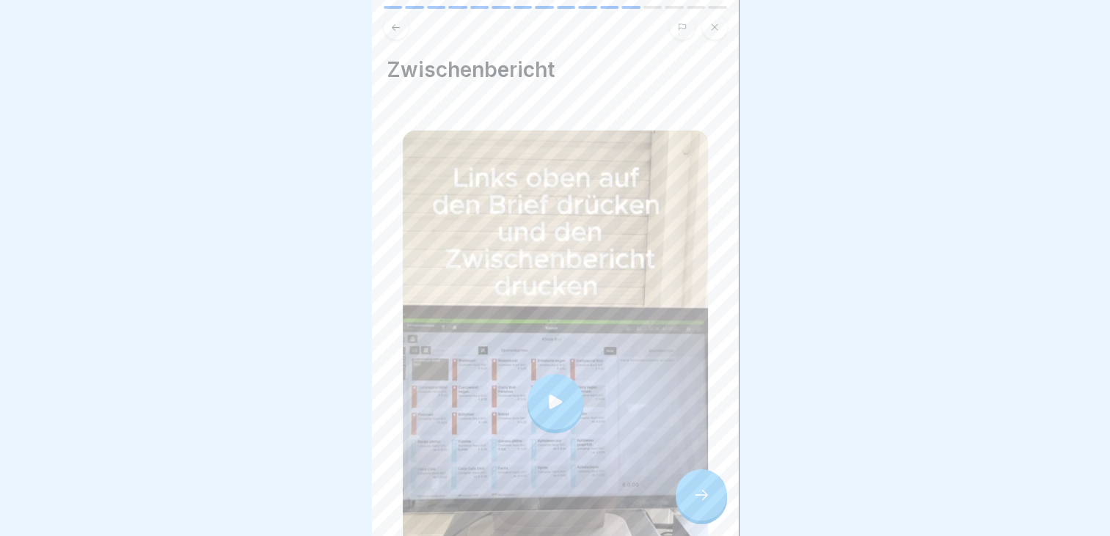
click at [557, 398] on icon at bounding box center [555, 402] width 21 height 21
click at [701, 500] on icon at bounding box center [701, 495] width 18 height 18
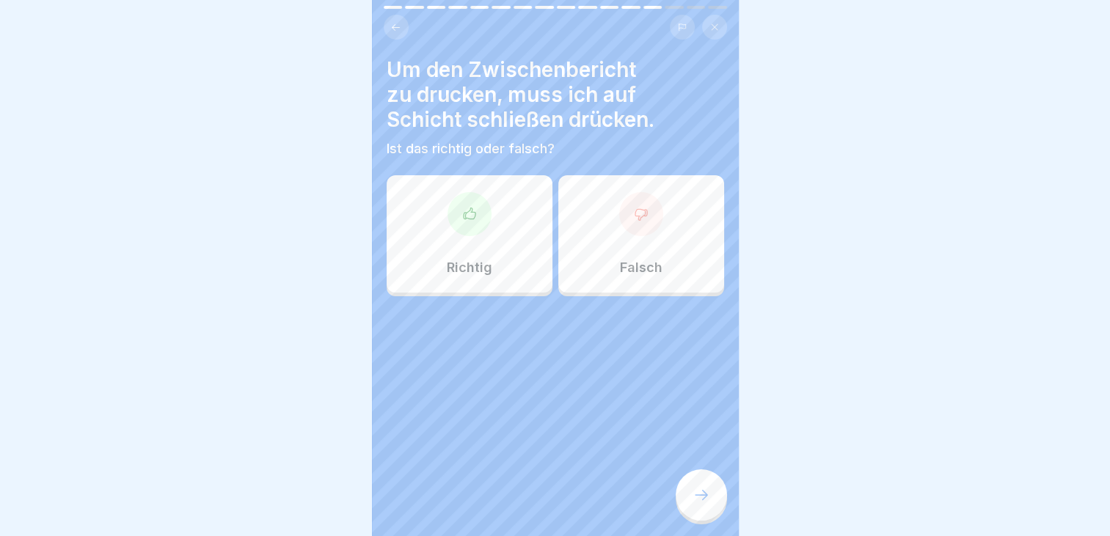
click at [628, 249] on div "Falsch" at bounding box center [641, 233] width 166 height 117
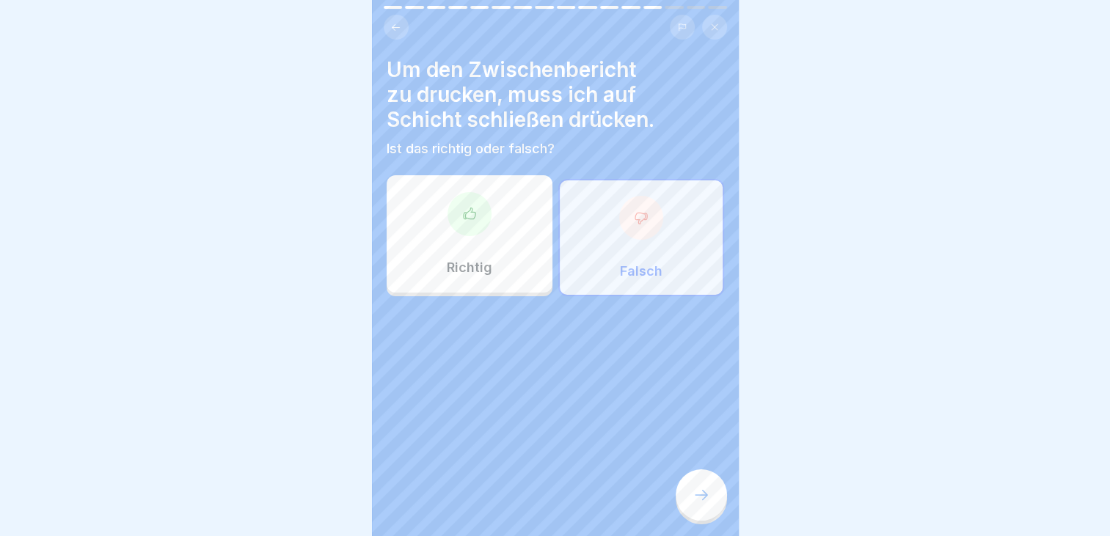
click at [703, 500] on icon at bounding box center [700, 495] width 13 height 10
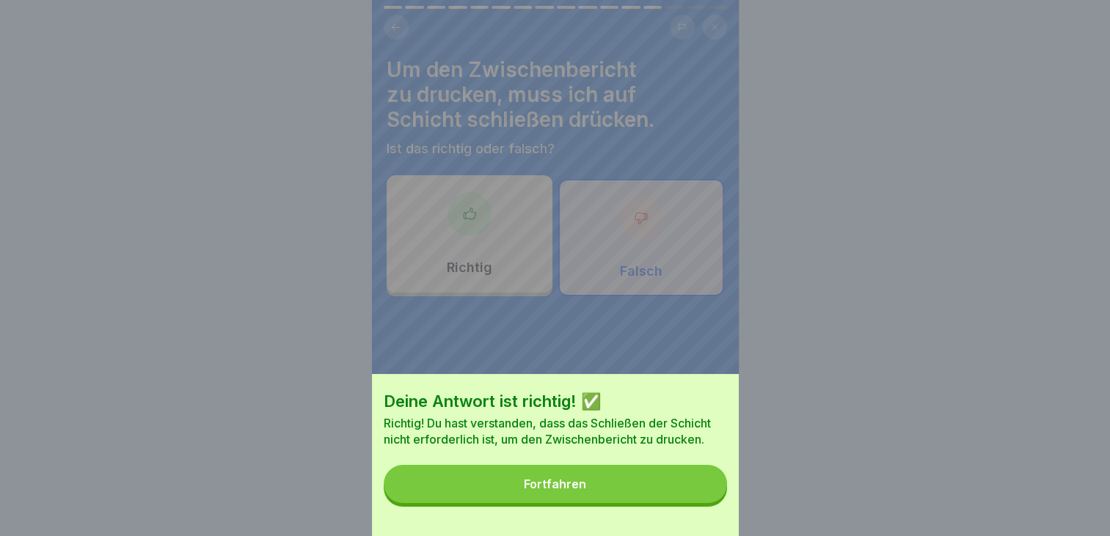
click at [621, 491] on button "Fortfahren" at bounding box center [555, 484] width 343 height 38
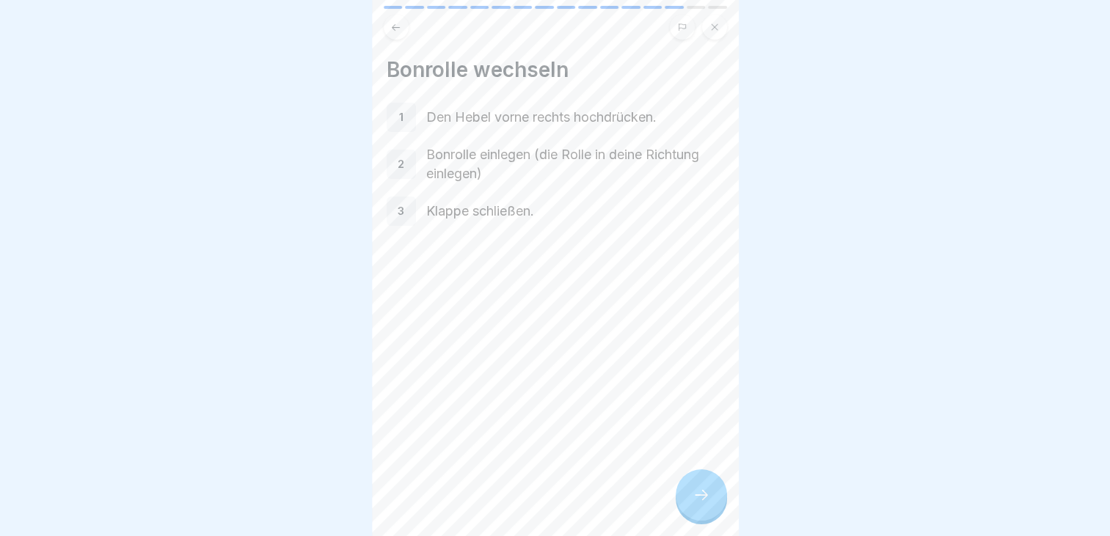
click at [698, 518] on div at bounding box center [700, 494] width 51 height 51
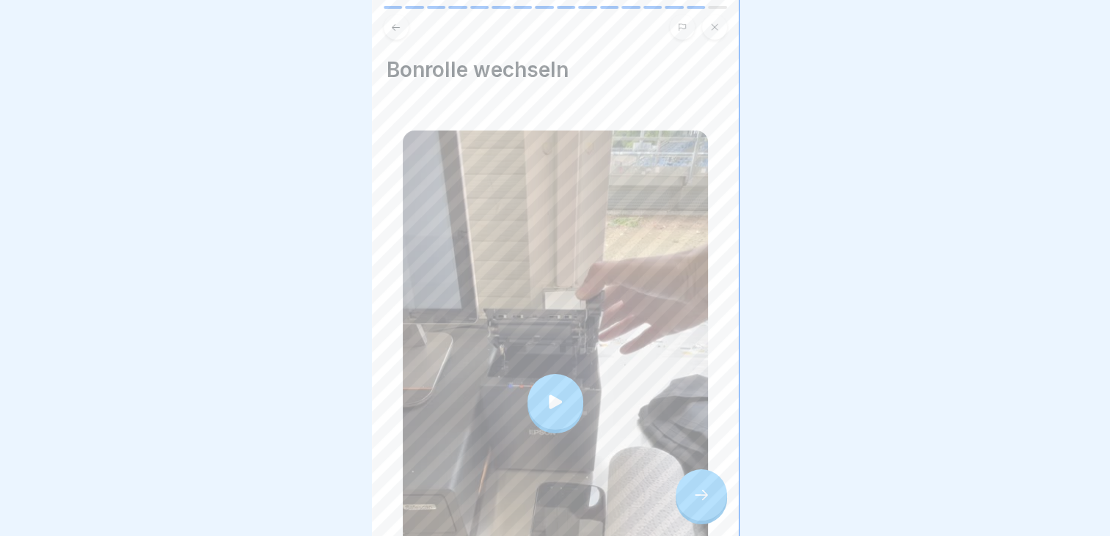
click at [530, 393] on div at bounding box center [555, 402] width 56 height 56
click at [705, 500] on icon at bounding box center [701, 495] width 18 height 18
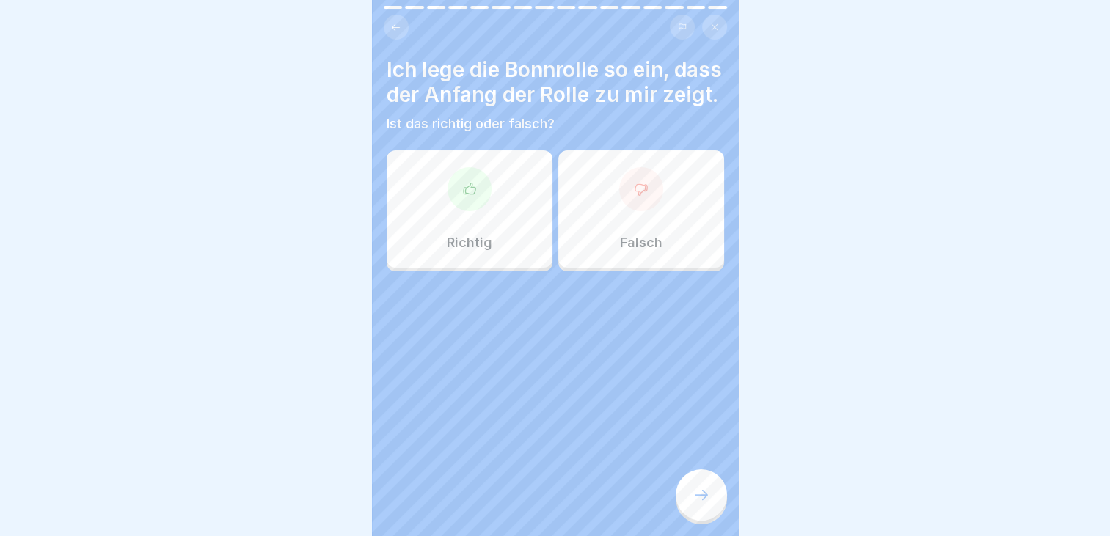
click at [613, 250] on div "Falsch" at bounding box center [641, 208] width 166 height 117
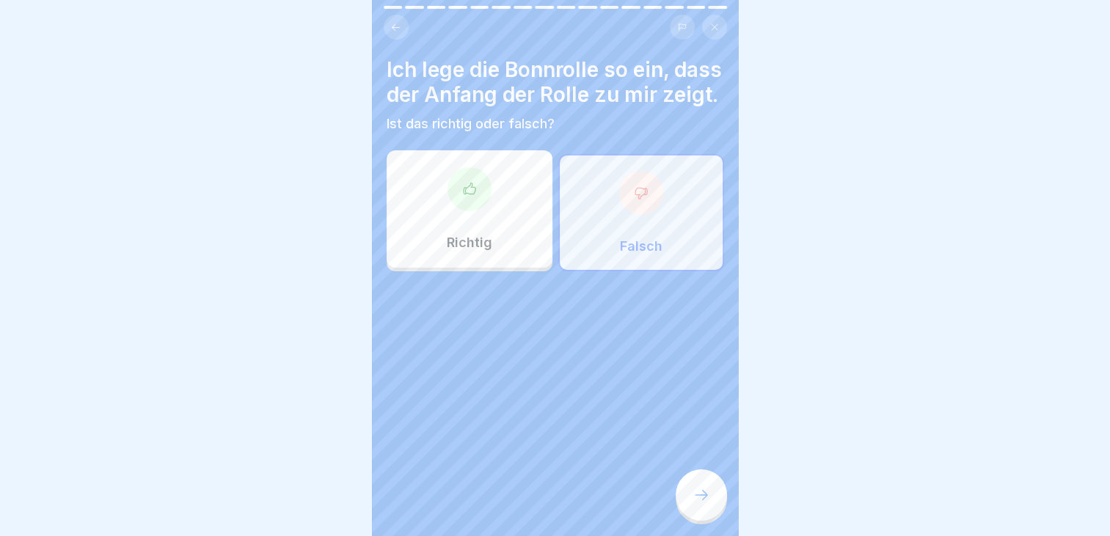
click at [478, 211] on div at bounding box center [469, 189] width 44 height 44
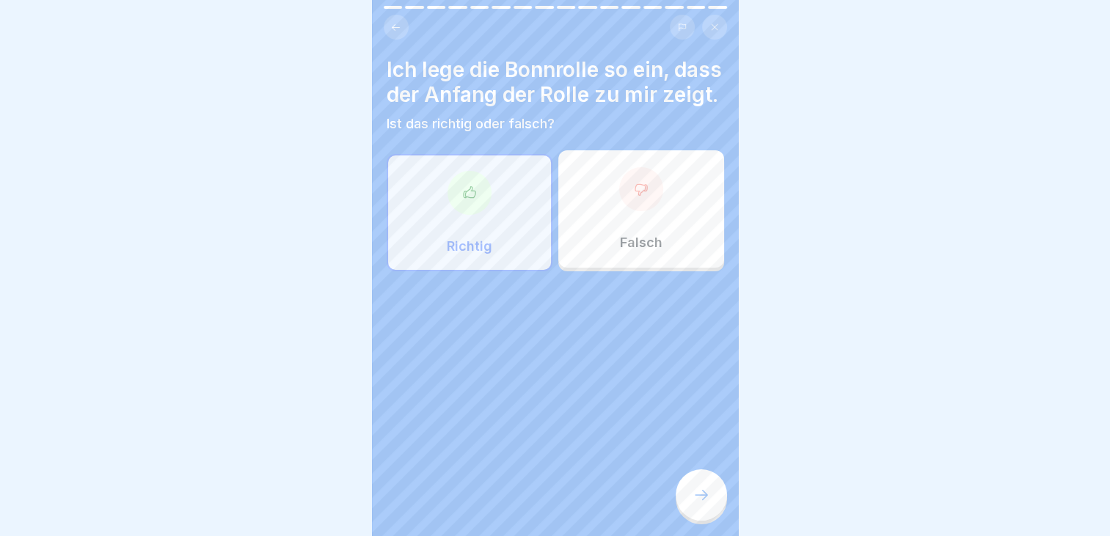
click at [697, 502] on icon at bounding box center [701, 495] width 18 height 18
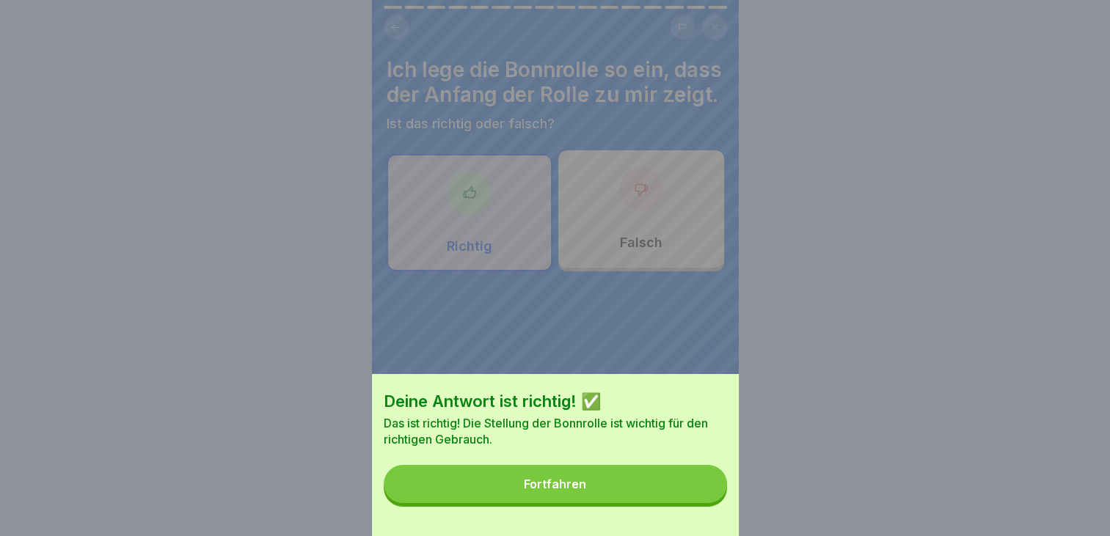
click at [539, 488] on button "Fortfahren" at bounding box center [555, 484] width 343 height 38
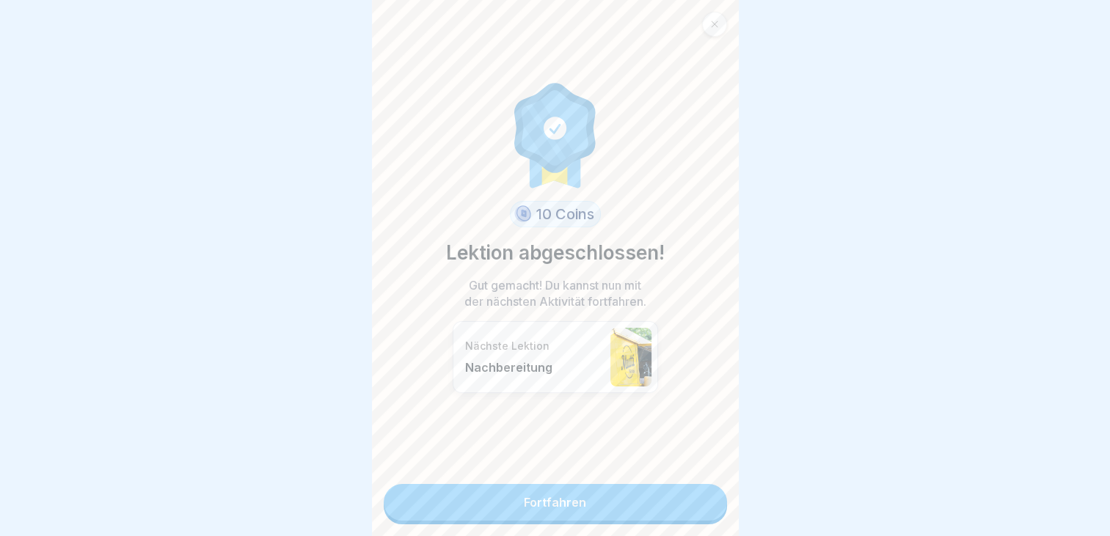
click at [532, 497] on link "Fortfahren" at bounding box center [555, 502] width 343 height 37
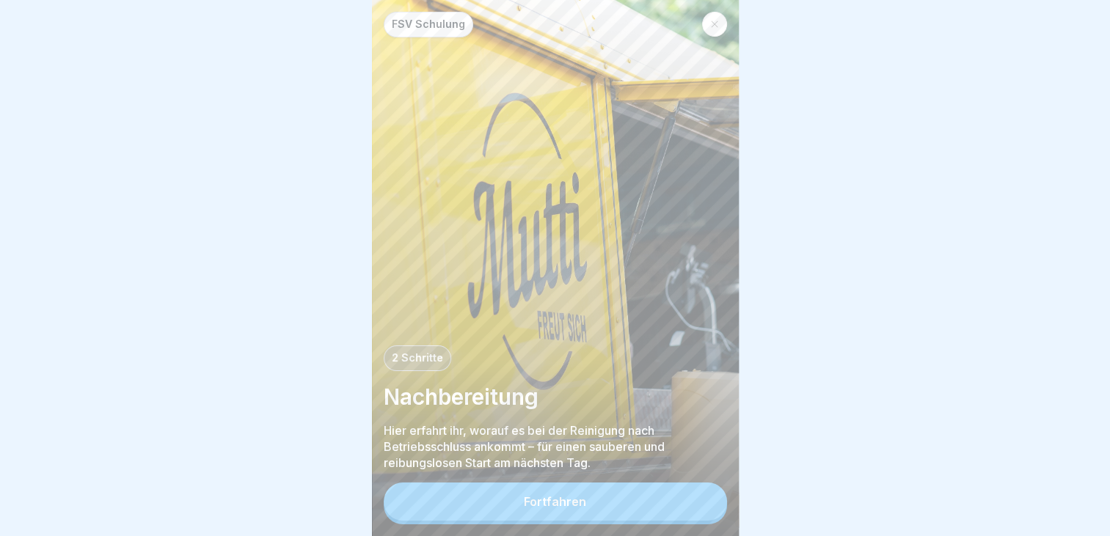
click at [521, 509] on button "Fortfahren" at bounding box center [555, 502] width 343 height 38
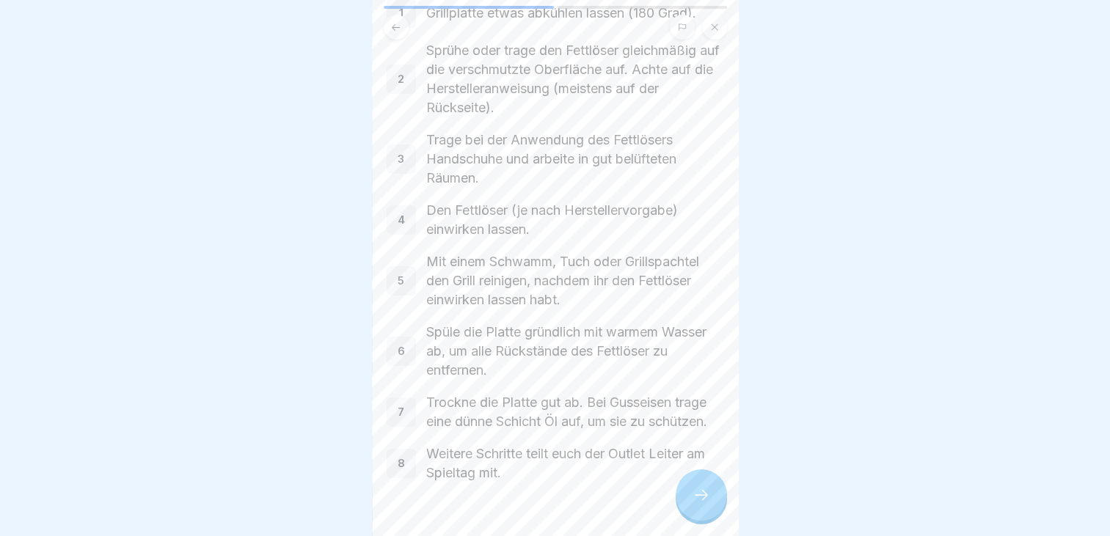
scroll to position [131, 0]
click at [701, 504] on icon at bounding box center [701, 495] width 18 height 18
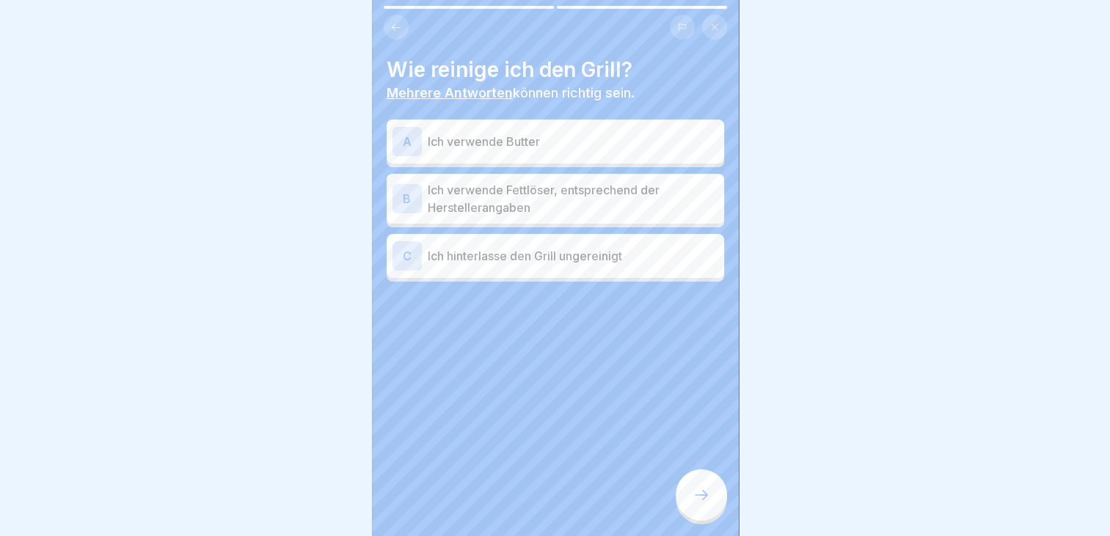
click at [521, 200] on p "Ich verwende Fettlöser, entsprechend der Herstellerangaben" at bounding box center [573, 198] width 290 height 35
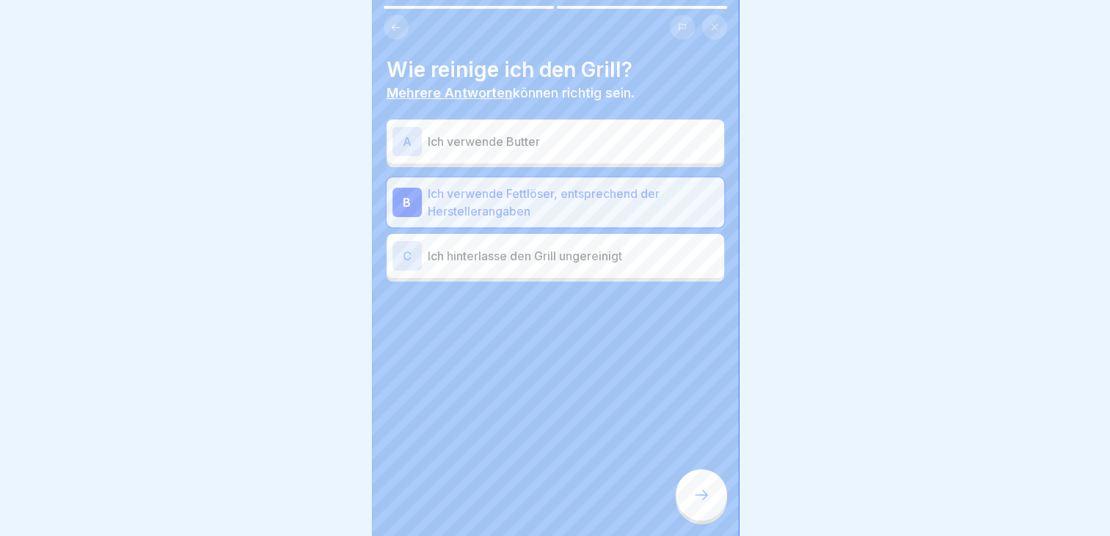
click at [689, 495] on div at bounding box center [700, 494] width 51 height 51
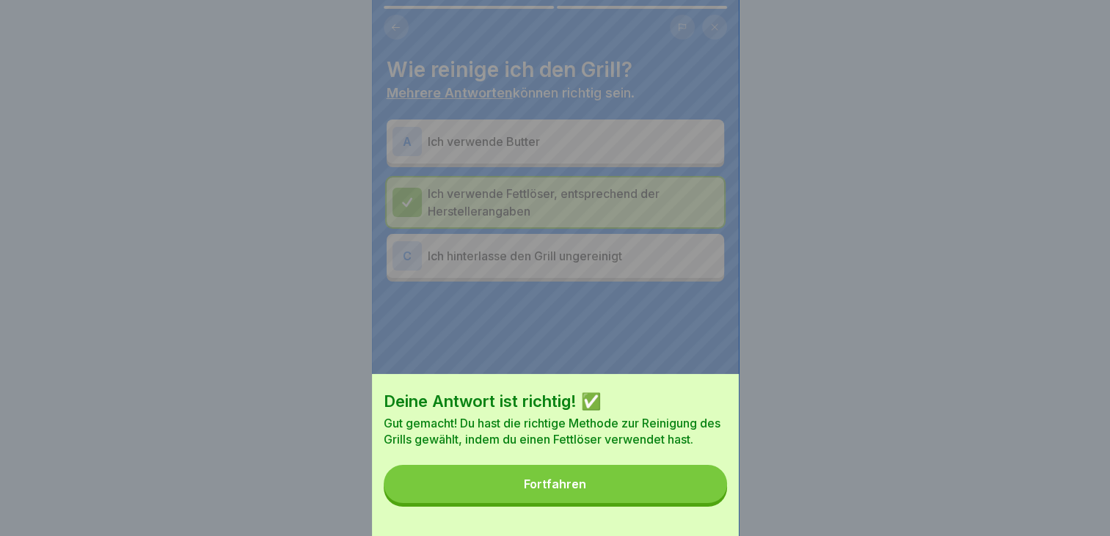
click at [635, 488] on button "Fortfahren" at bounding box center [555, 484] width 343 height 38
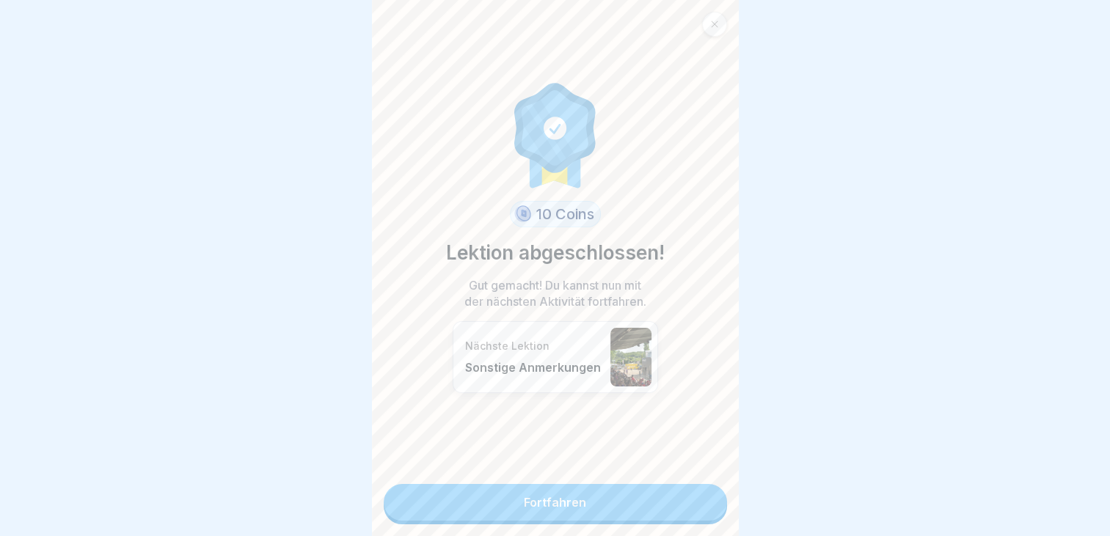
click at [557, 485] on link "Fortfahren" at bounding box center [555, 502] width 343 height 37
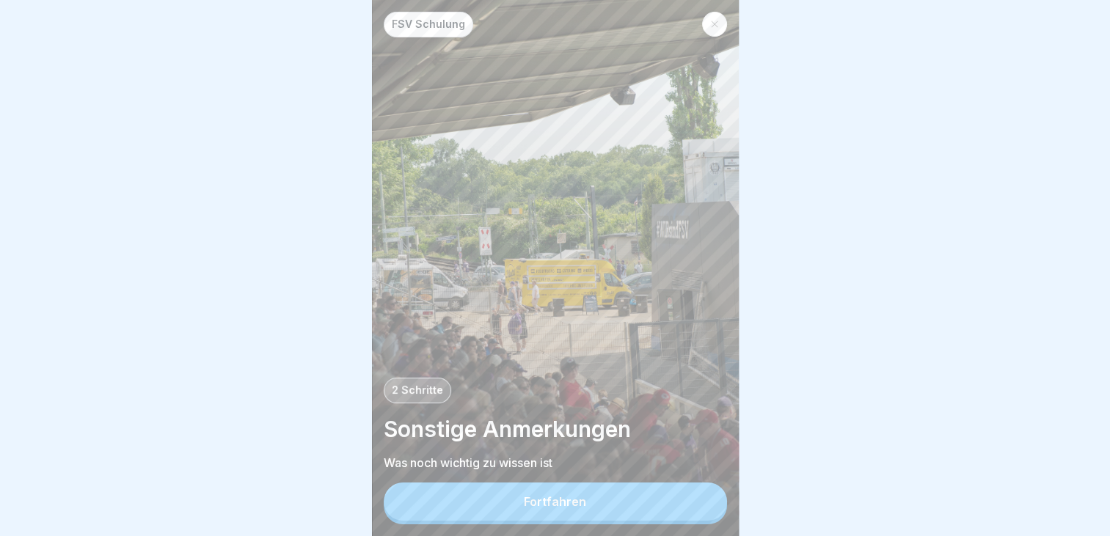
click at [525, 502] on button "Fortfahren" at bounding box center [555, 502] width 343 height 38
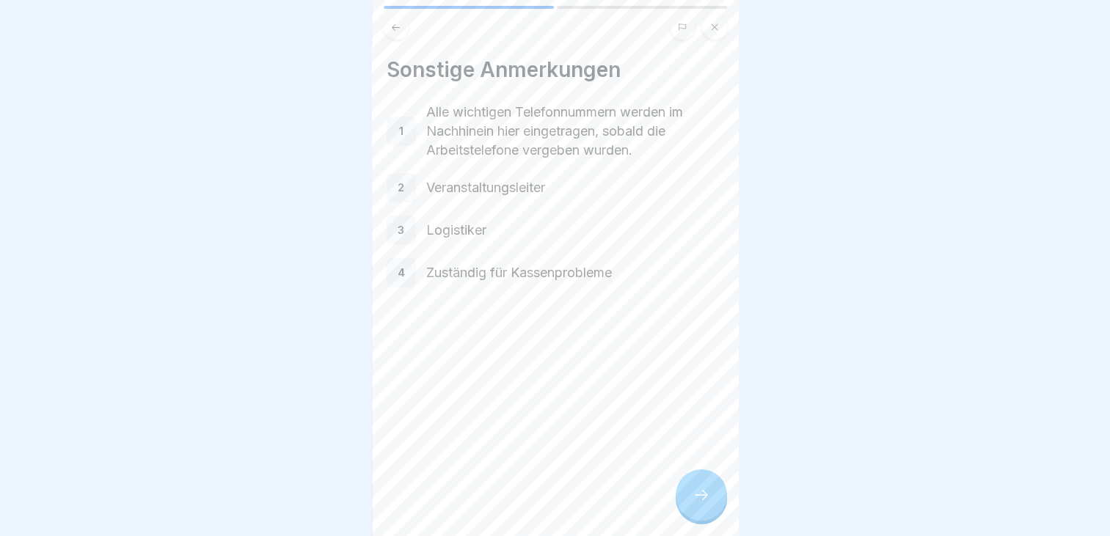
click at [705, 518] on div at bounding box center [700, 494] width 51 height 51
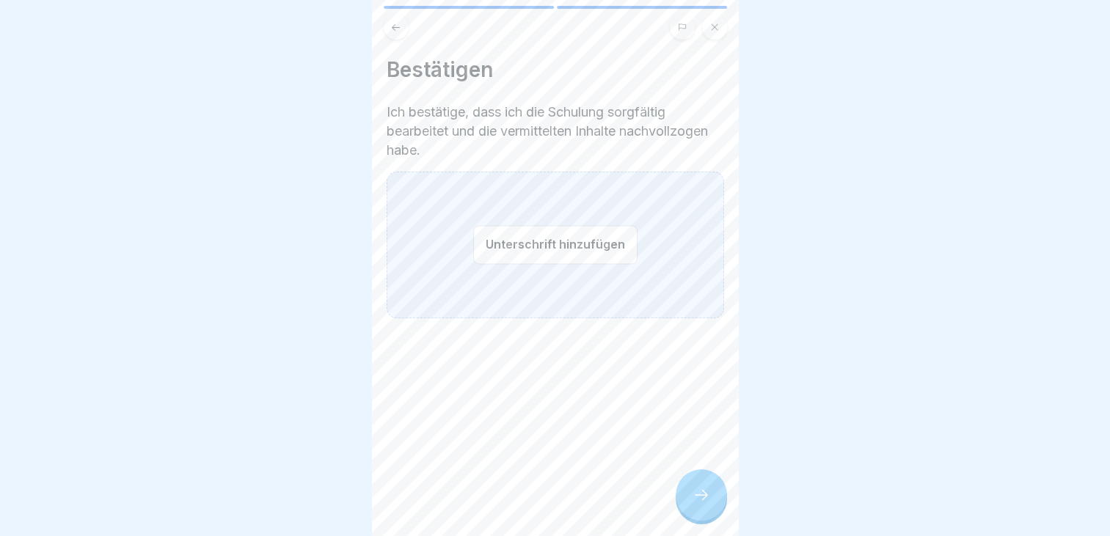
click at [549, 243] on button "Unterschrift hinzufügen" at bounding box center [555, 244] width 164 height 39
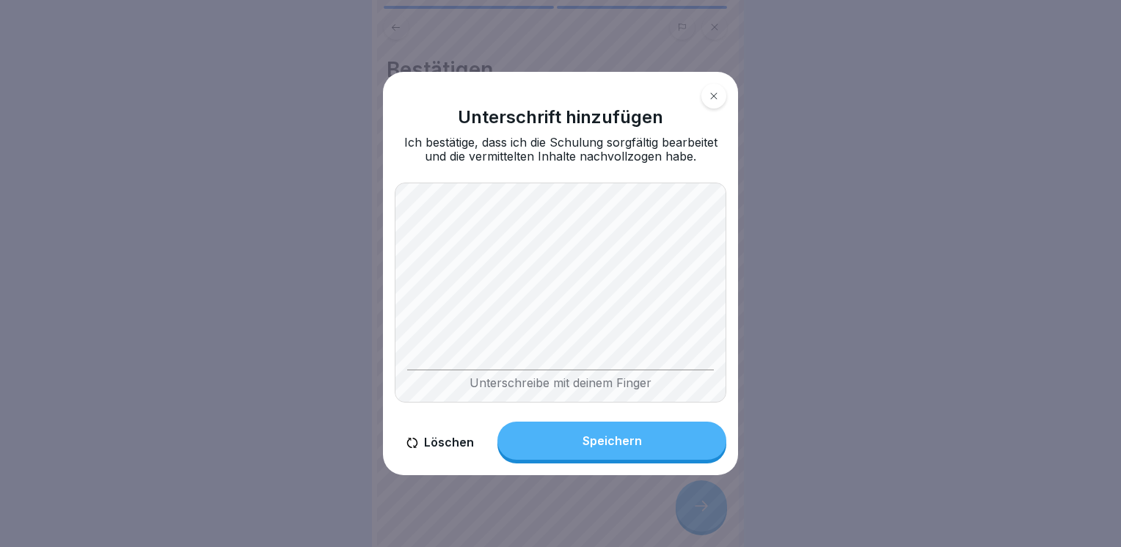
click at [586, 450] on button "Speichern" at bounding box center [611, 441] width 229 height 38
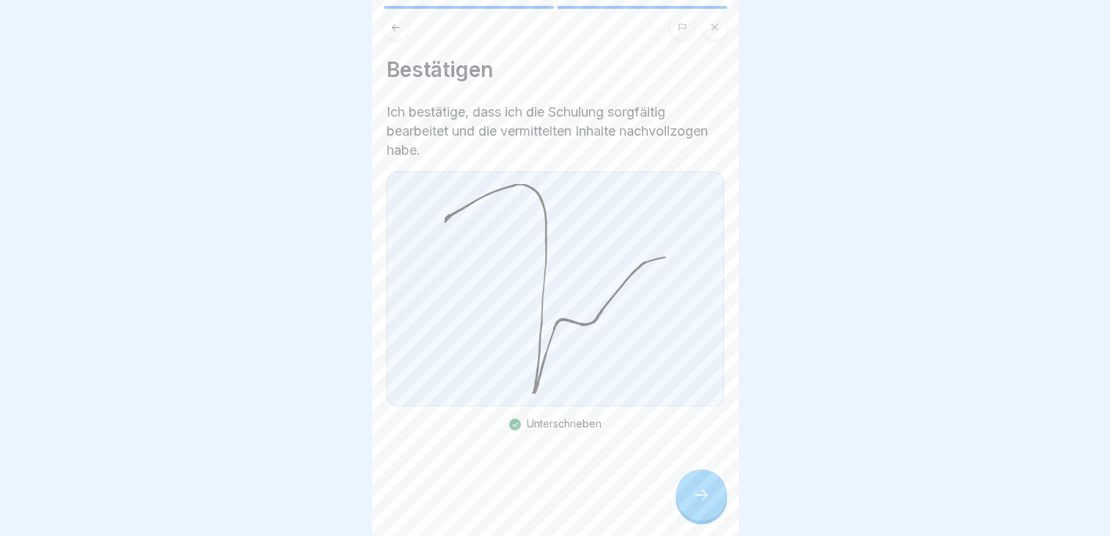
click at [704, 494] on div at bounding box center [700, 494] width 51 height 51
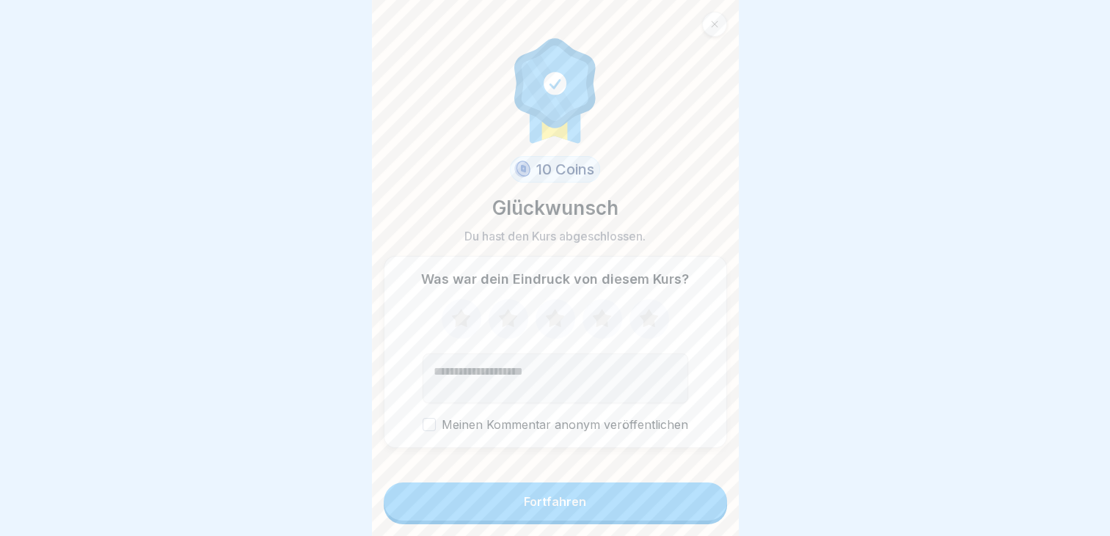
click at [534, 508] on div "Fortfahren" at bounding box center [555, 501] width 62 height 13
